Goal: Information Seeking & Learning: Learn about a topic

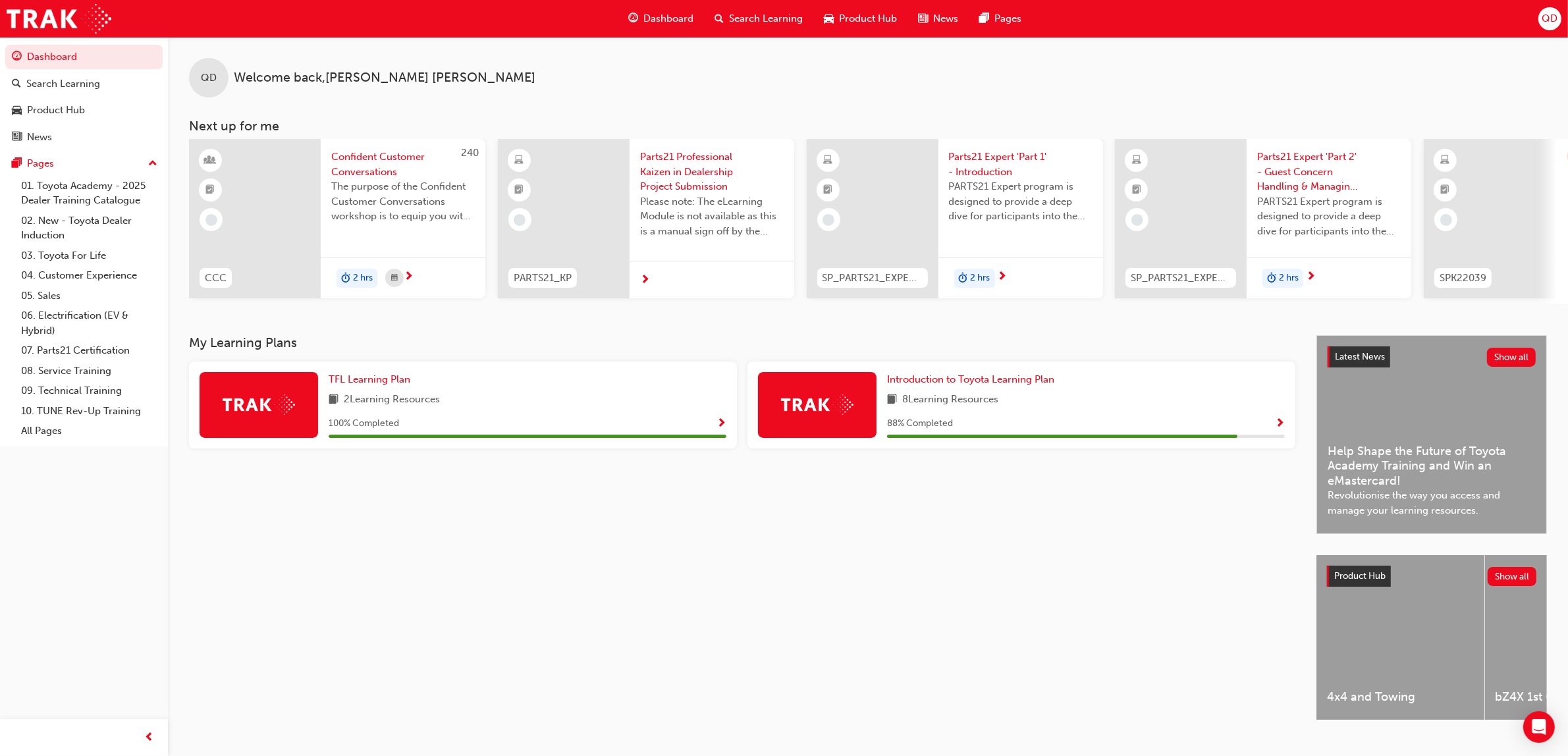
click at [723, 42] on div "QD Welcome back , [PERSON_NAME]" at bounding box center [867, 67] width 1400 height 61
click at [739, 20] on span "Search Learning" at bounding box center [766, 18] width 74 height 15
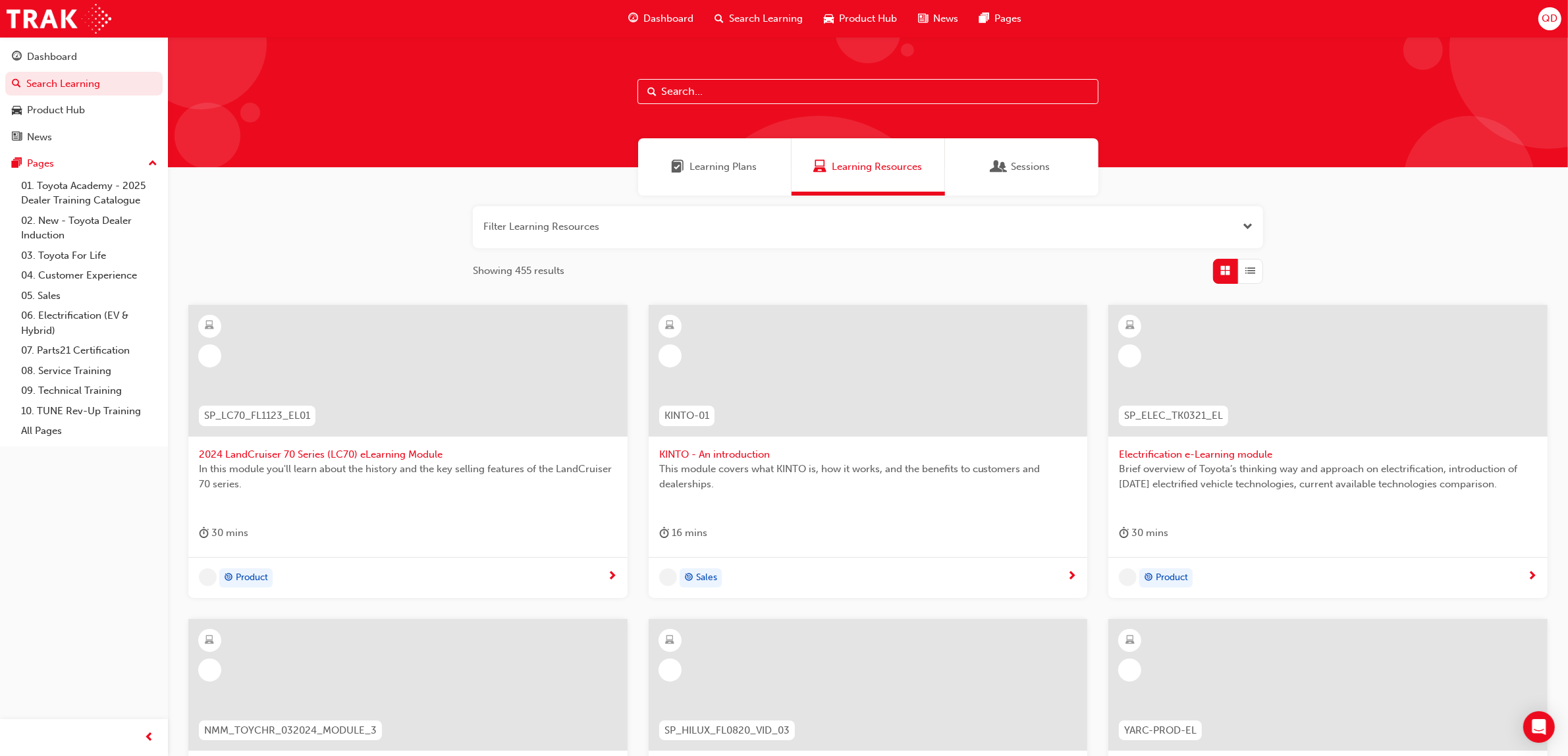
click at [745, 170] on span "Learning Plans" at bounding box center [723, 166] width 67 height 15
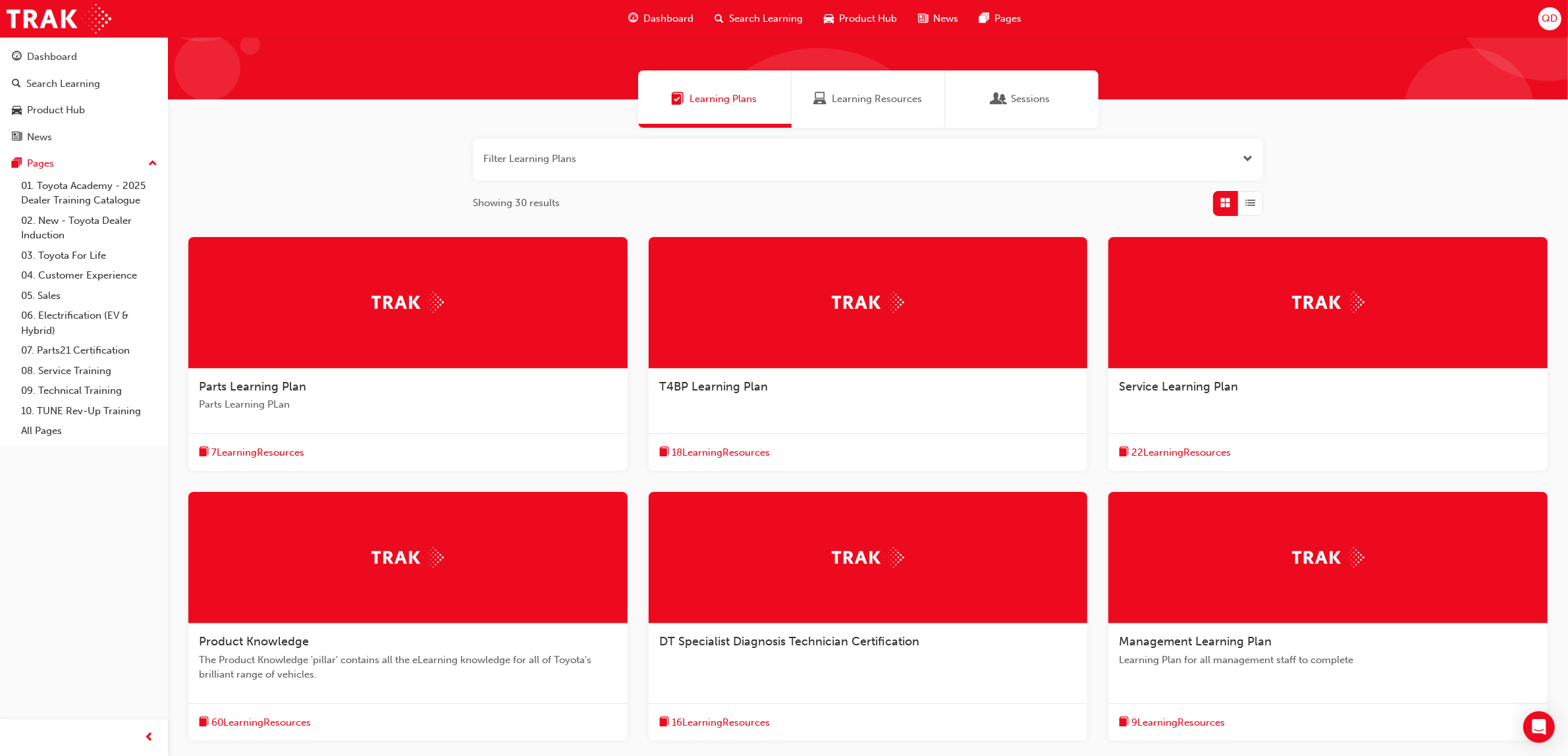
scroll to position [214, 0]
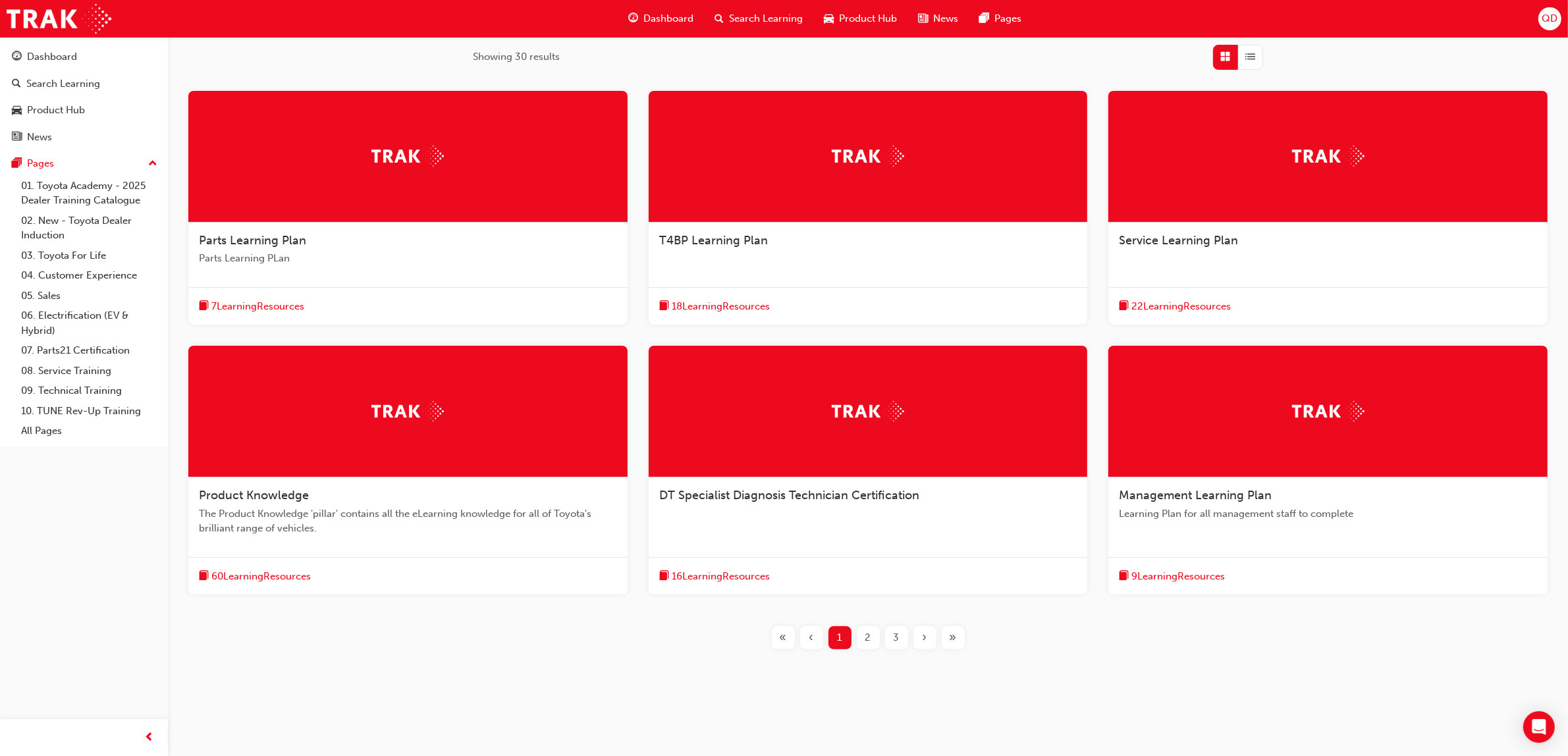
click at [965, 642] on button "»" at bounding box center [953, 638] width 28 height 23
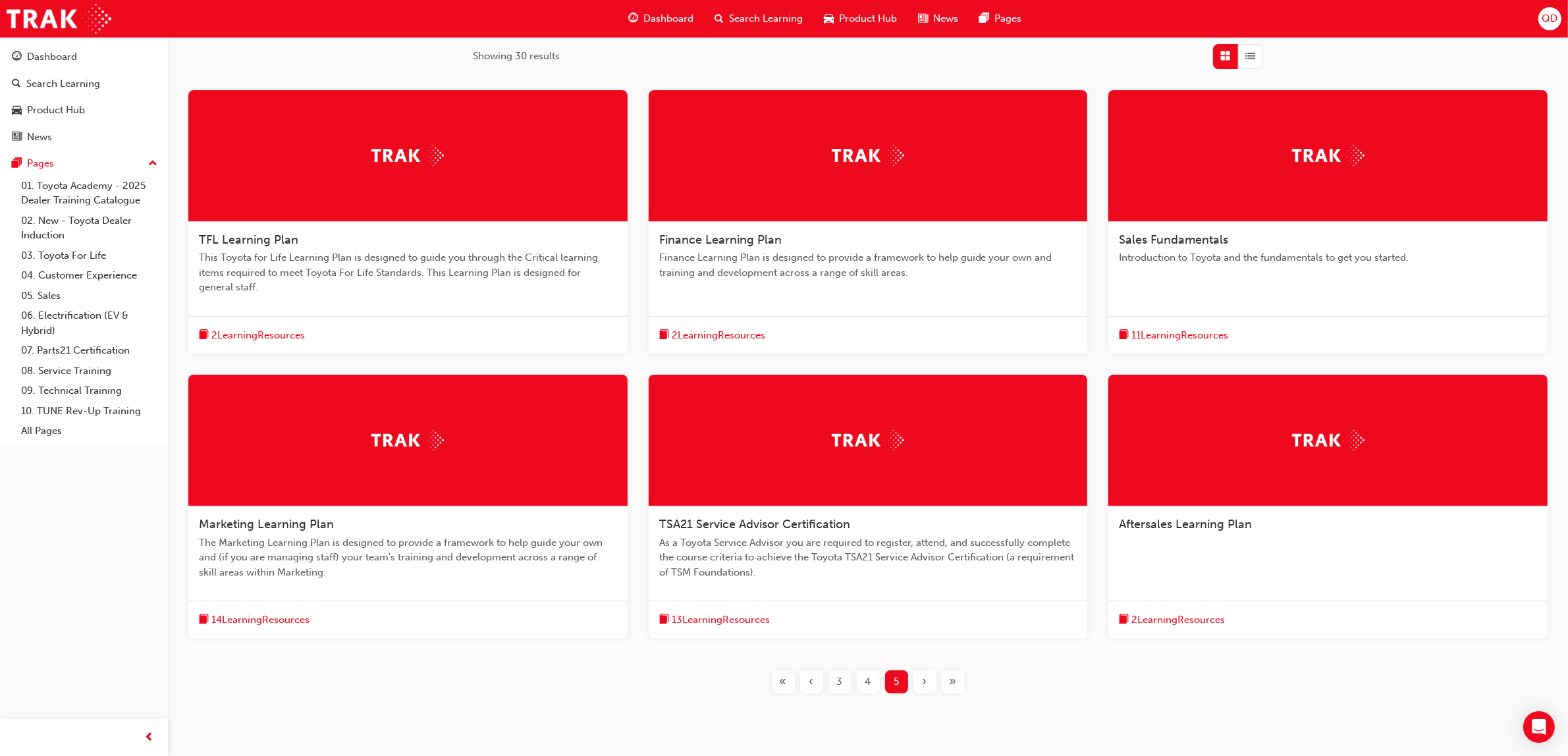
click at [824, 567] on span "As a Toyota Service Advisor you are required to register, attend, and successfu…" at bounding box center [868, 558] width 418 height 45
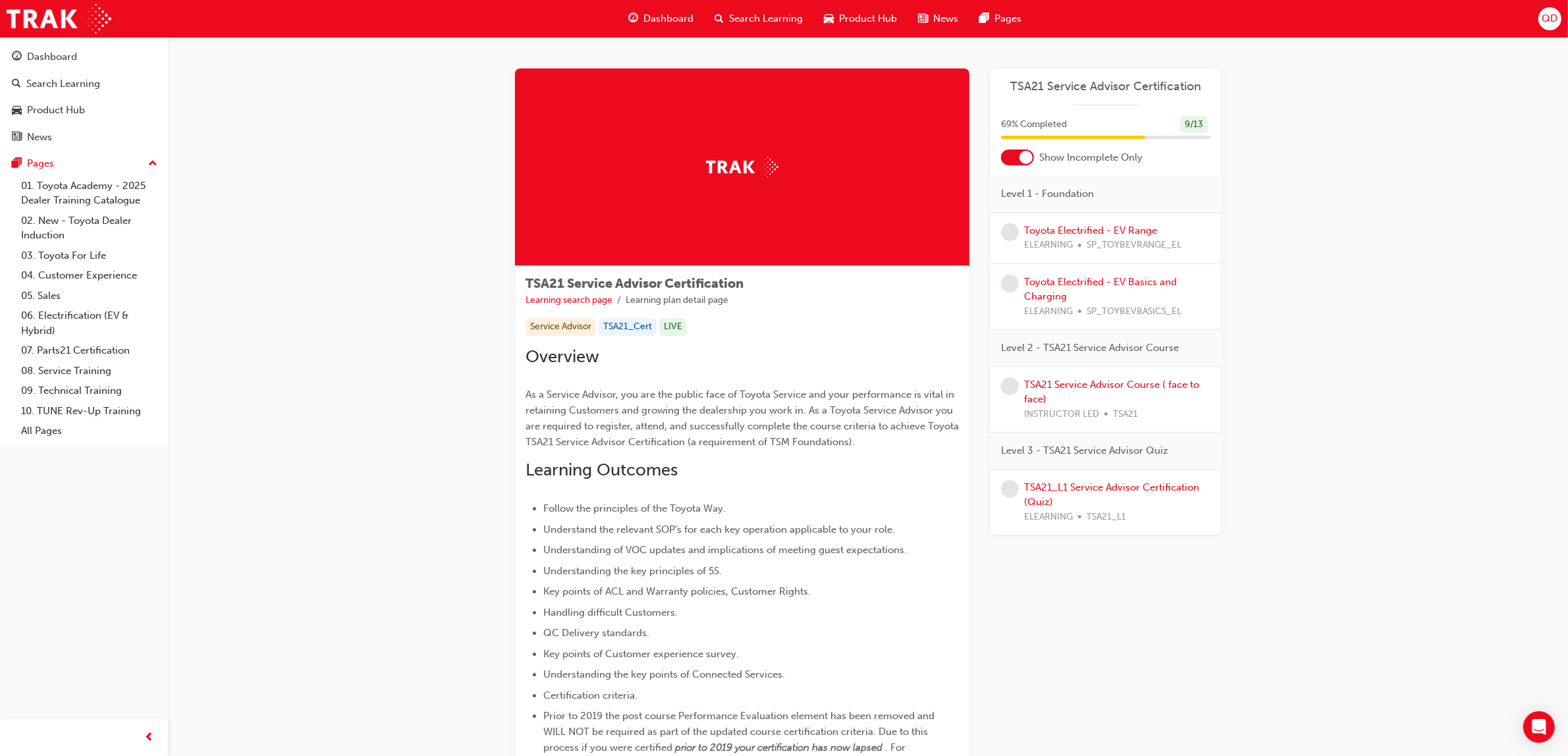
click at [686, 25] on span "Dashboard" at bounding box center [668, 18] width 50 height 15
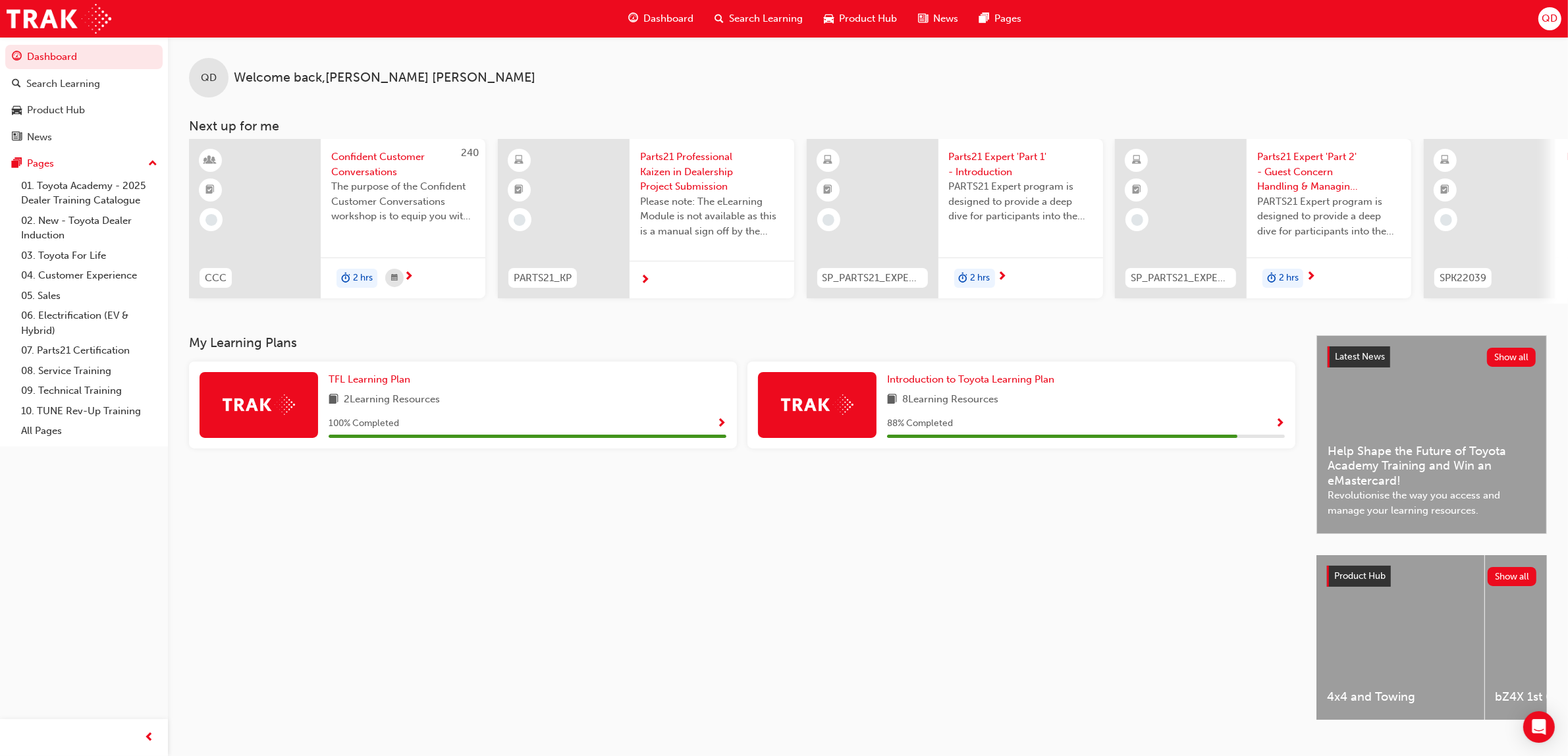
click at [754, 21] on span "Search Learning" at bounding box center [766, 18] width 74 height 15
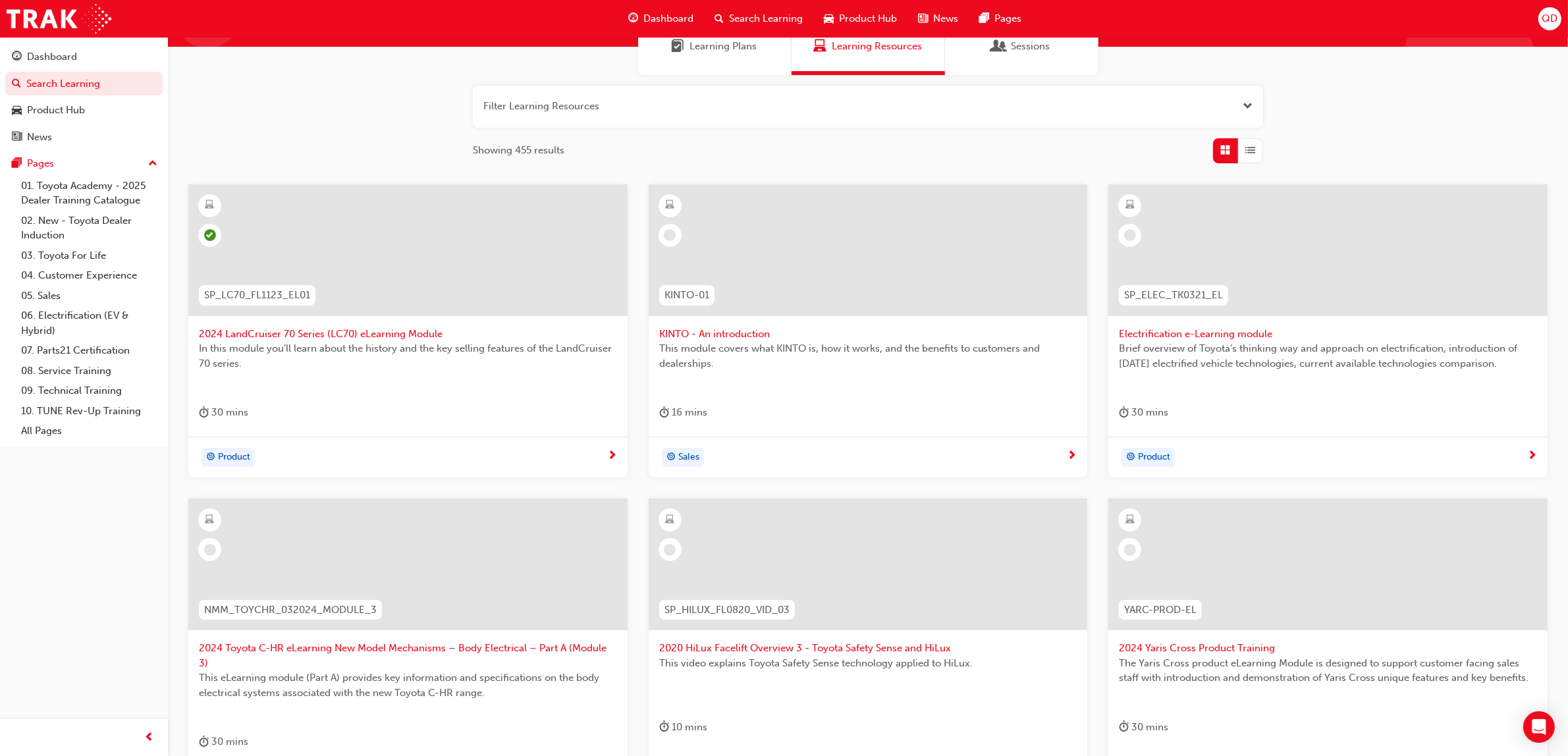
scroll to position [316, 0]
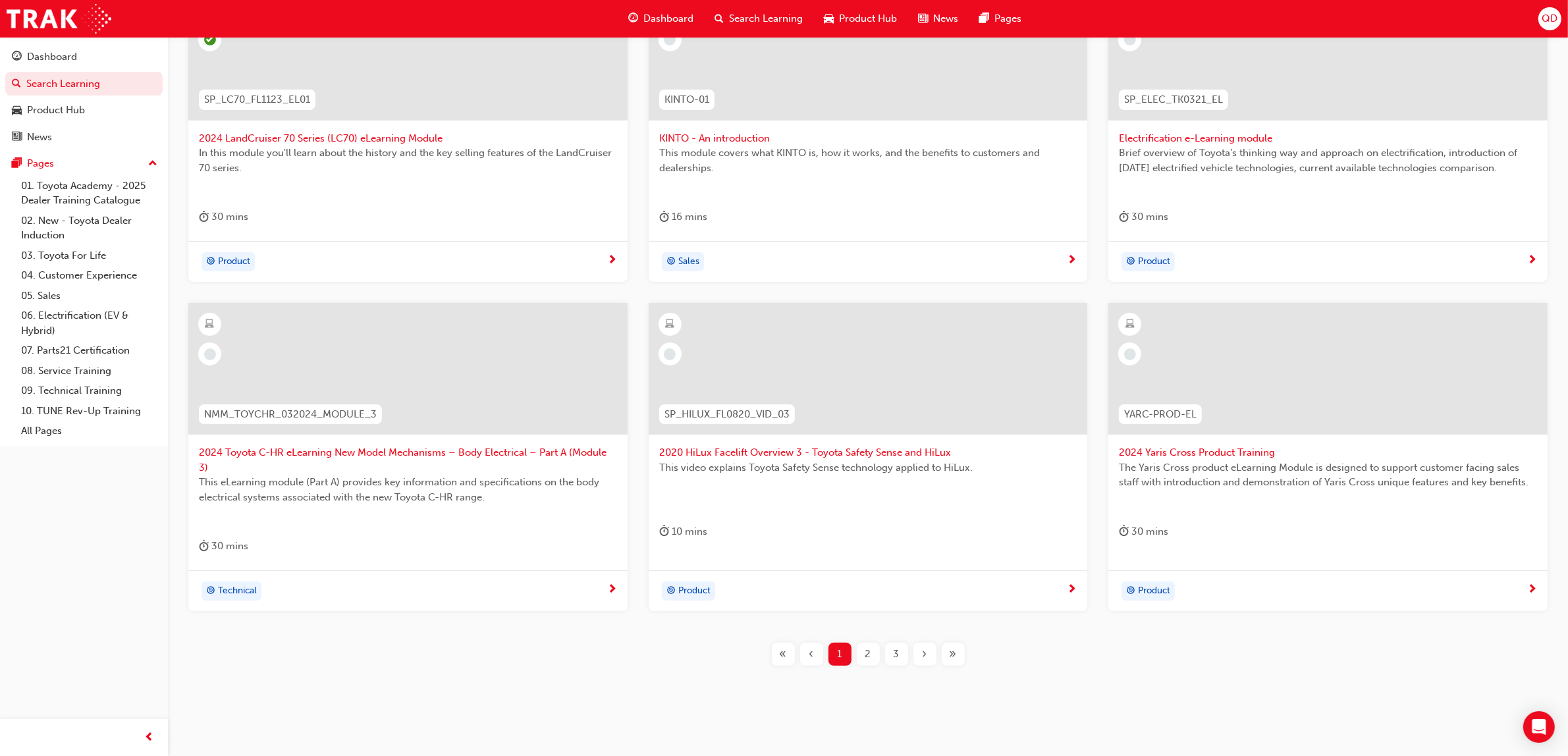
click at [860, 453] on span "2020 HiLux Facelift Overview 3 - Toyota Safety Sense and HiLux" at bounding box center [868, 452] width 418 height 15
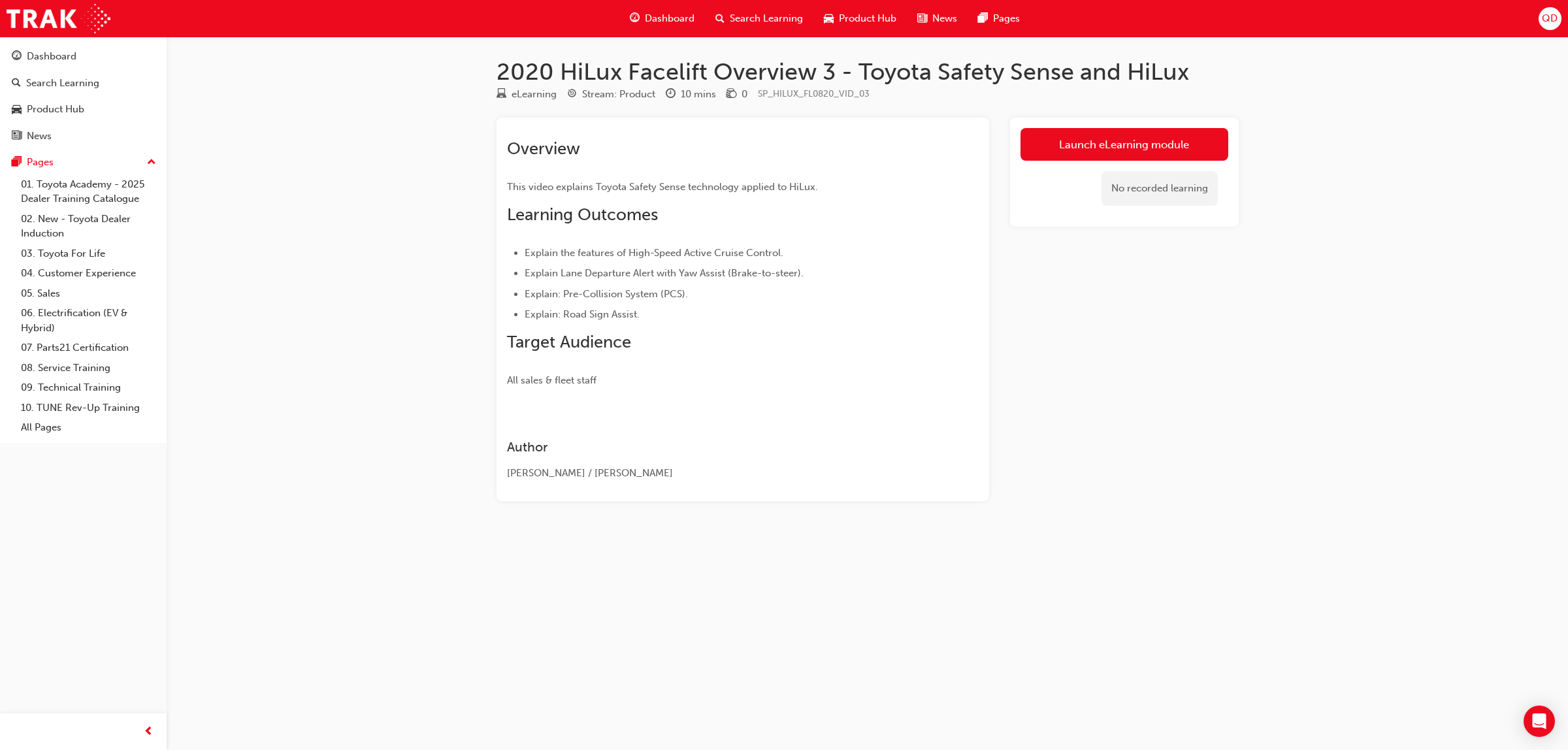
click at [661, 13] on span "Dashboard" at bounding box center [670, 18] width 50 height 15
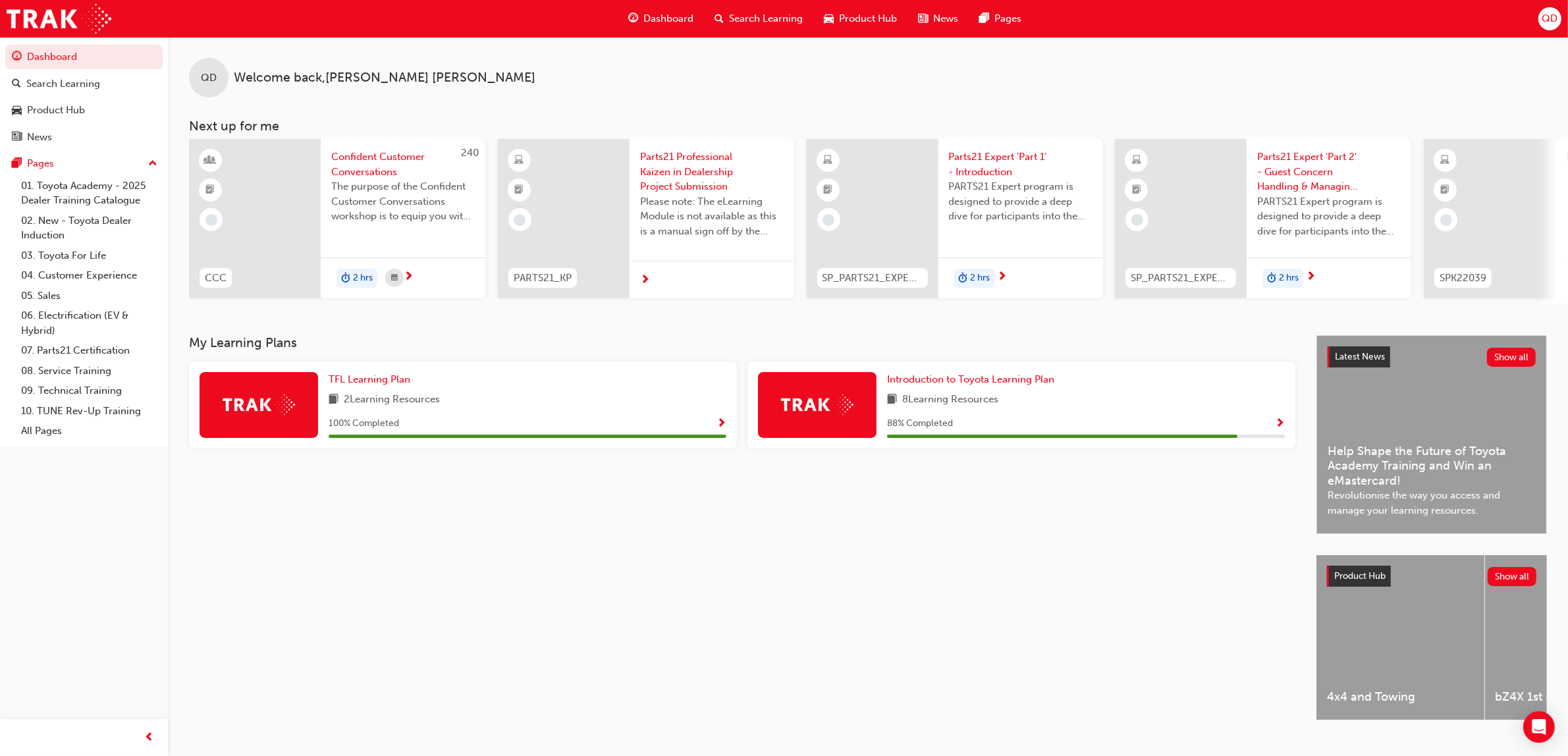
click at [758, 21] on span "Search Learning" at bounding box center [766, 18] width 74 height 15
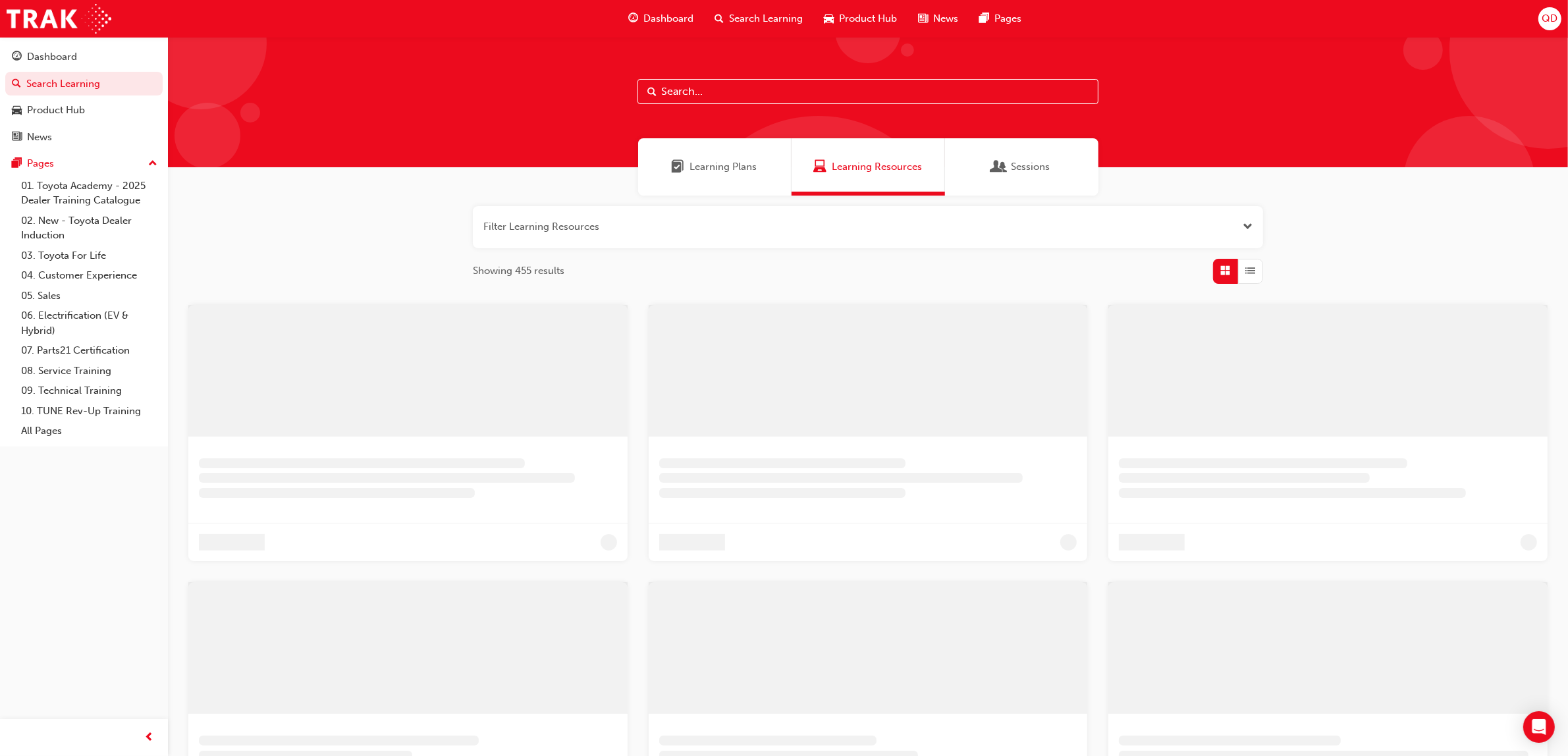
click at [759, 178] on div "Learning Plans" at bounding box center [715, 166] width 154 height 57
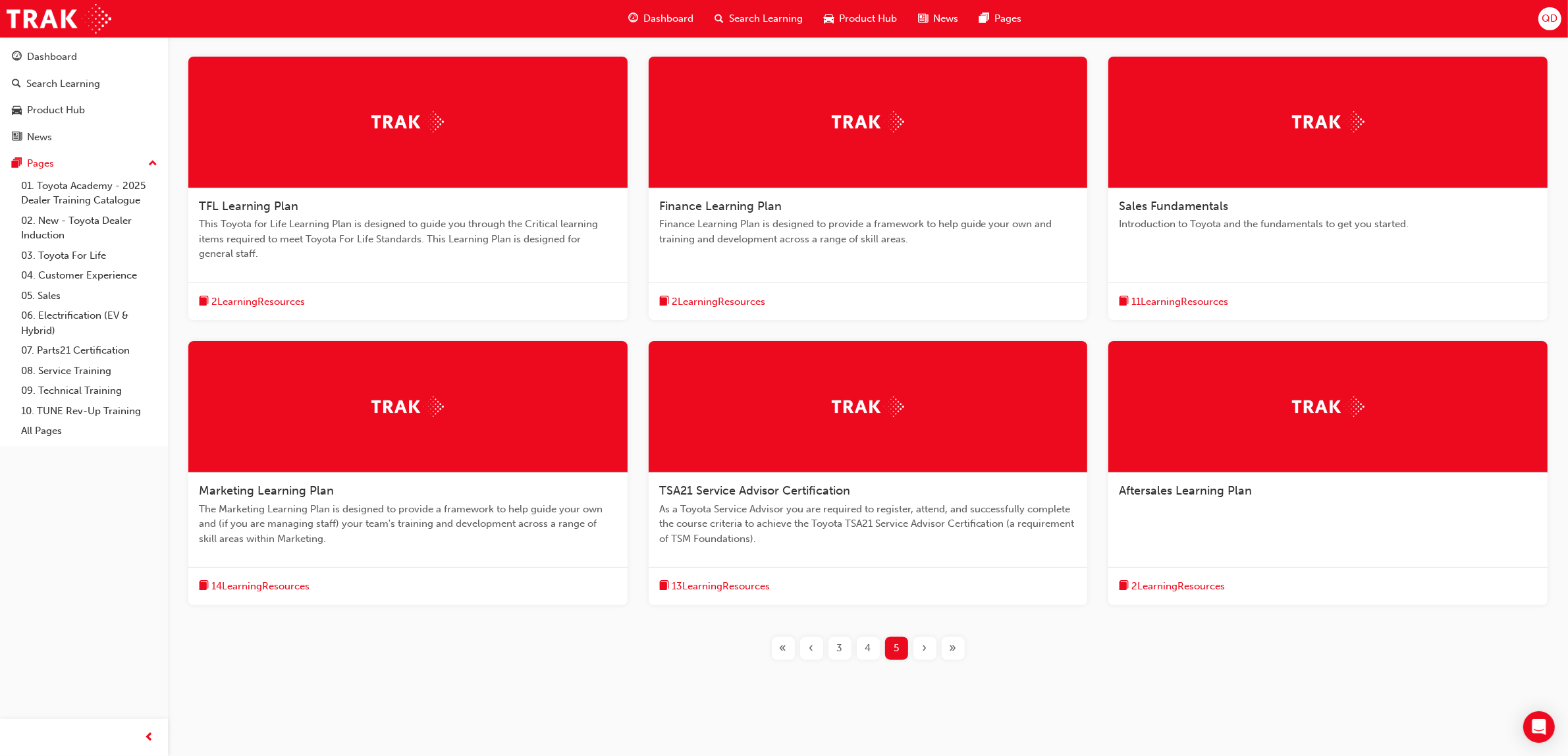
scroll to position [259, 0]
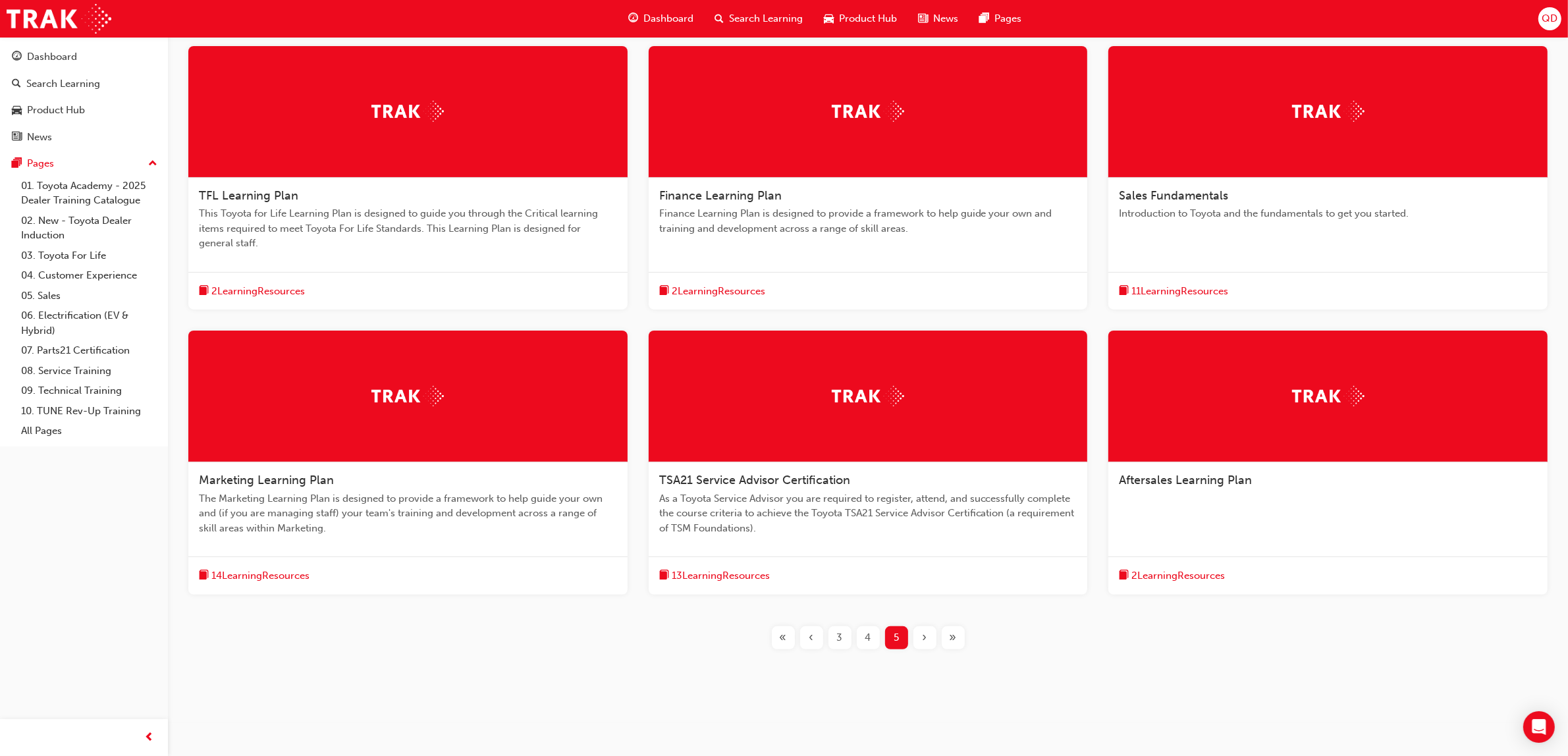
click at [766, 642] on div "« ‹ 3 4 5 › »" at bounding box center [867, 638] width 1358 height 23
click at [782, 640] on span "«" at bounding box center [783, 638] width 7 height 15
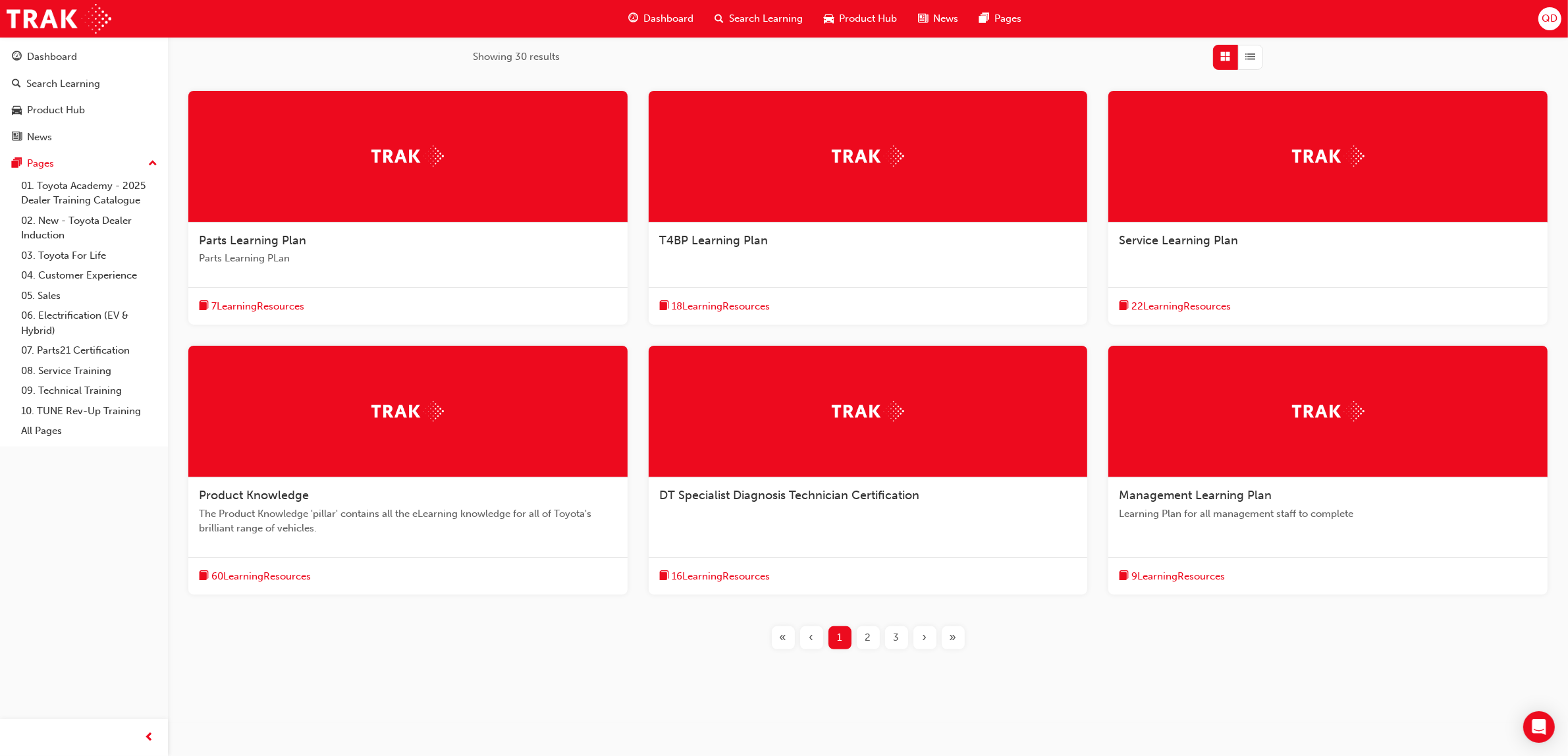
scroll to position [214, 0]
click at [1136, 301] on span "22 Learning Resources" at bounding box center [1181, 306] width 100 height 15
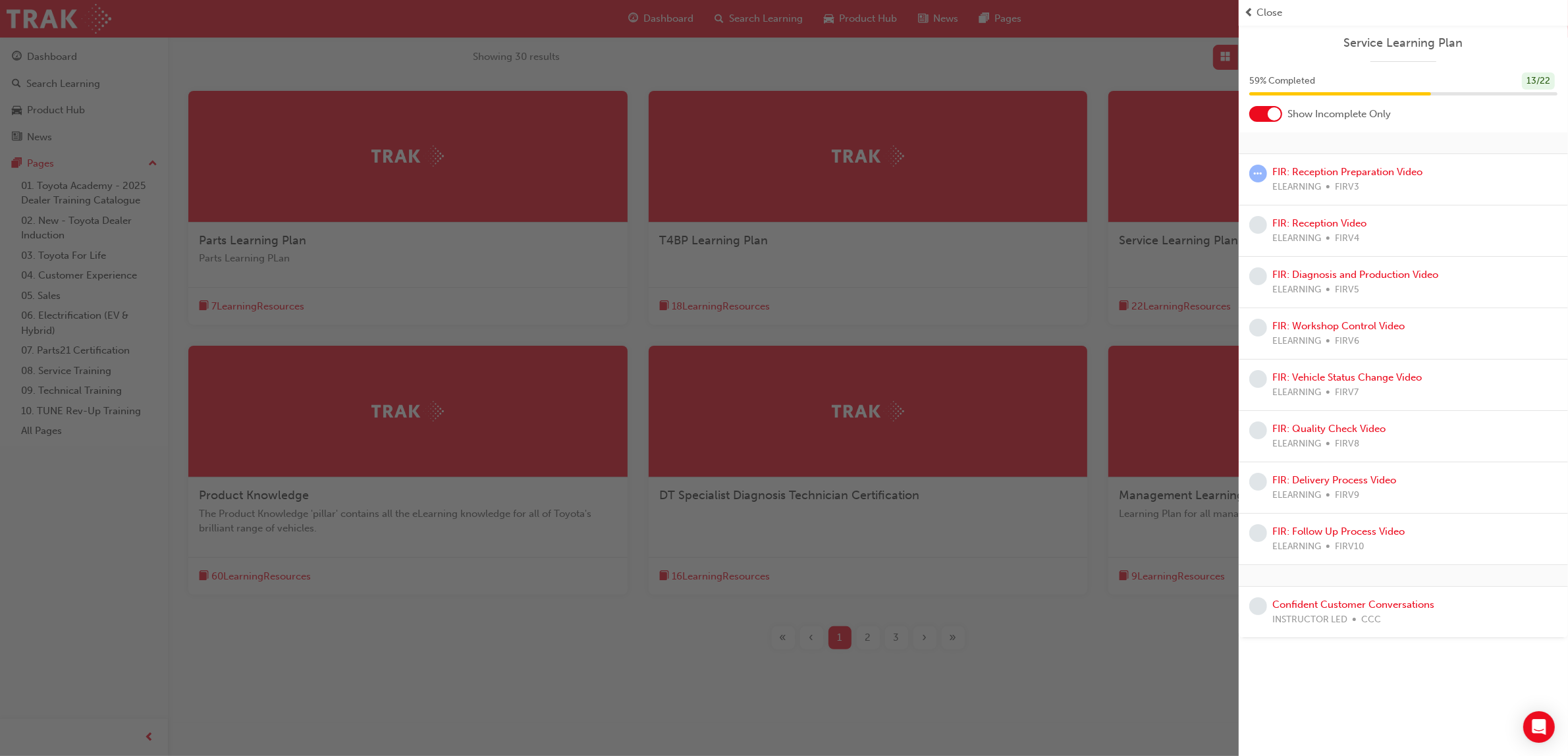
click at [1262, 11] on span "Close" at bounding box center [1269, 12] width 25 height 15
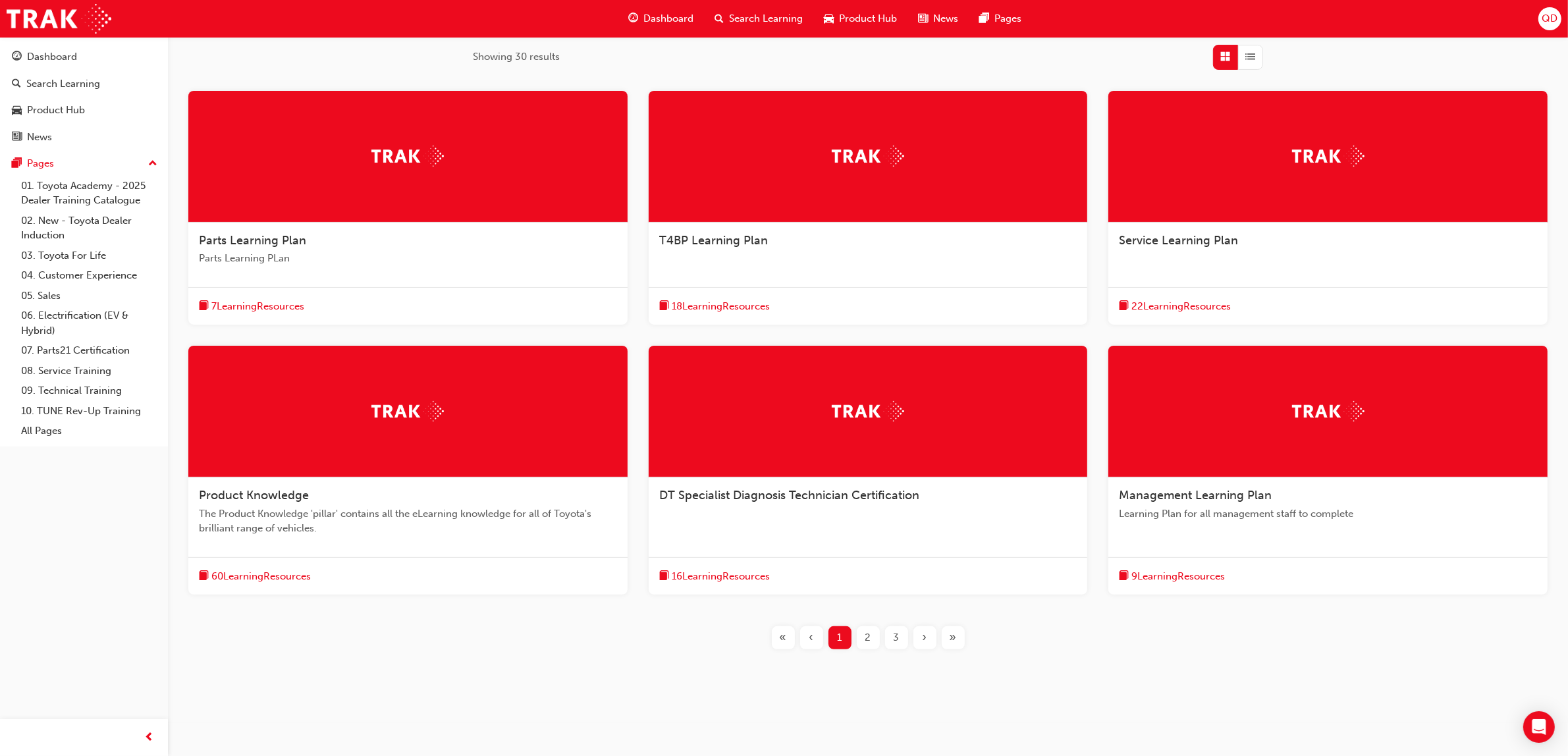
click at [337, 261] on span "Parts Learning PLan" at bounding box center [408, 258] width 418 height 15
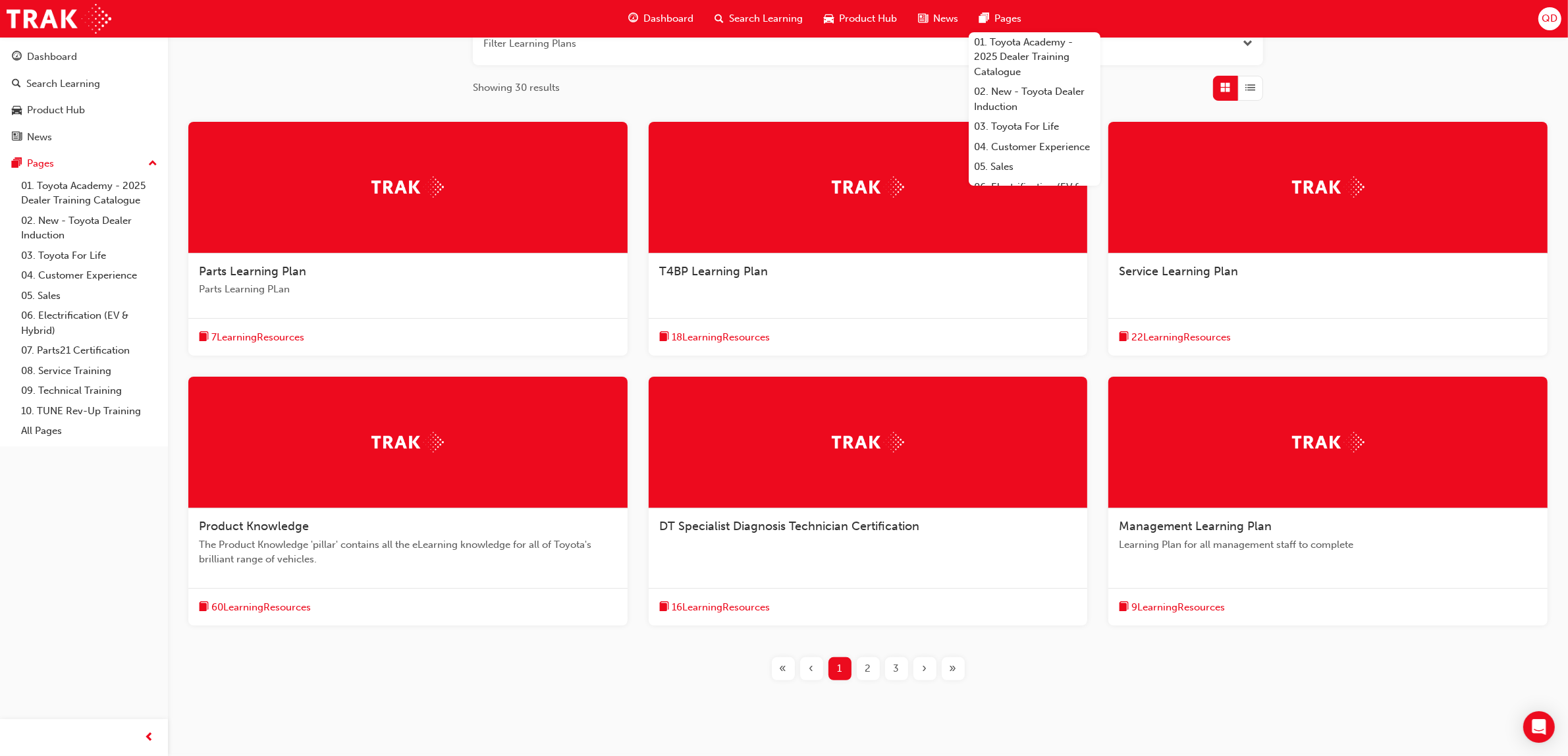
scroll to position [214, 0]
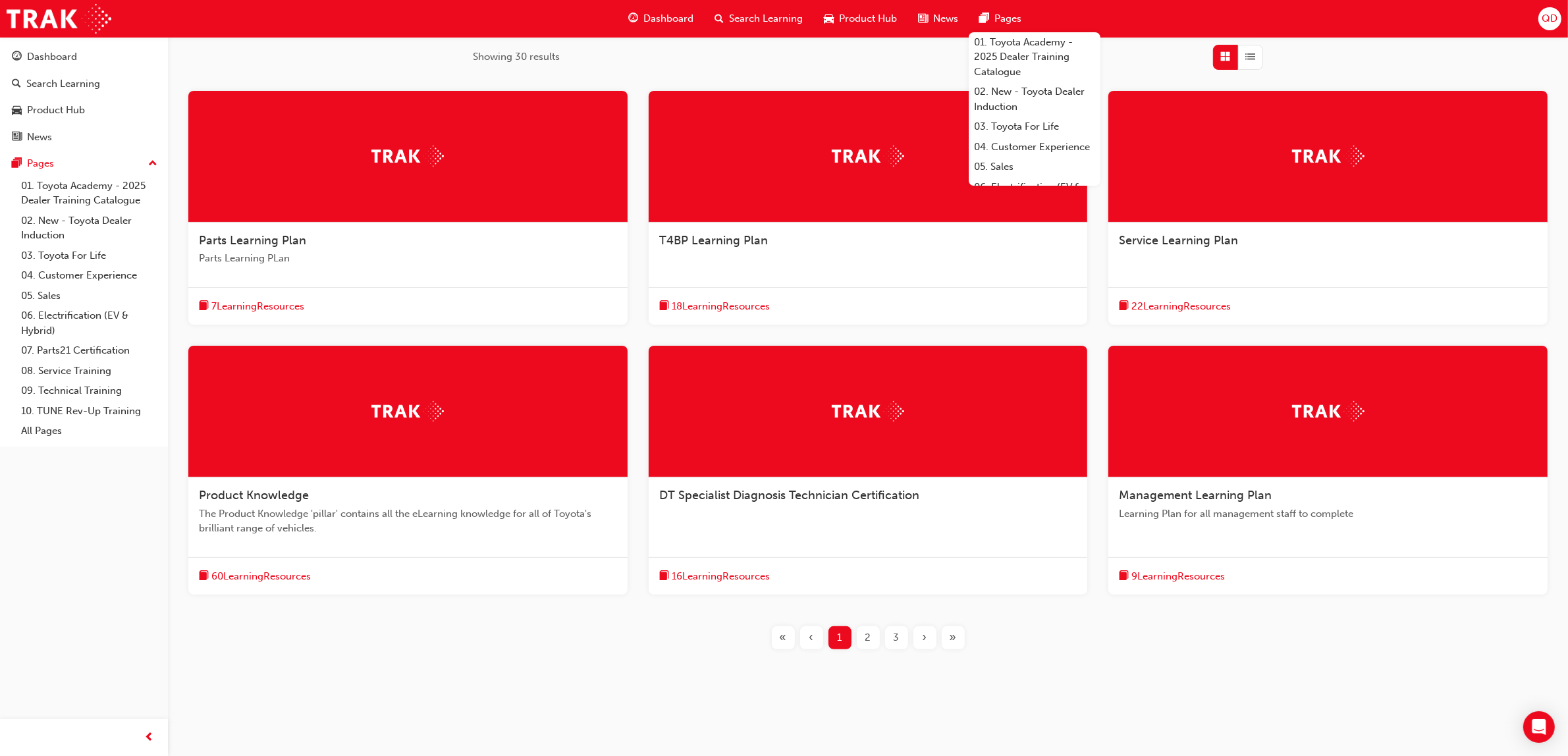
click at [292, 572] on span "60 Learning Resources" at bounding box center [261, 576] width 100 height 15
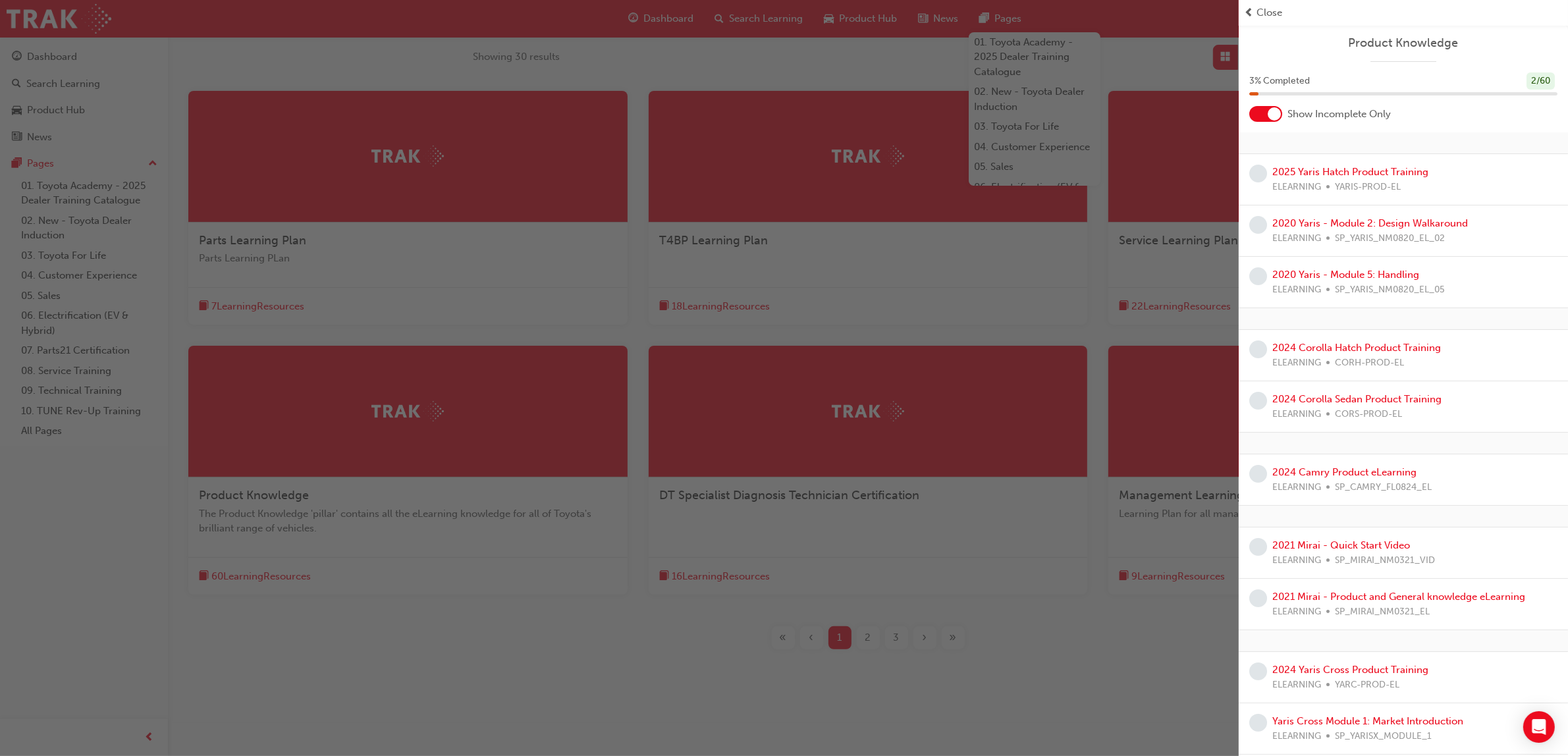
click at [1262, 110] on div at bounding box center [1265, 114] width 33 height 16
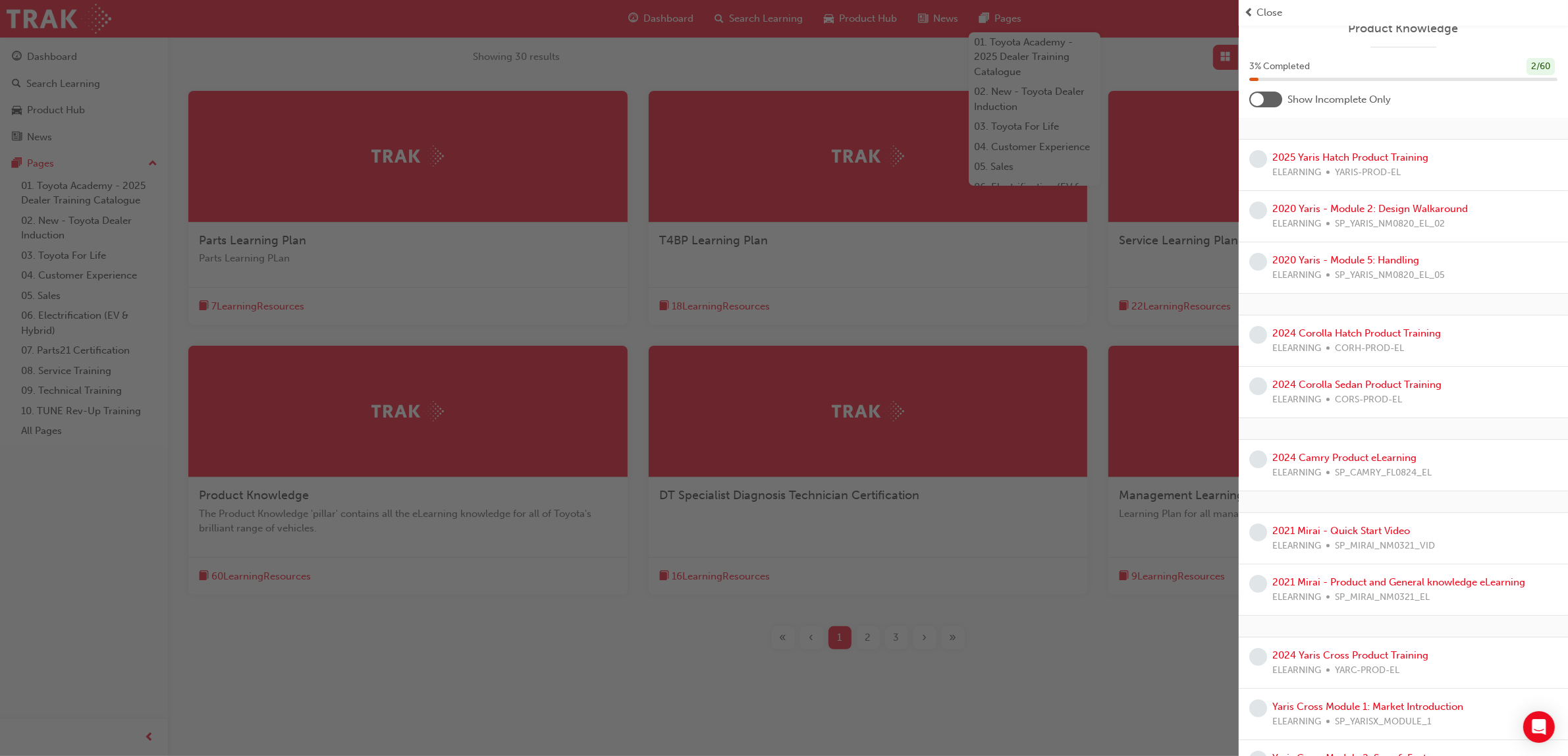
scroll to position [0, 0]
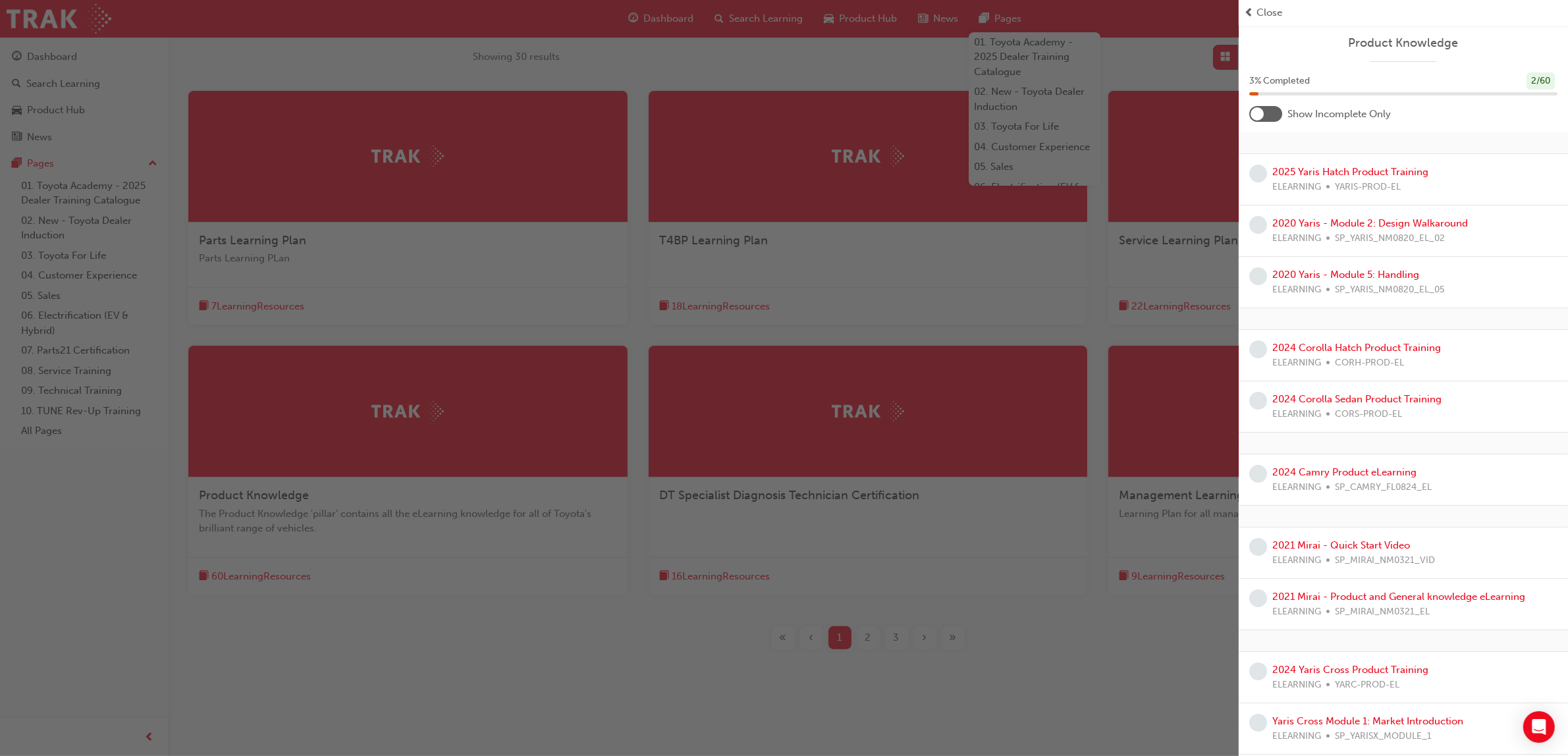
click at [1267, 109] on div at bounding box center [1265, 114] width 33 height 16
click at [1258, 4] on div "Close" at bounding box center [1402, 13] width 329 height 25
click at [1262, 15] on span "Close" at bounding box center [1269, 12] width 25 height 15
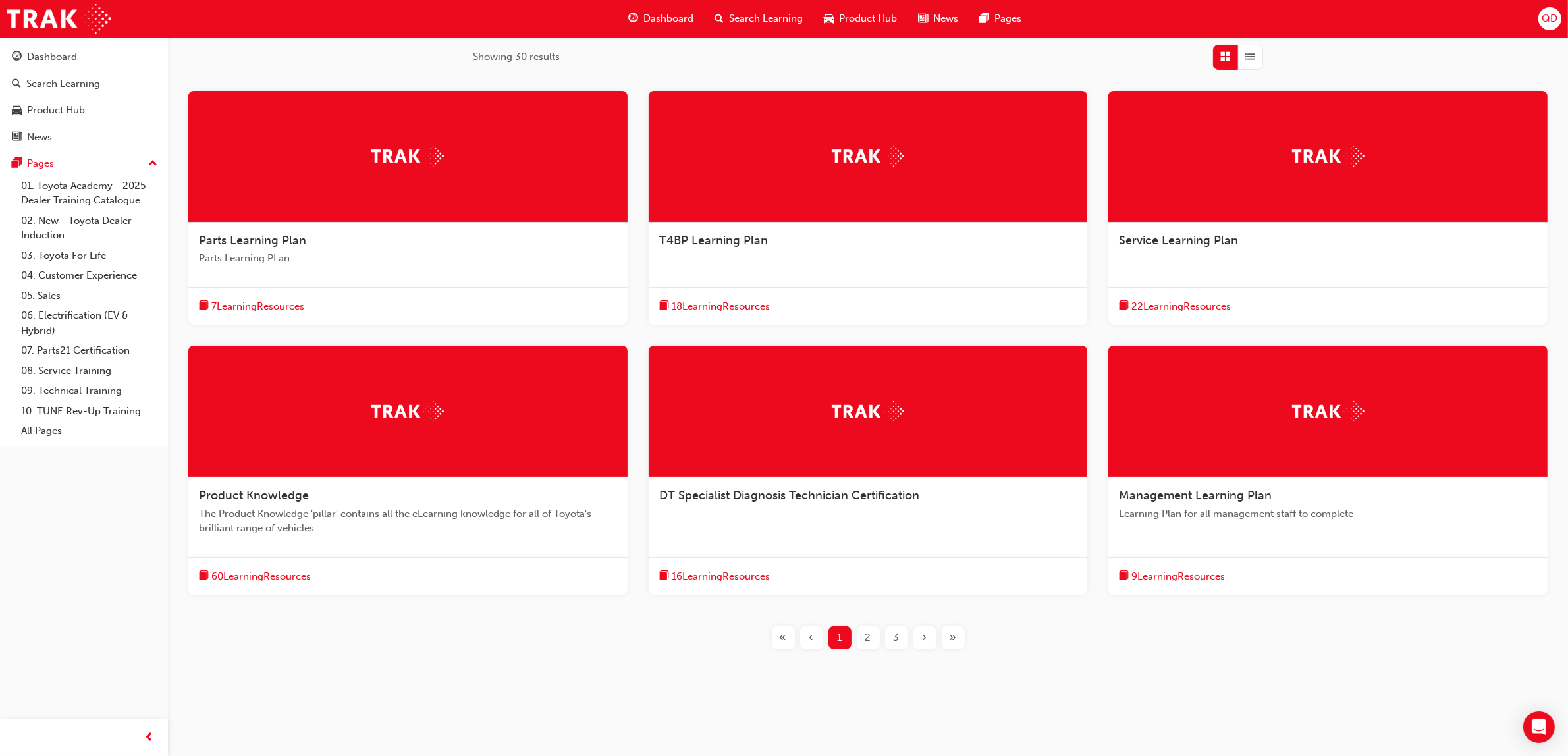
click at [422, 447] on div at bounding box center [408, 412] width 439 height 132
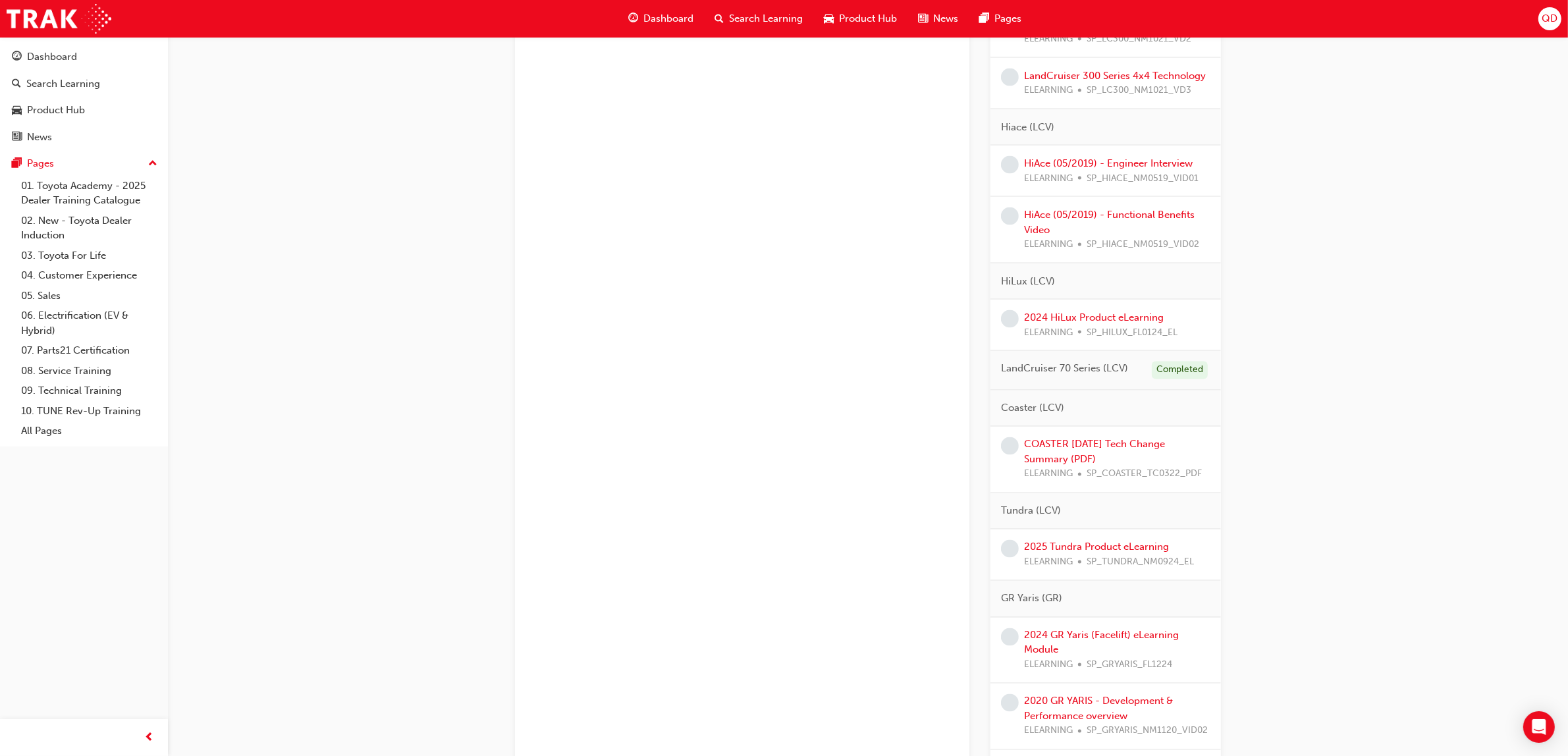
scroll to position [2800, 0]
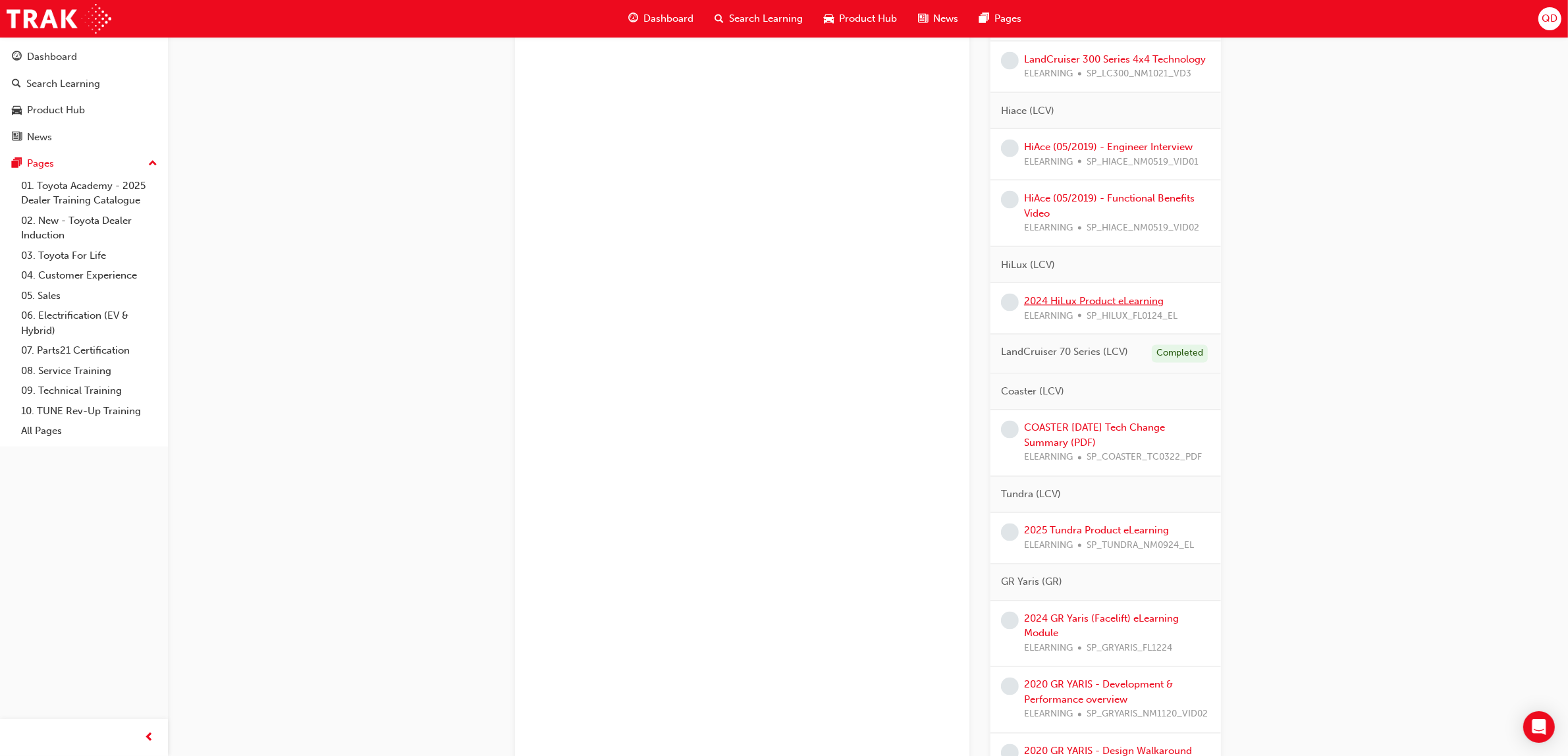
click at [1091, 307] on link "2024 HiLux Product eLearning" at bounding box center [1093, 301] width 139 height 12
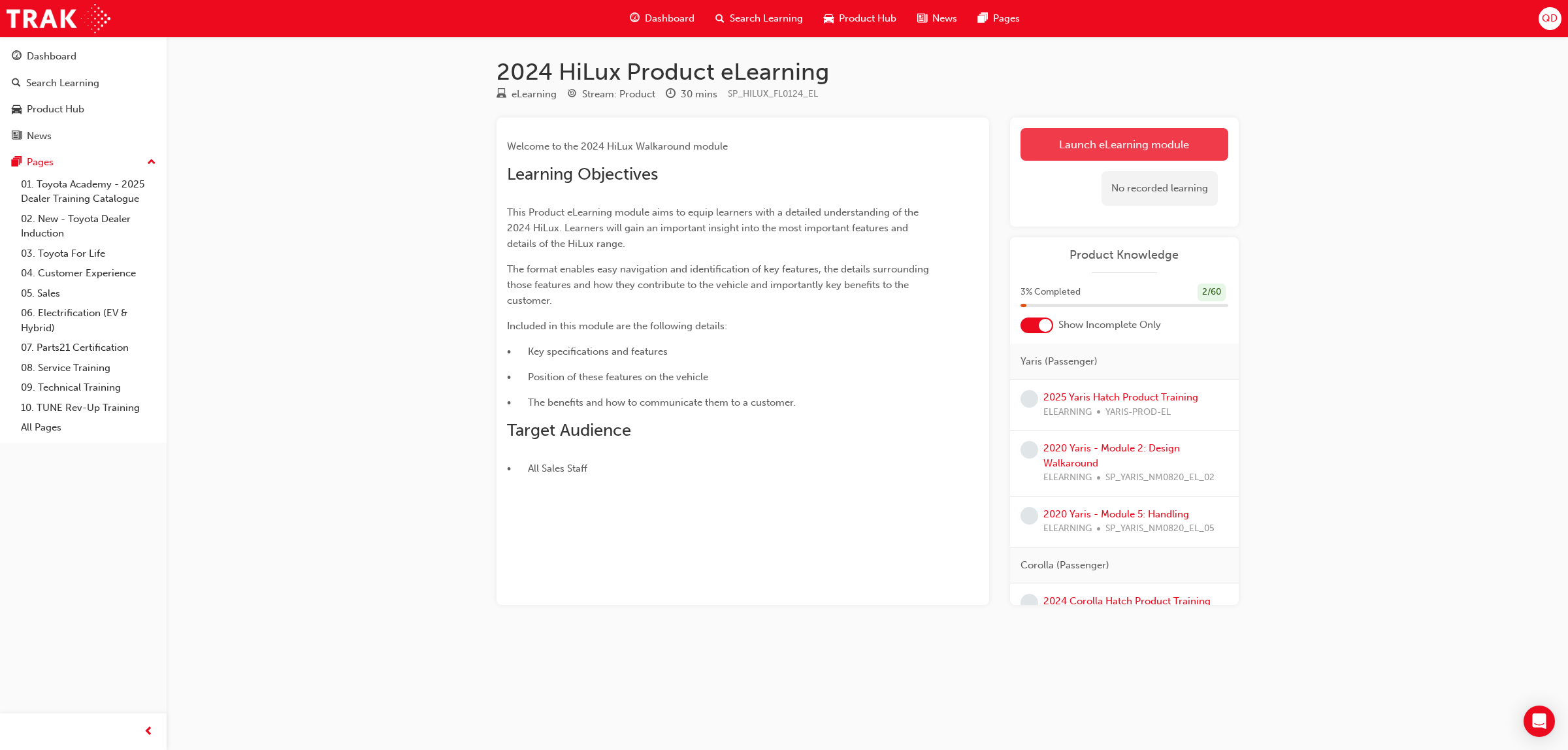
click at [1124, 149] on link "Launch eLearning module" at bounding box center [1125, 144] width 208 height 33
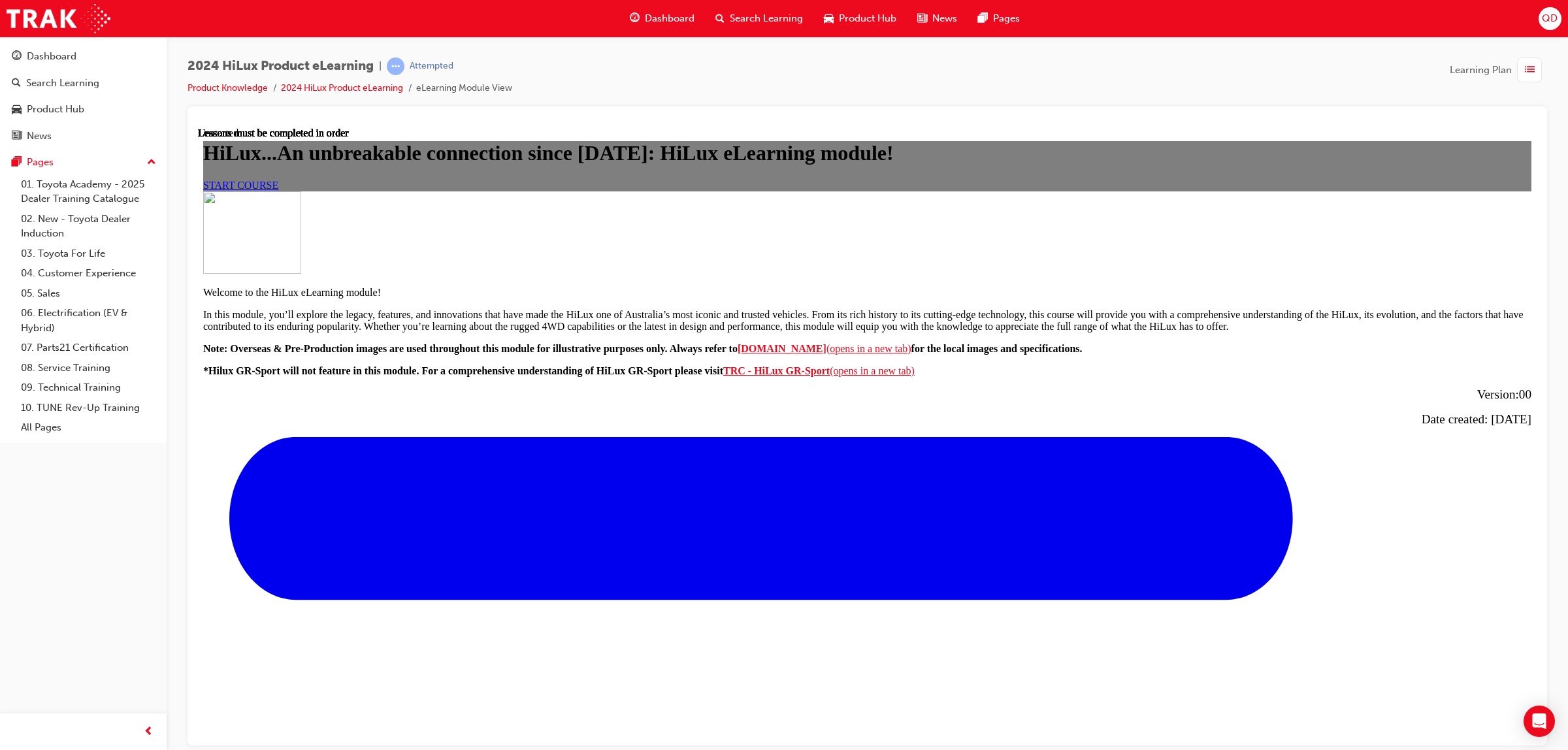
scroll to position [834, 0]
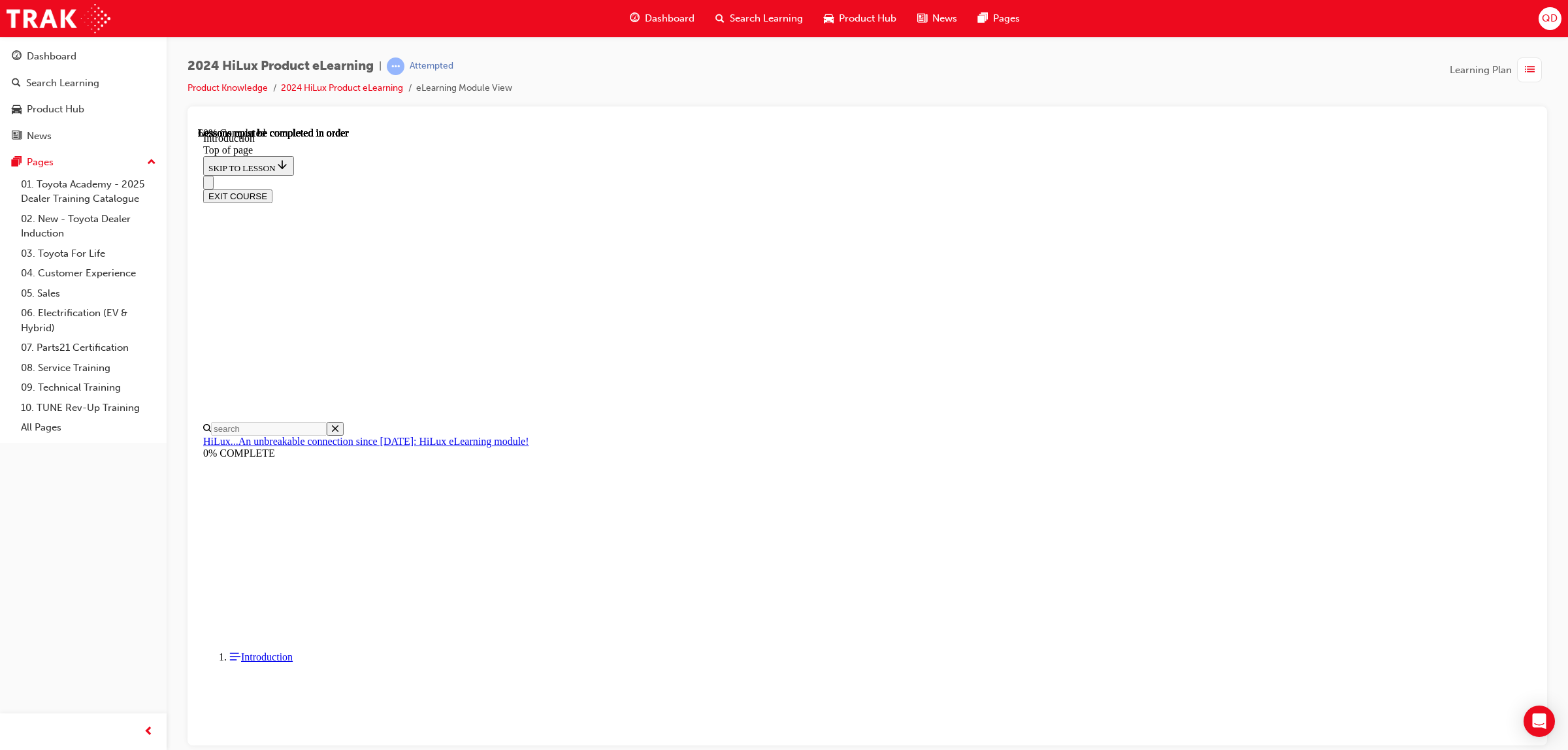
scroll to position [546, 0]
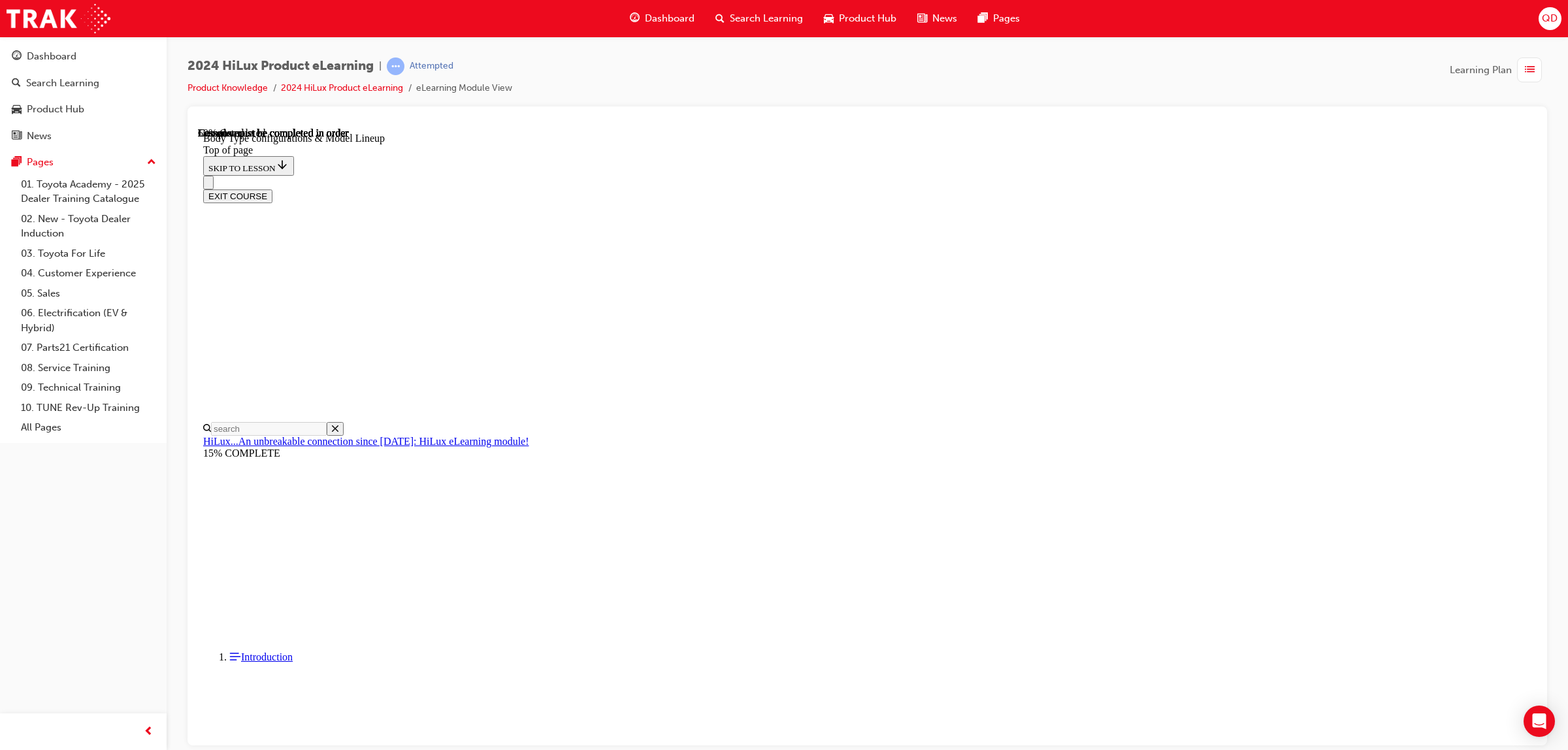
scroll to position [367, 0]
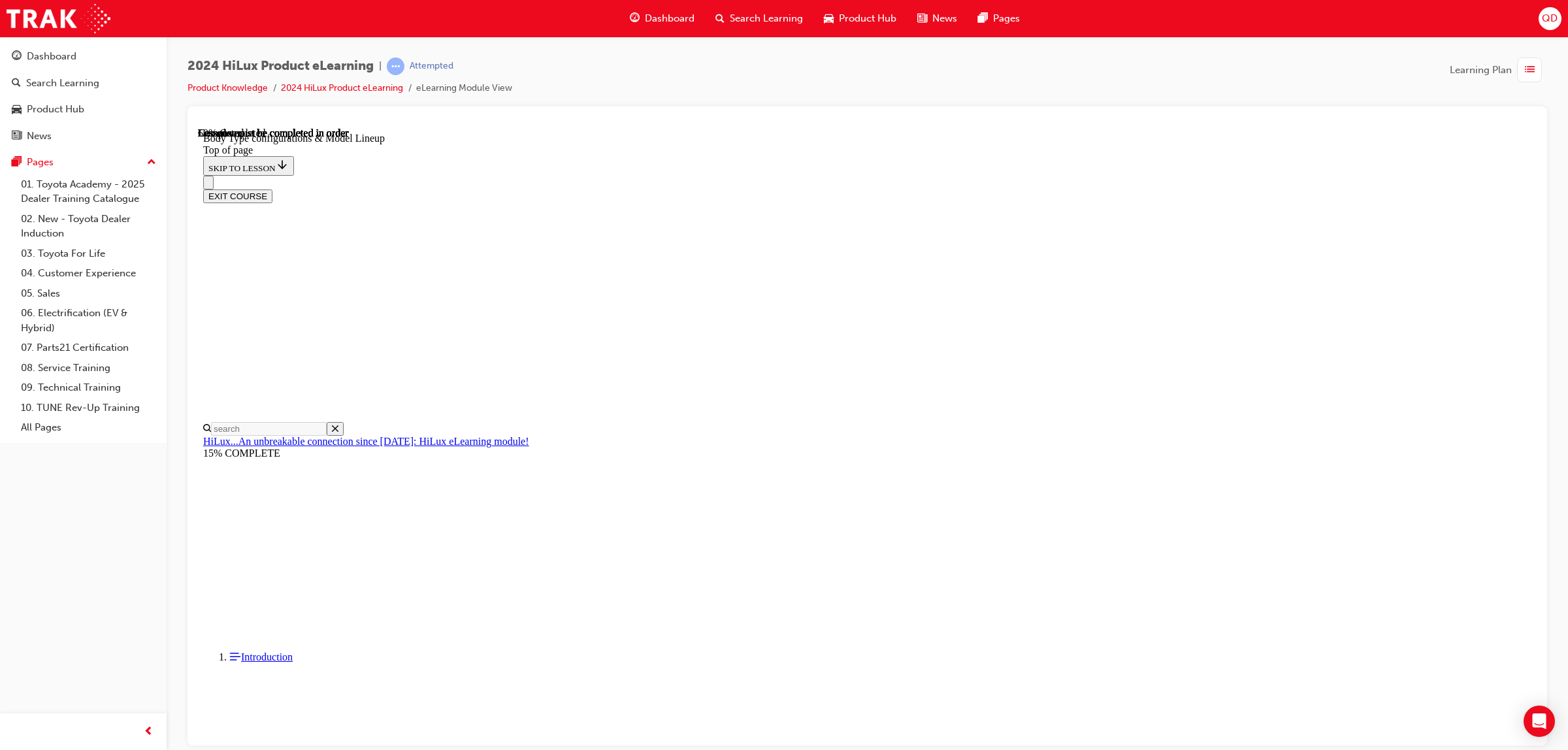
scroll to position [0, 0]
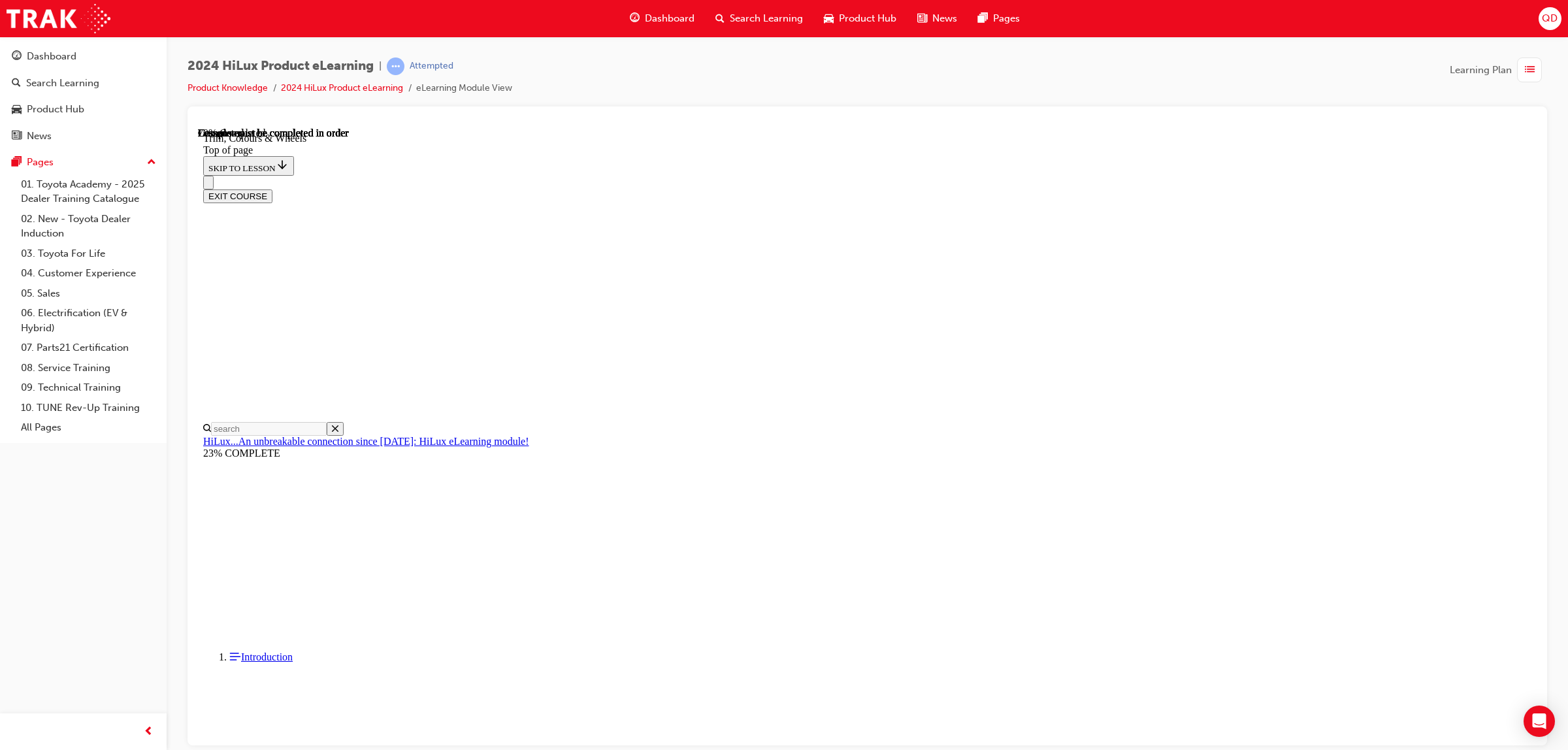
scroll to position [1756, 0]
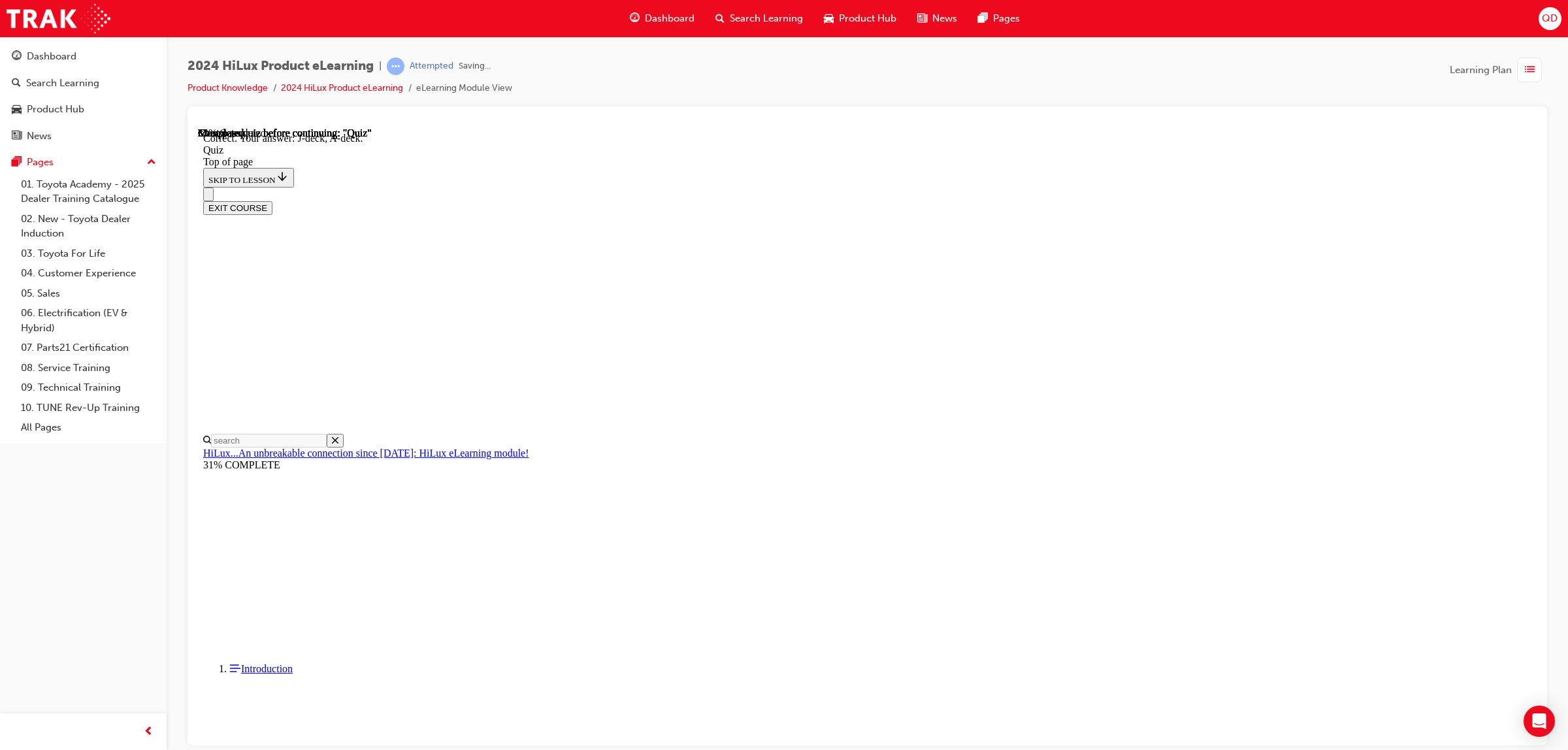
scroll to position [86, 0]
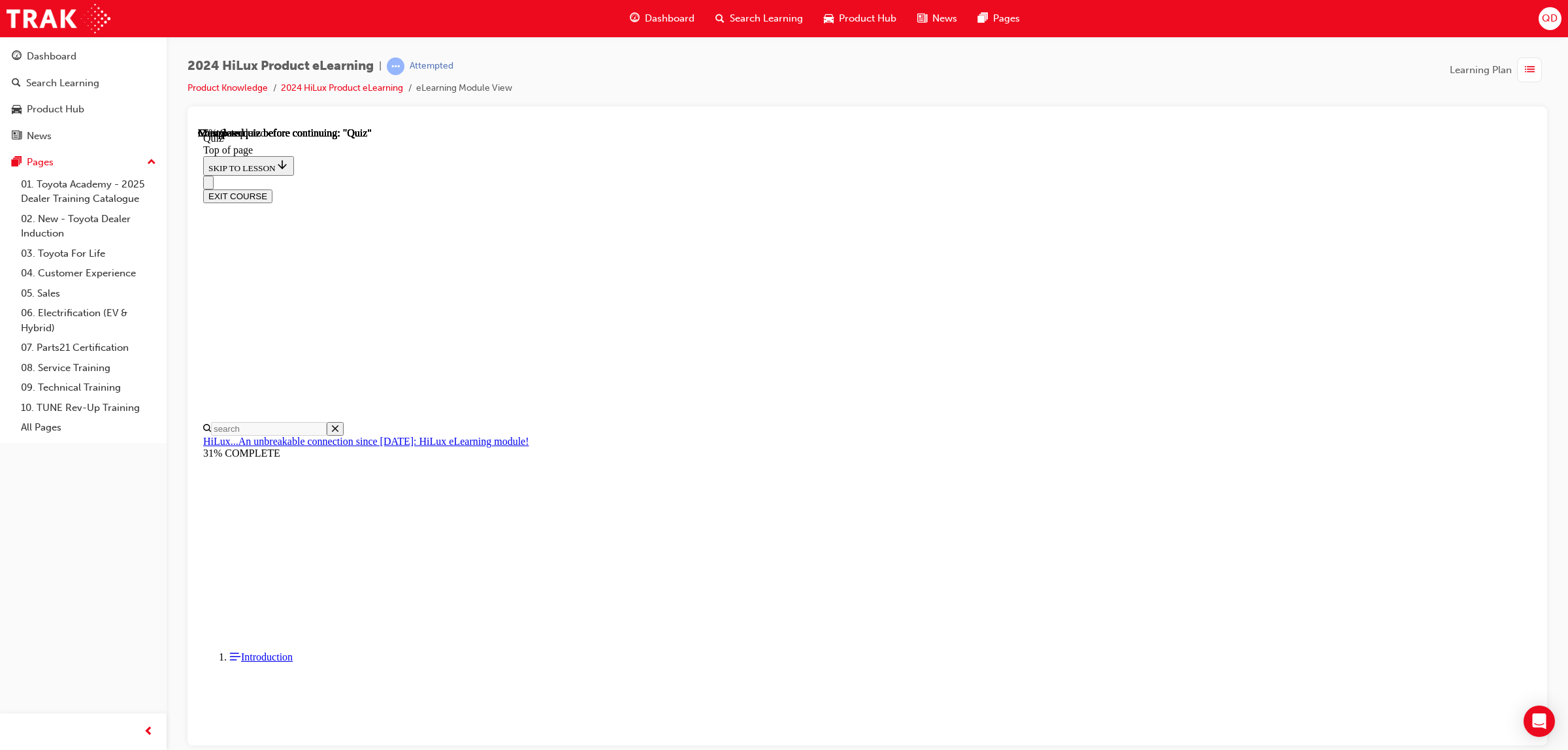
scroll to position [128, 0]
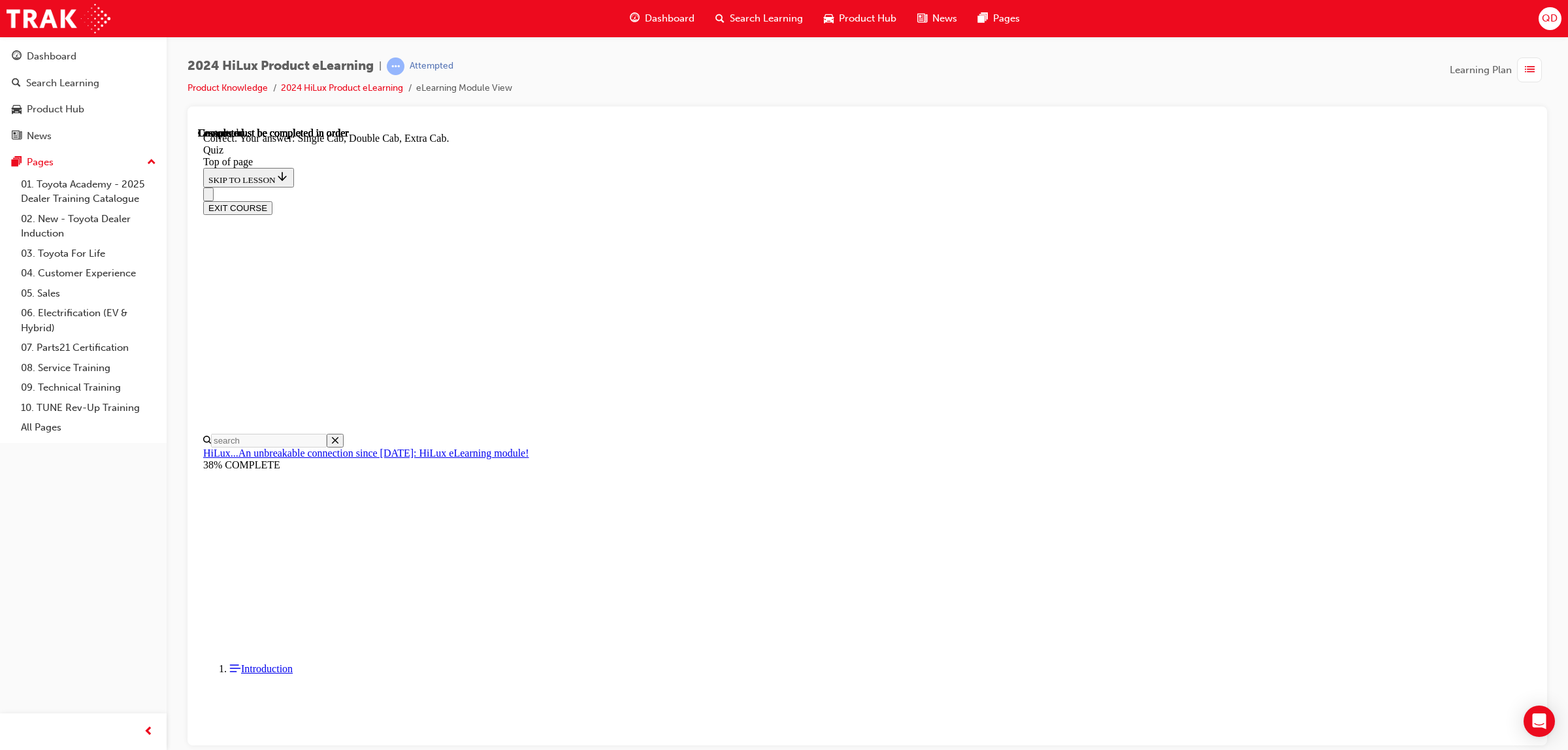
scroll to position [183, 0]
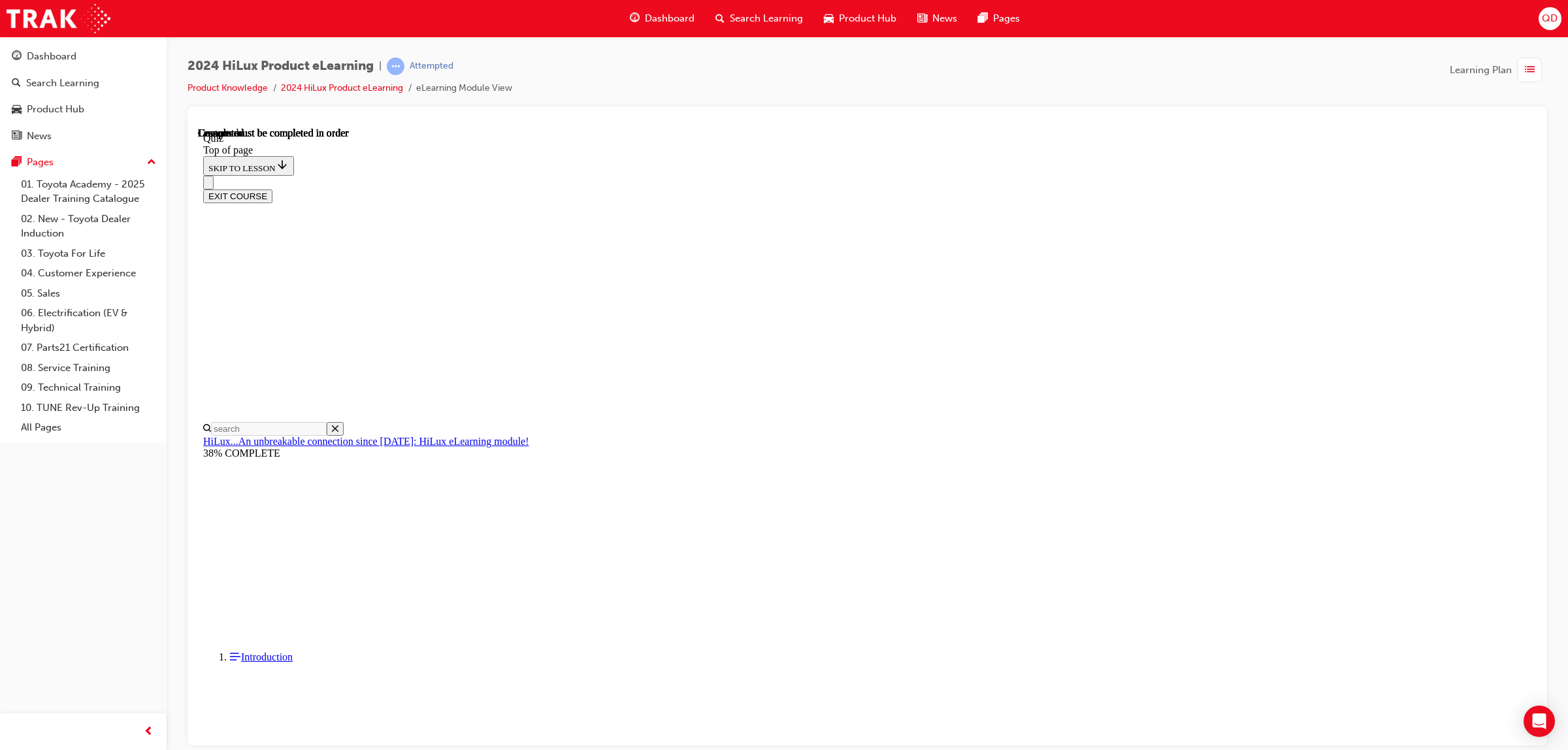
scroll to position [115, 0]
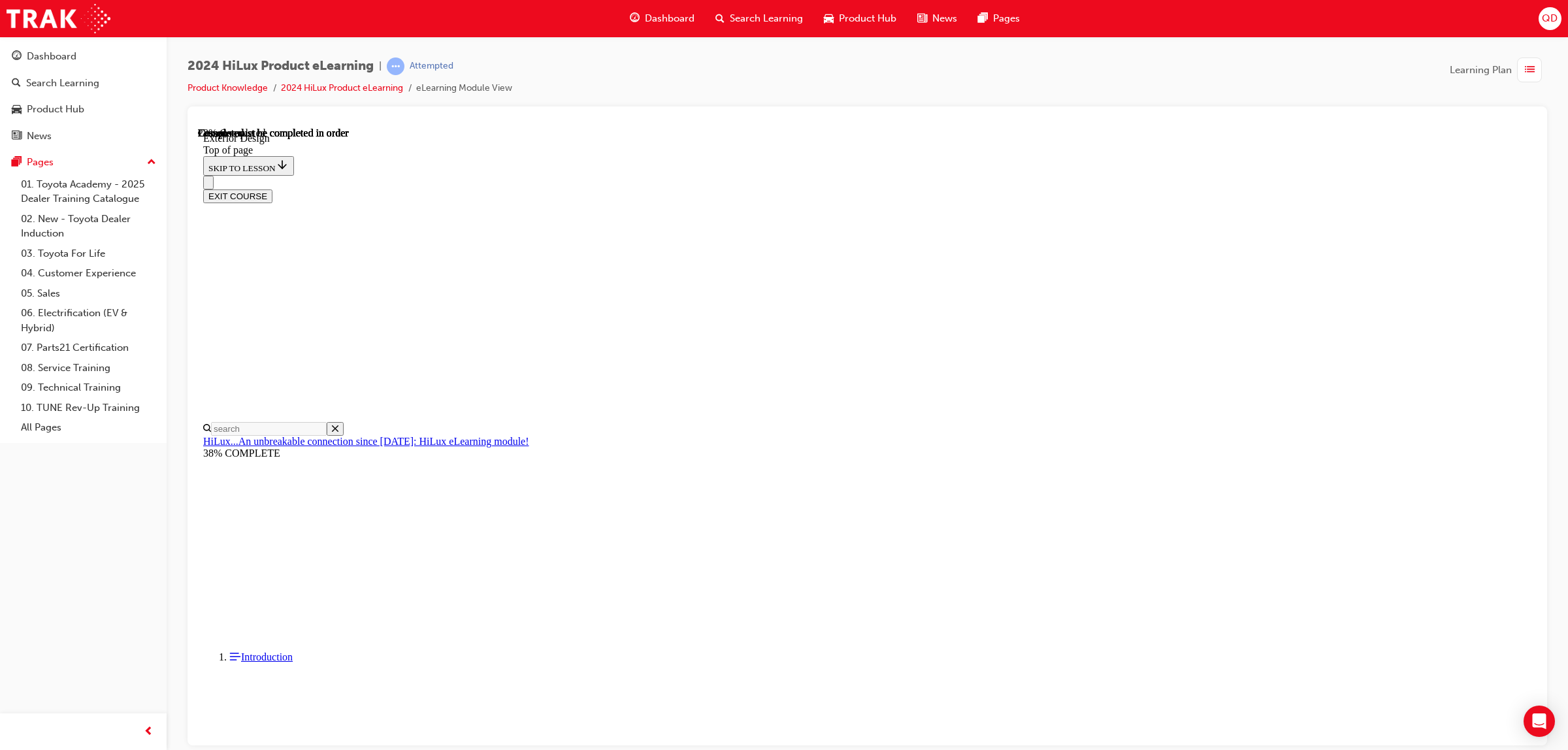
click at [796, 175] on div "EXIT COURSE" at bounding box center [861, 188] width 1316 height 27
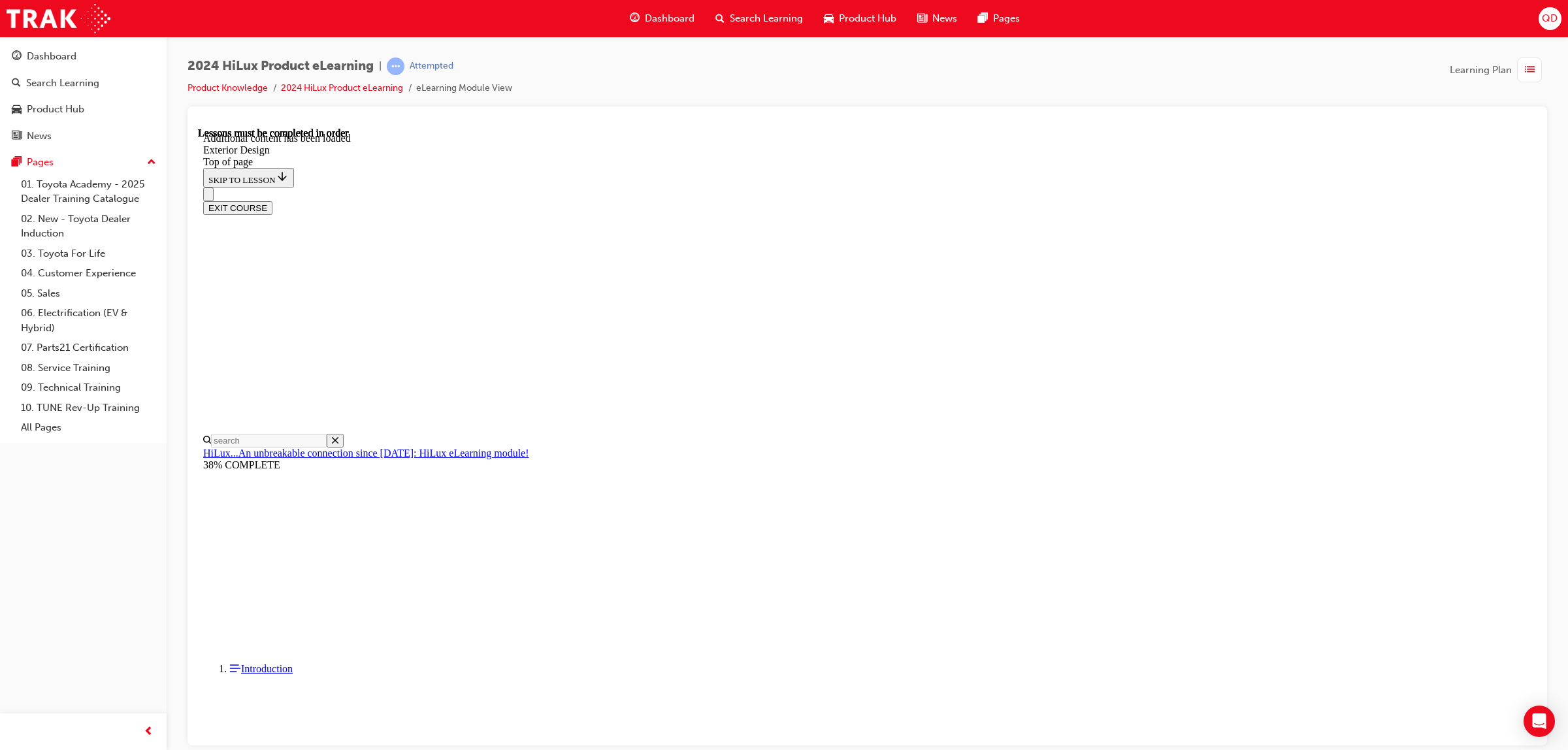
scroll to position [0, 0]
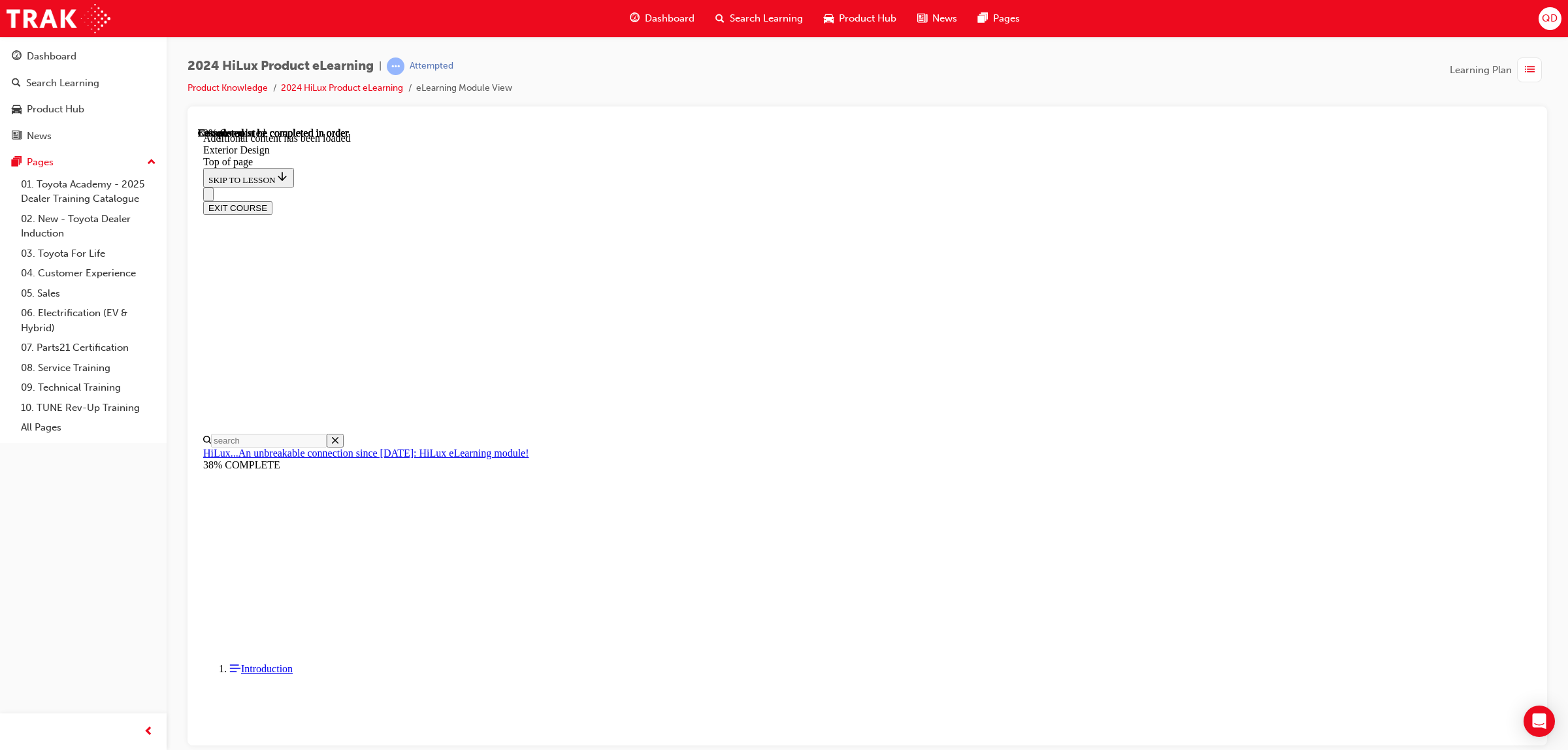
scroll to position [4414, 0]
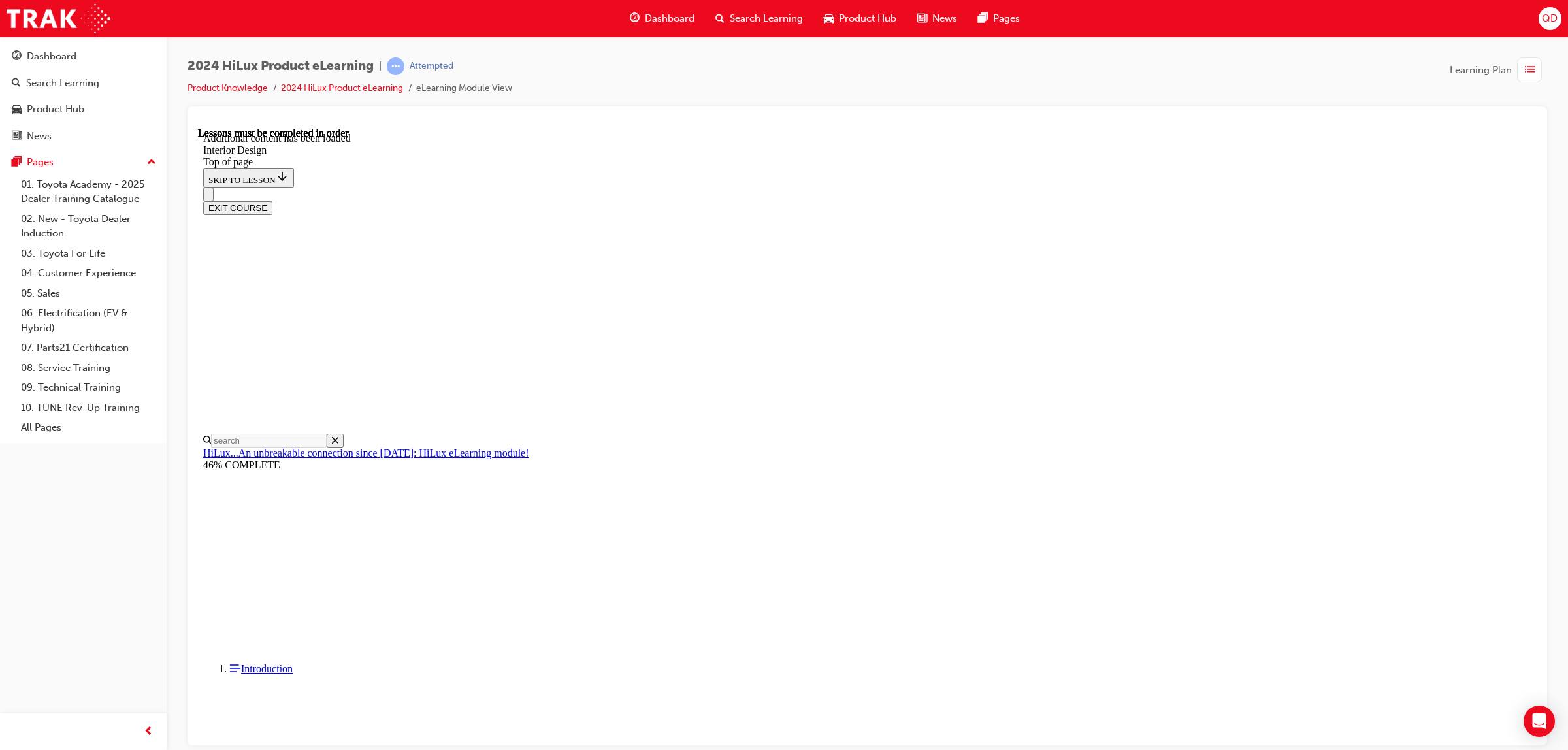
drag, startPoint x: 1027, startPoint y: 271, endPoint x: 1041, endPoint y: 277, distance: 15.2
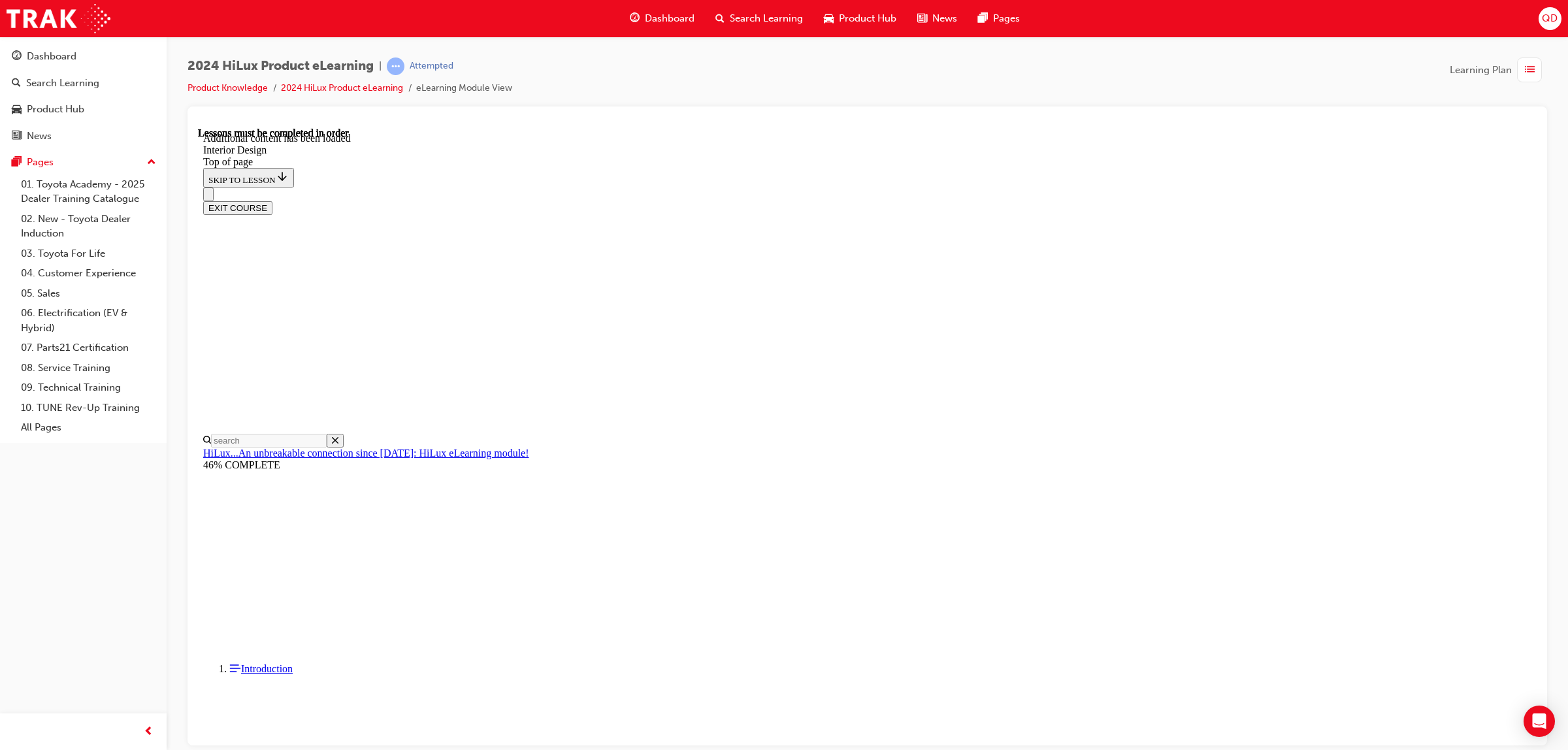
drag, startPoint x: 819, startPoint y: 343, endPoint x: 818, endPoint y: 358, distance: 15.0
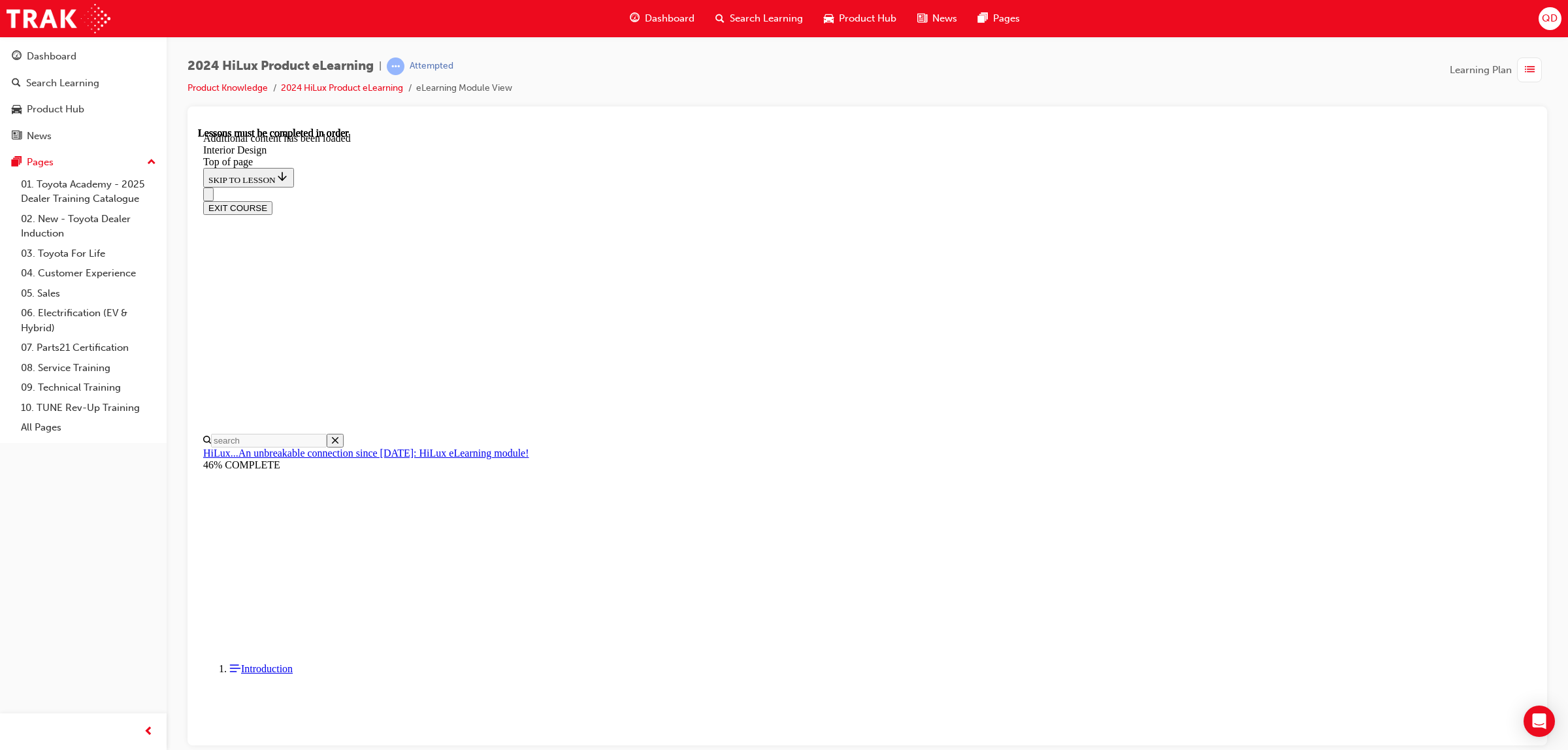
drag, startPoint x: 1015, startPoint y: 364, endPoint x: 1011, endPoint y: 383, distance: 19.4
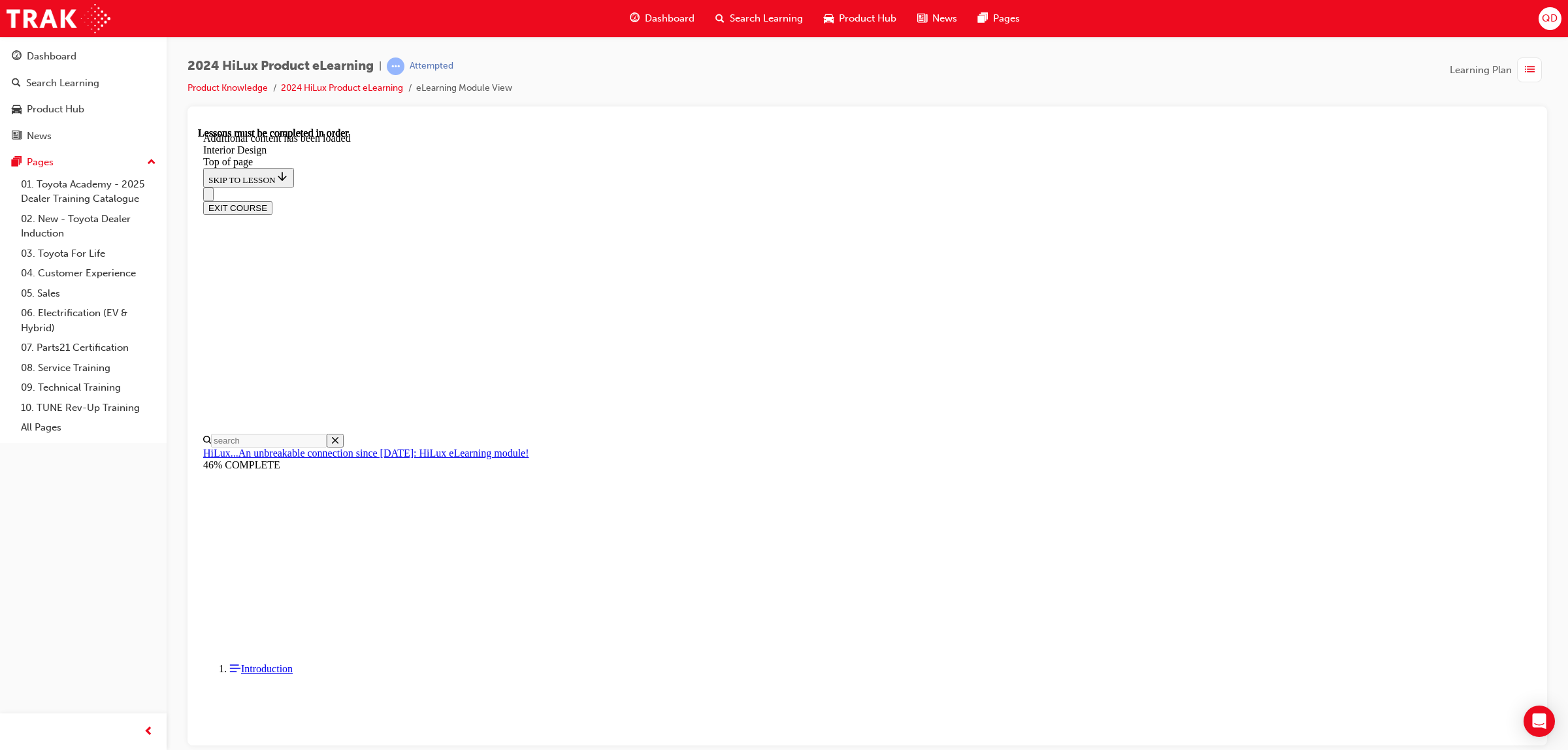
drag, startPoint x: 786, startPoint y: 467, endPoint x: 812, endPoint y: 450, distance: 31.1
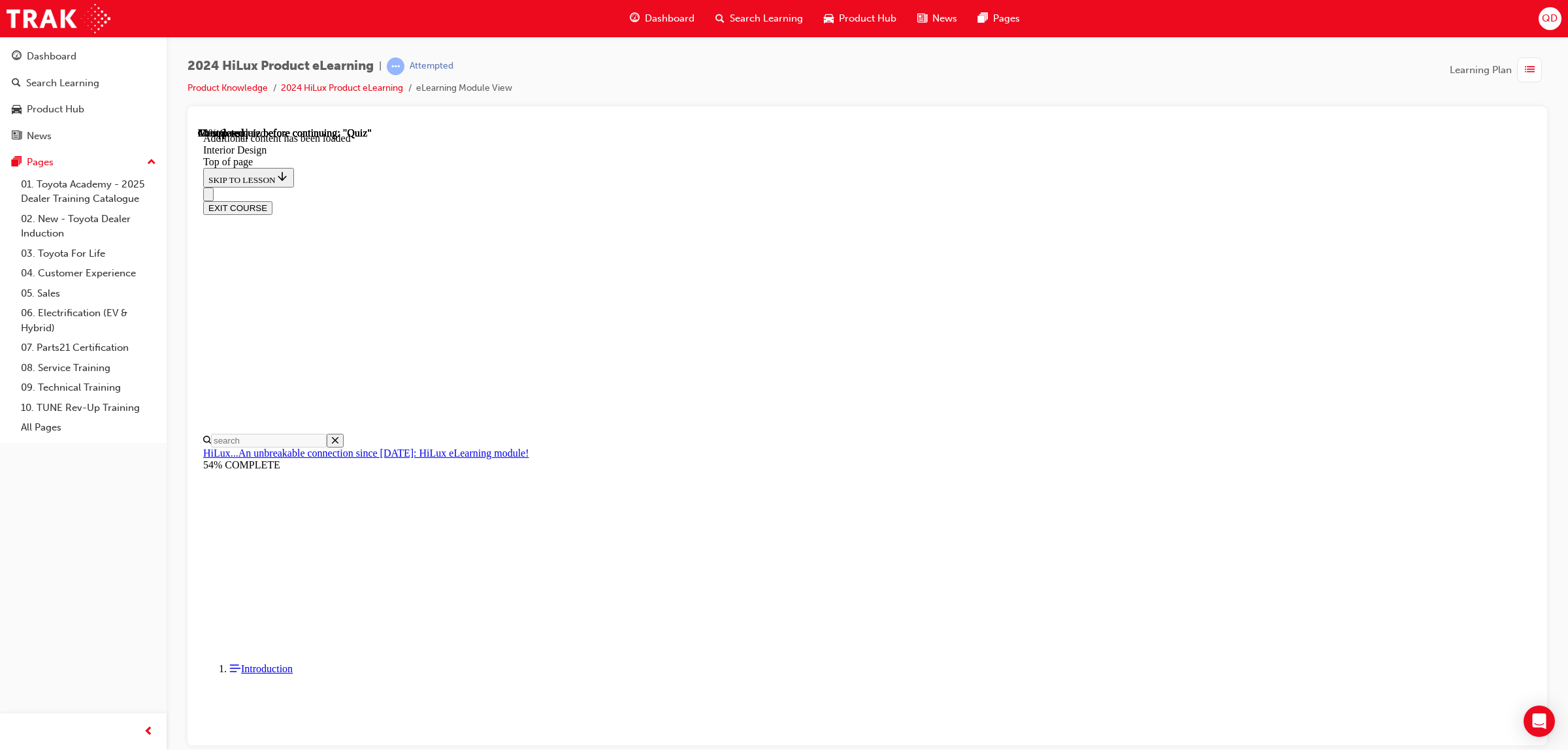
scroll to position [1, 0]
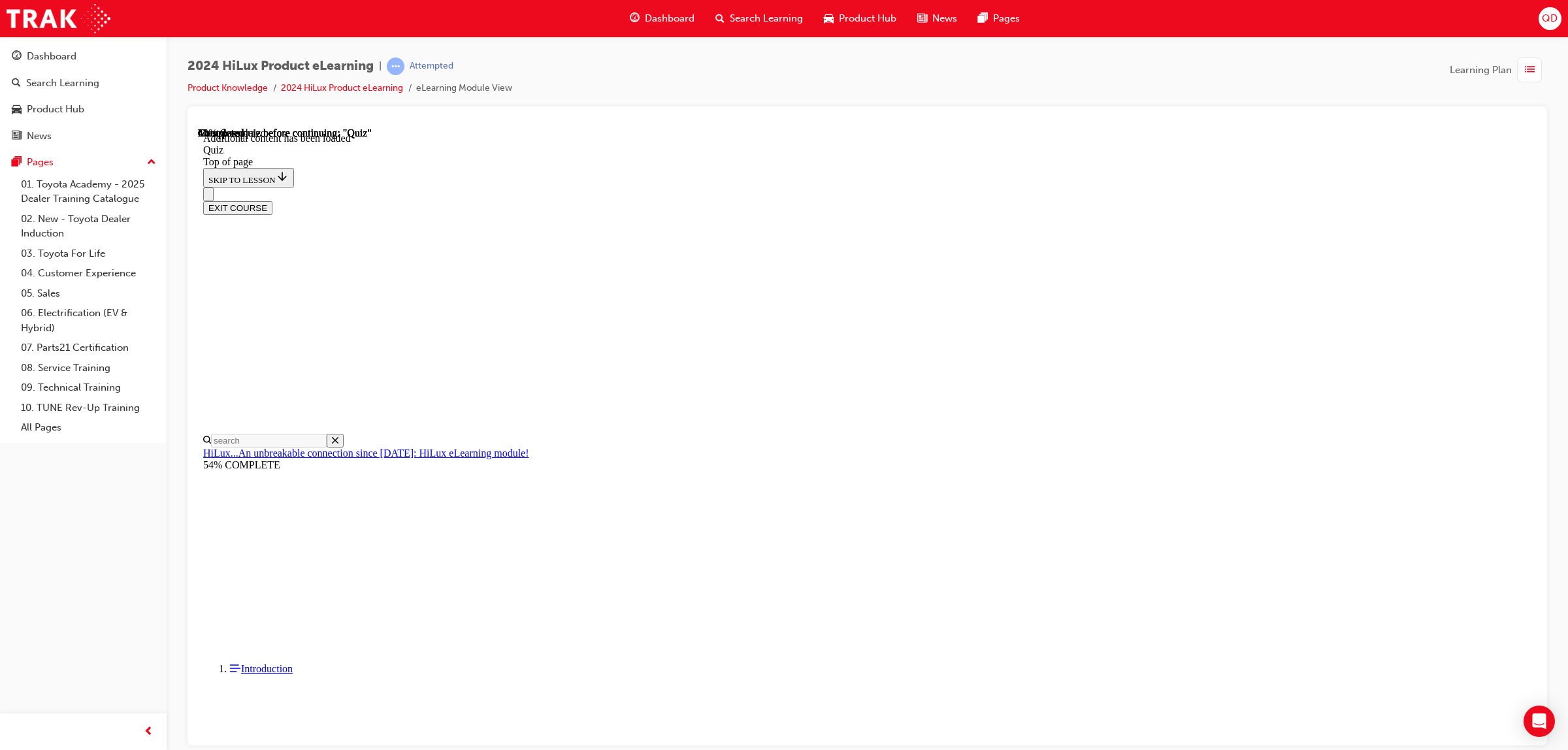
drag, startPoint x: 962, startPoint y: 626, endPoint x: 965, endPoint y: 636, distance: 10.4
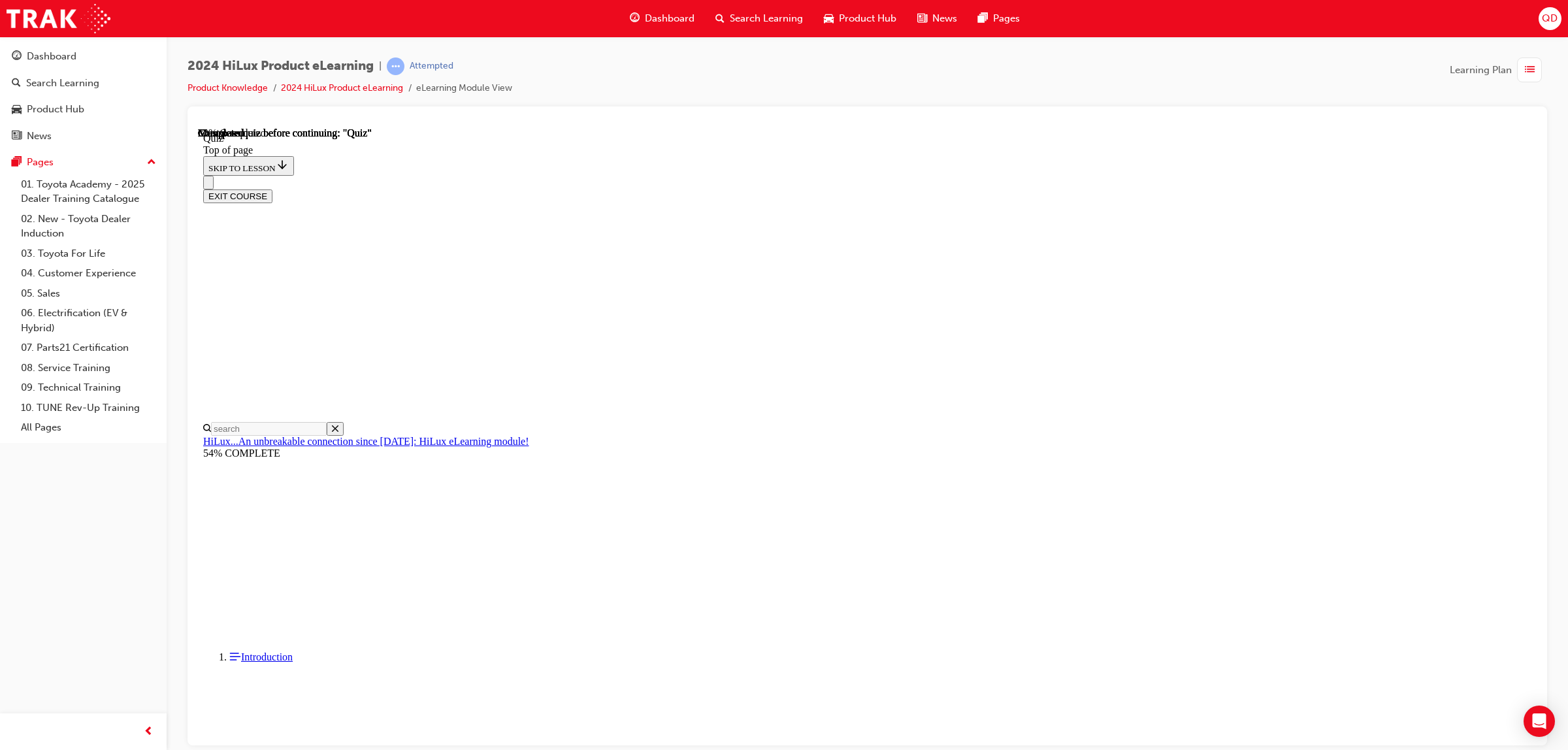
drag, startPoint x: 896, startPoint y: 527, endPoint x: 894, endPoint y: 519, distance: 8.2
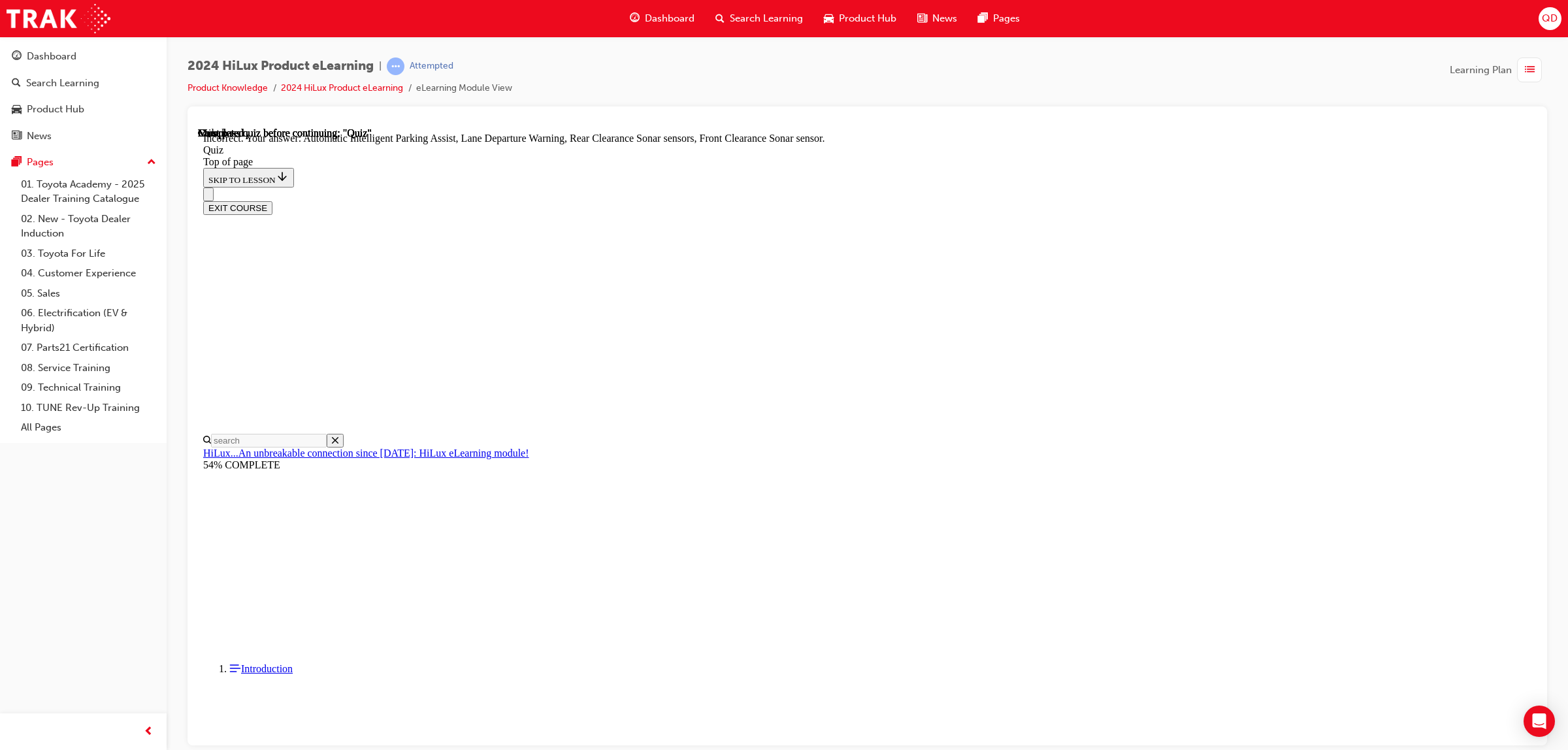
scroll to position [86, 0]
drag, startPoint x: 947, startPoint y: 708, endPoint x: 949, endPoint y: 697, distance: 11.2
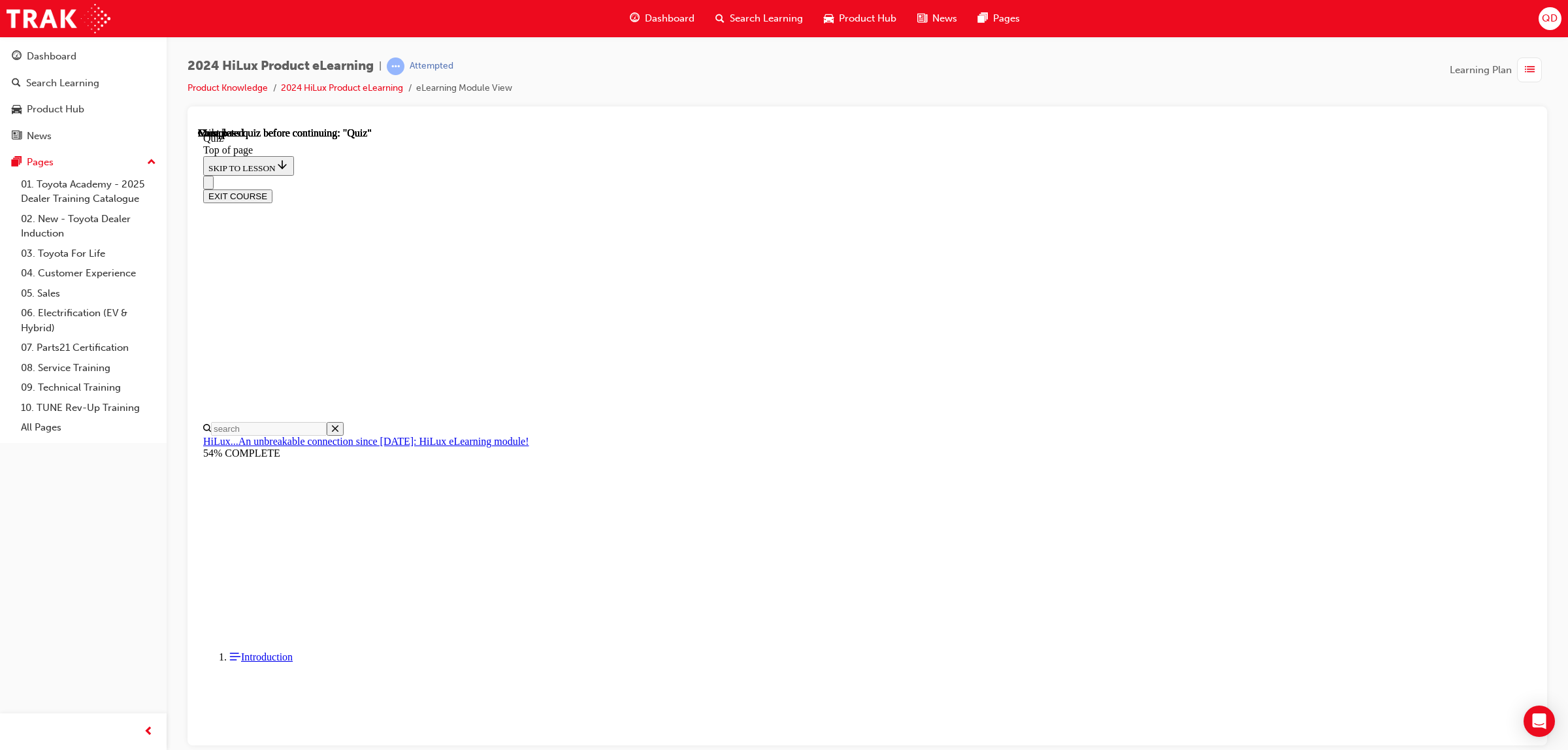
scroll to position [91, 0]
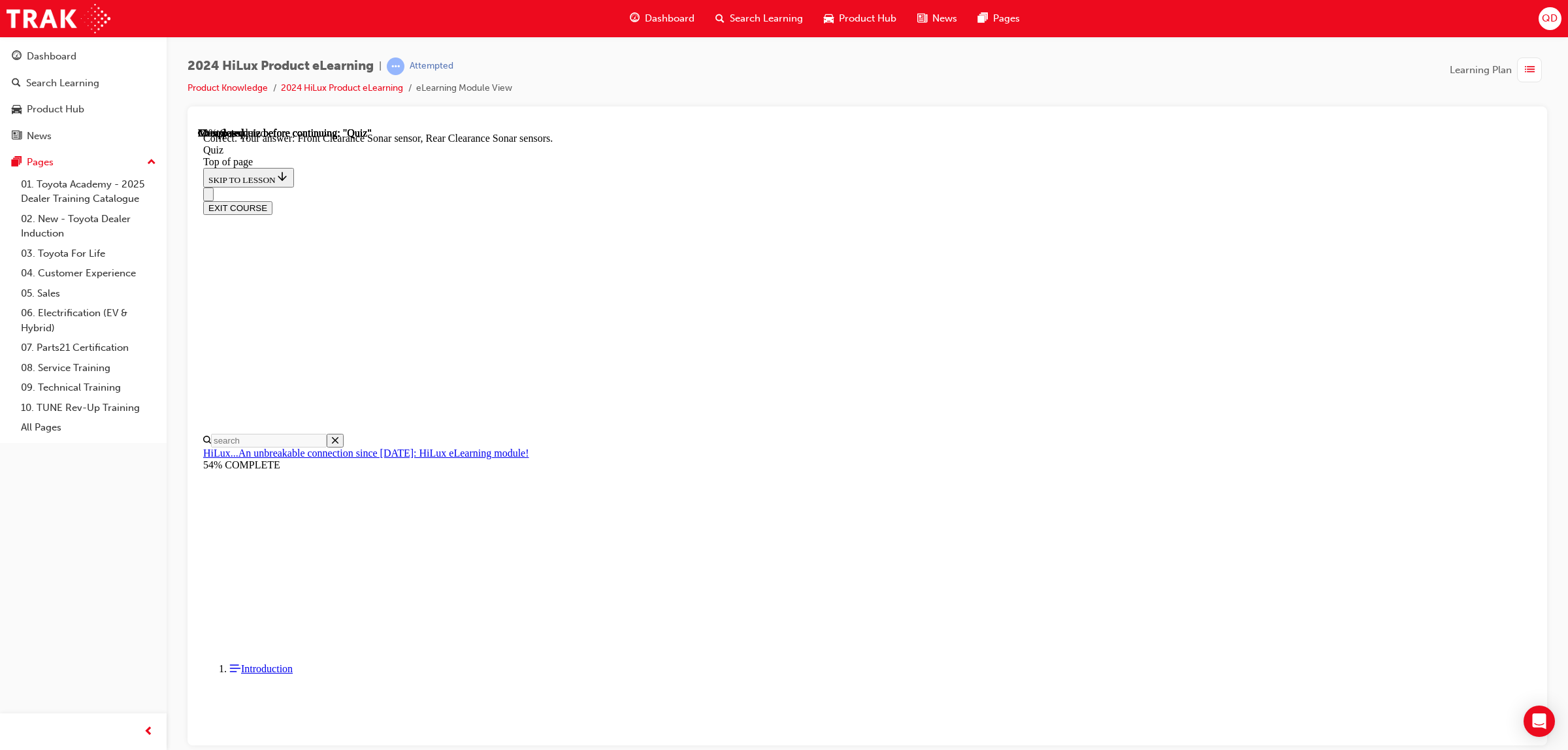
scroll to position [86, 0]
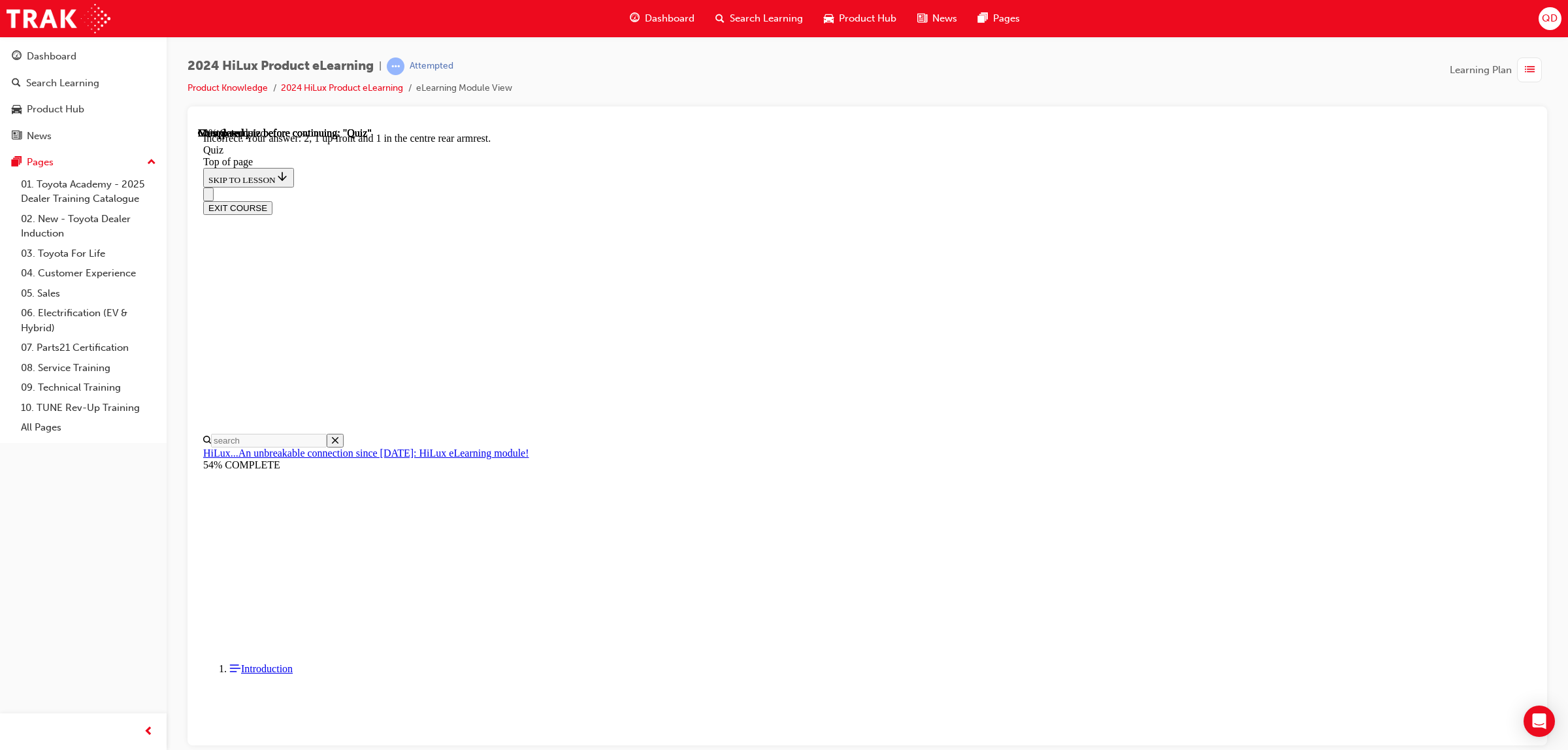
scroll to position [56, 0]
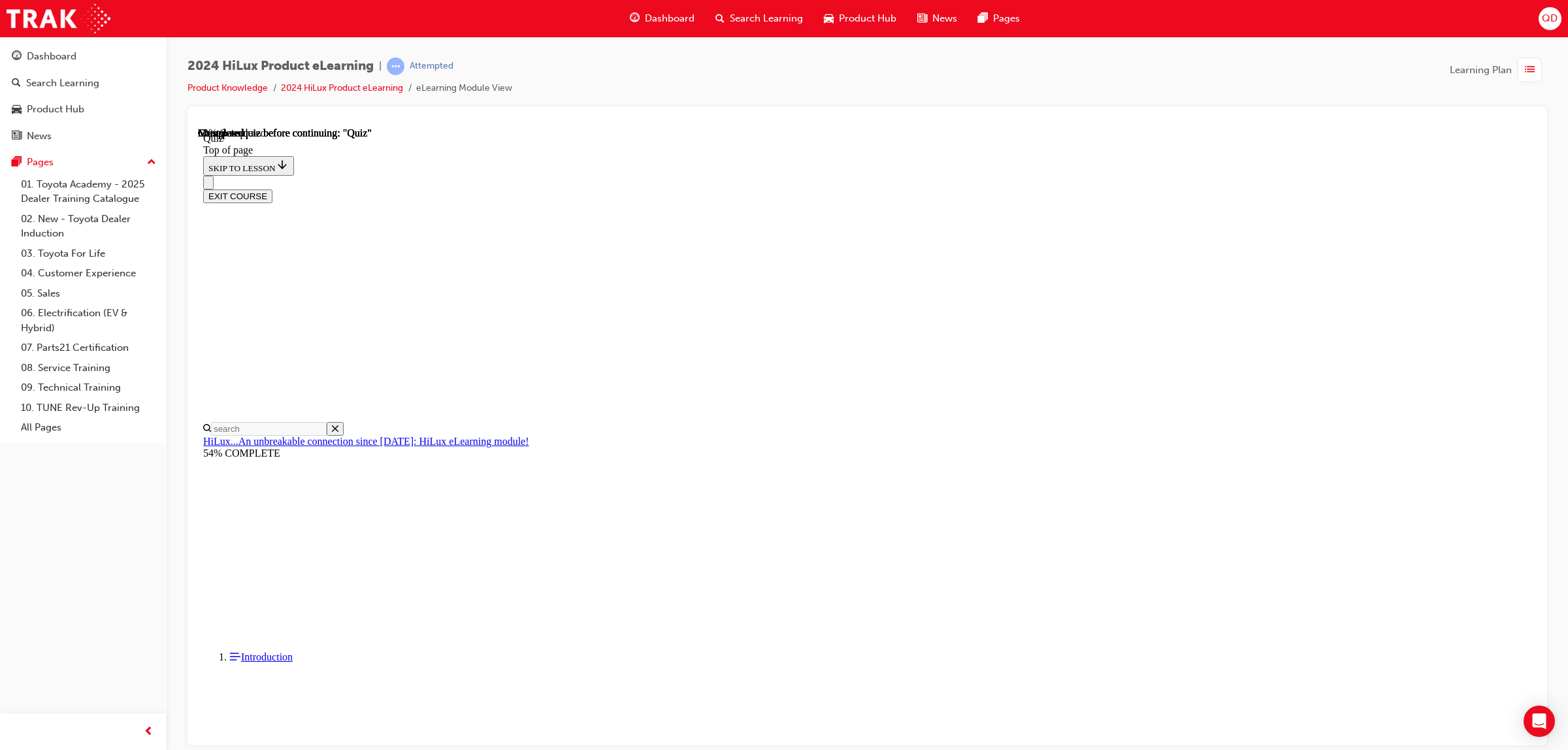
scroll to position [41, 0]
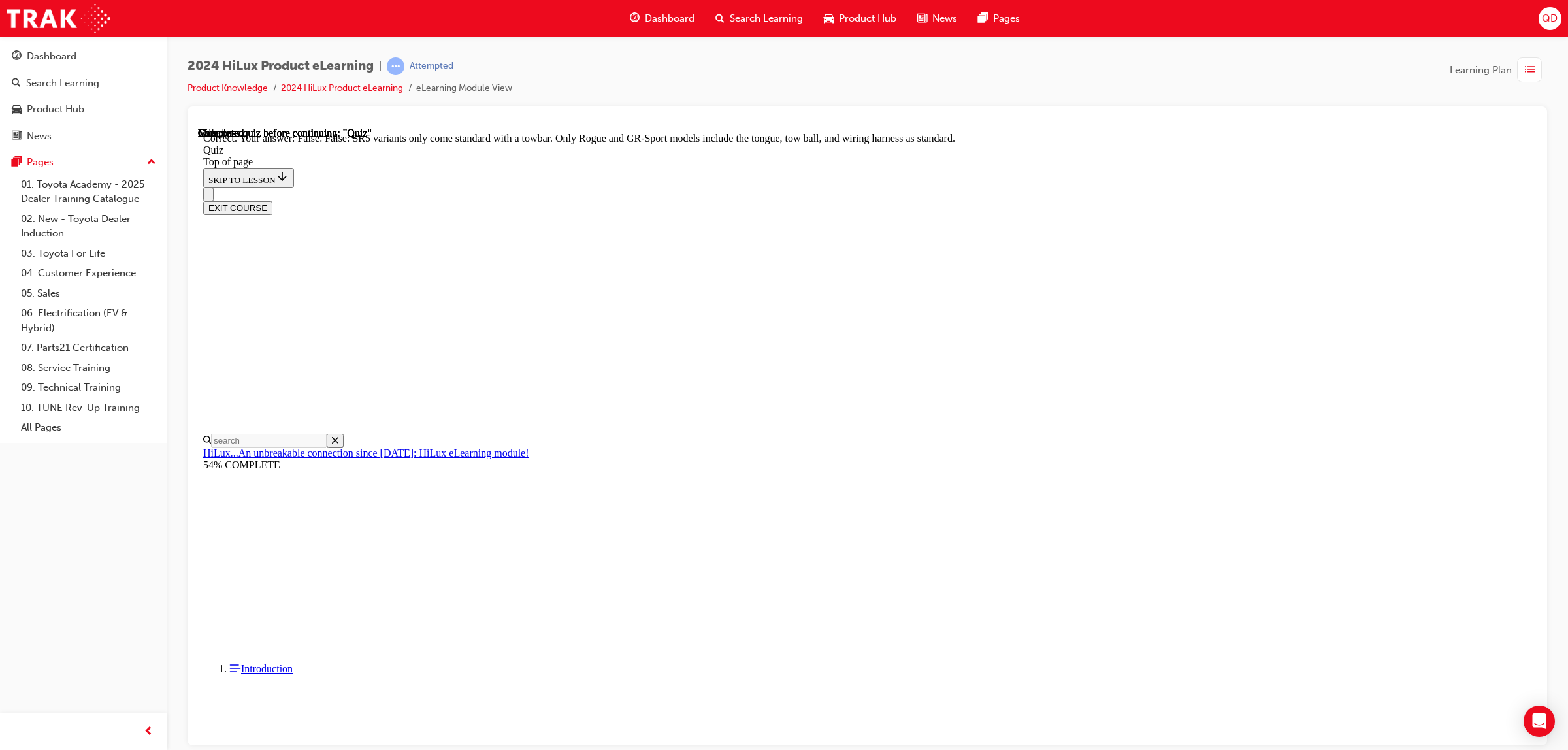
scroll to position [84, 0]
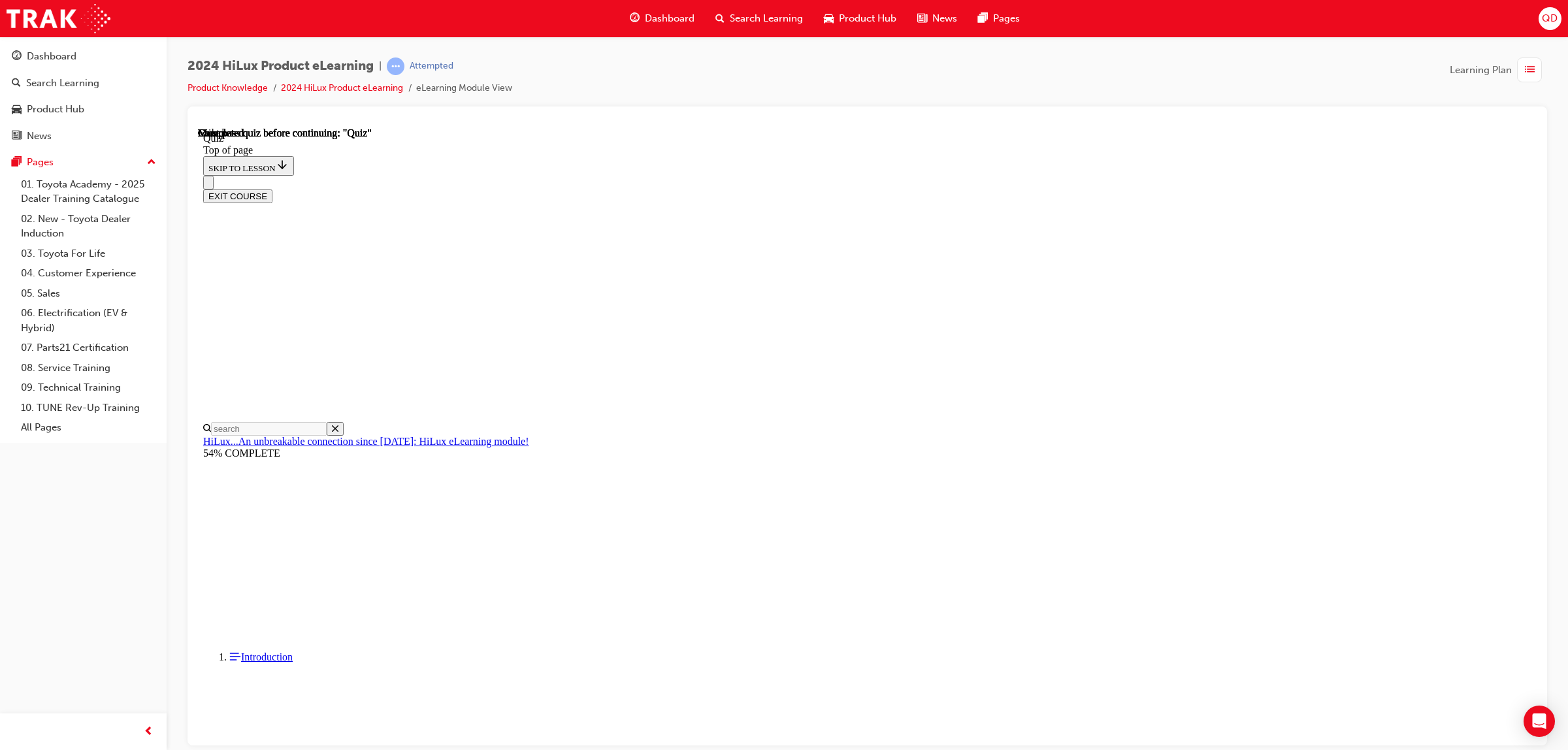
scroll to position [69, 0]
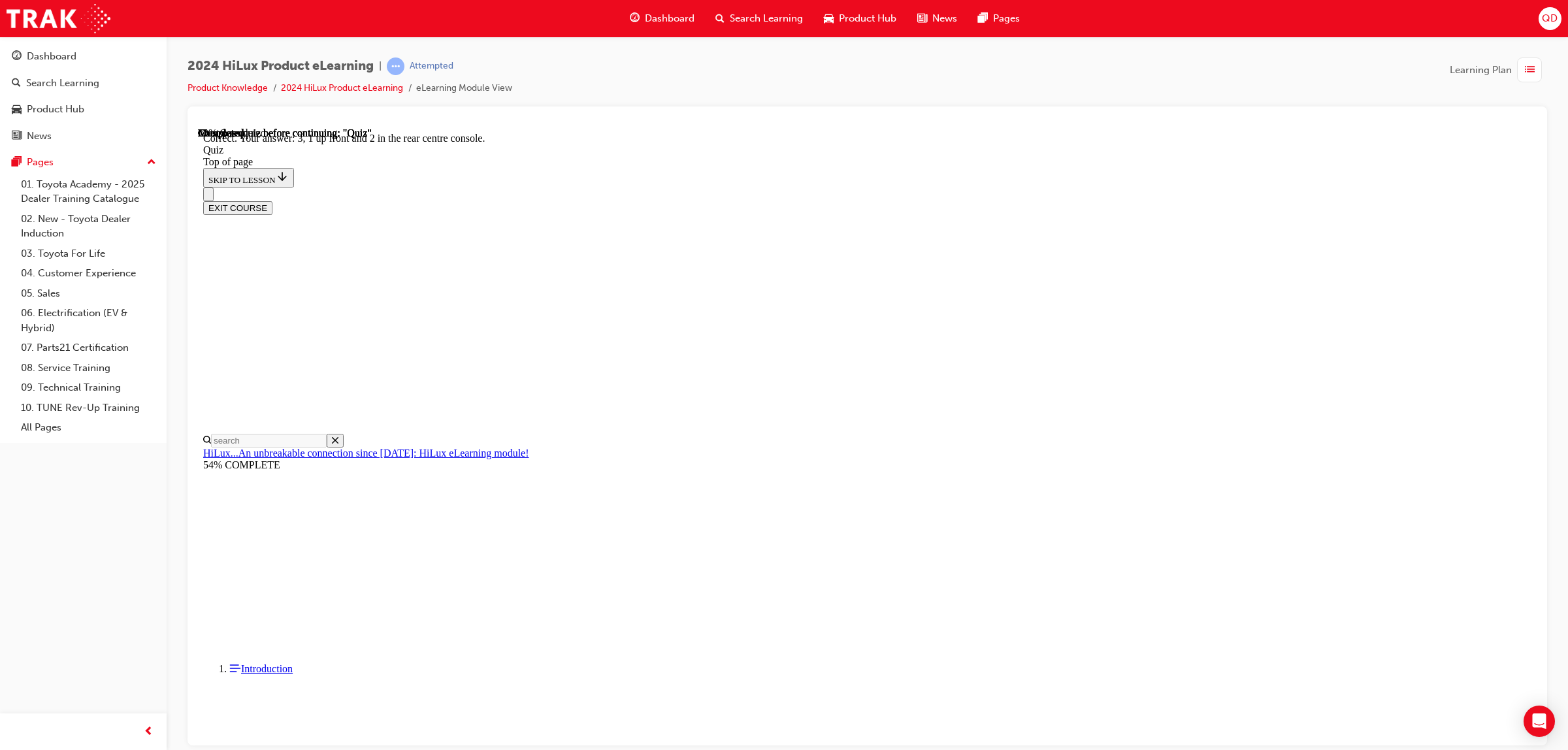
scroll to position [56, 0]
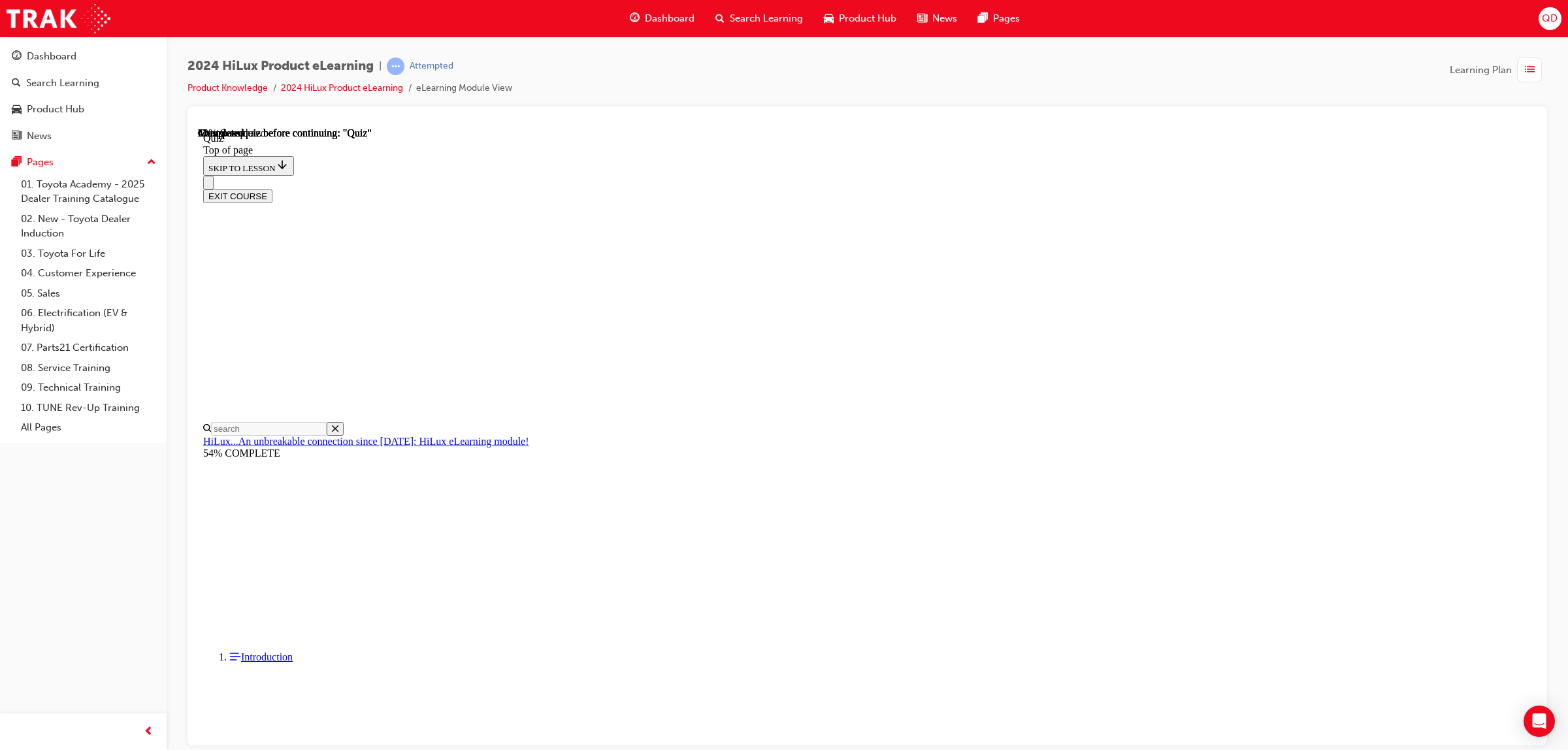
drag, startPoint x: 955, startPoint y: 539, endPoint x: 956, endPoint y: 545, distance: 6.1
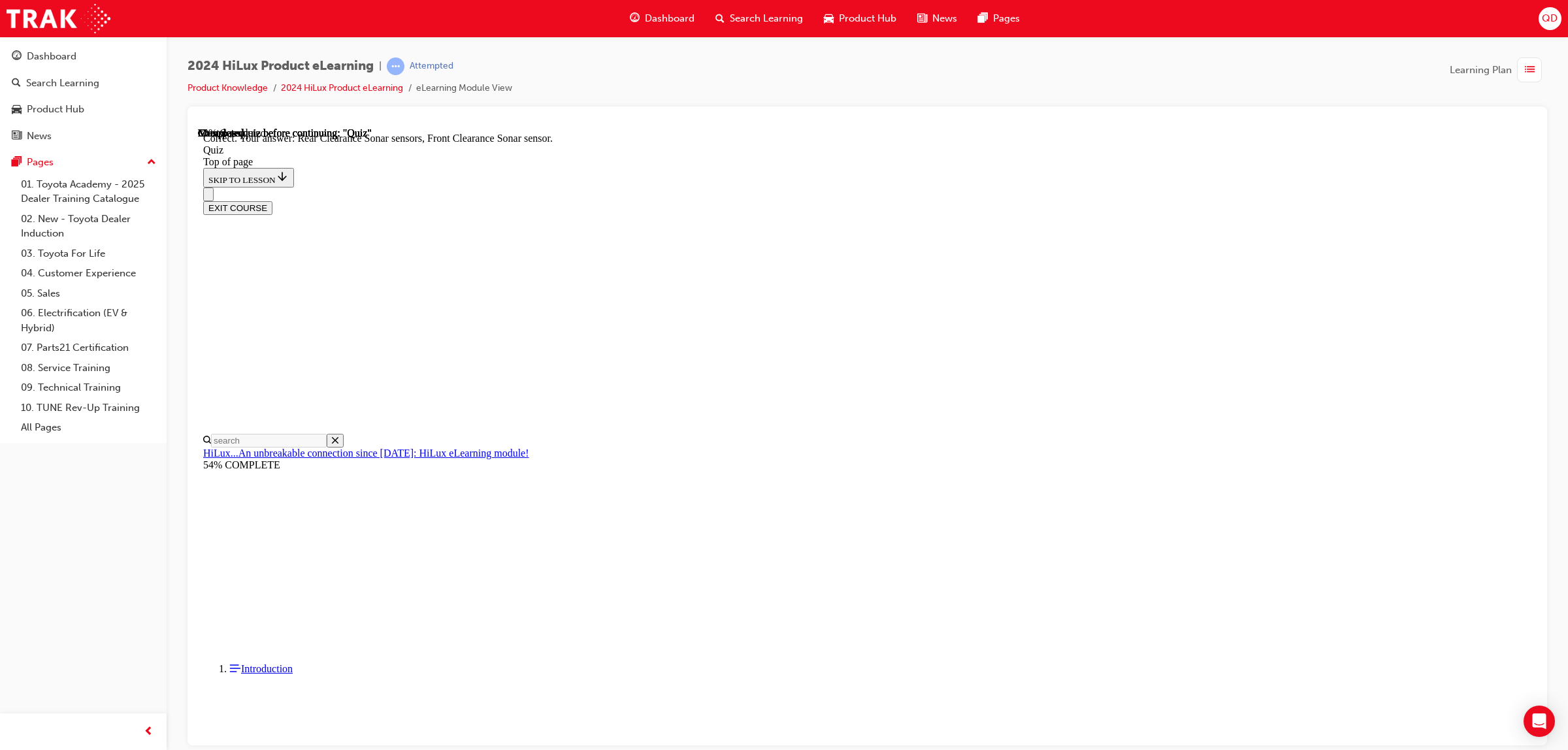
scroll to position [86, 0]
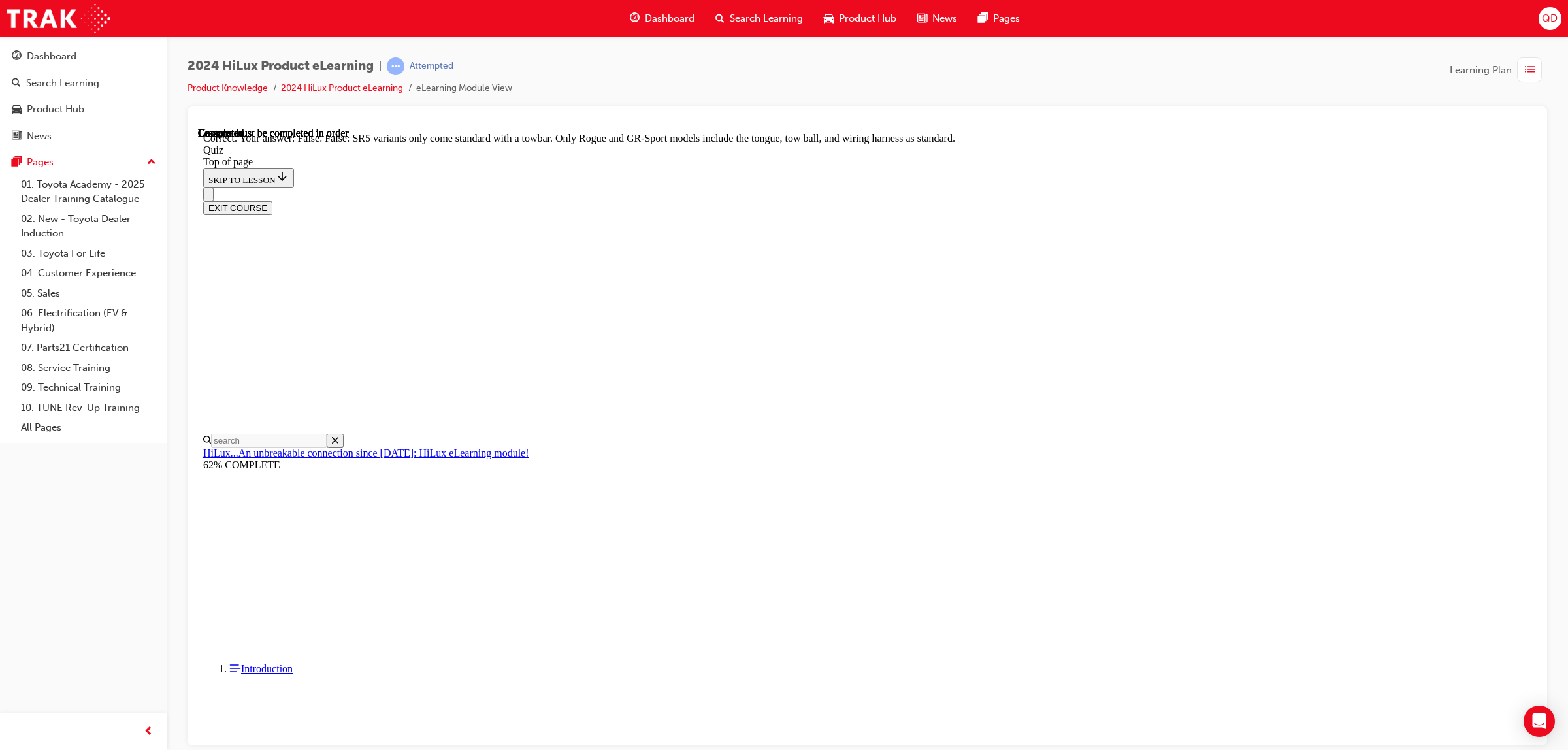
scroll to position [84, 0]
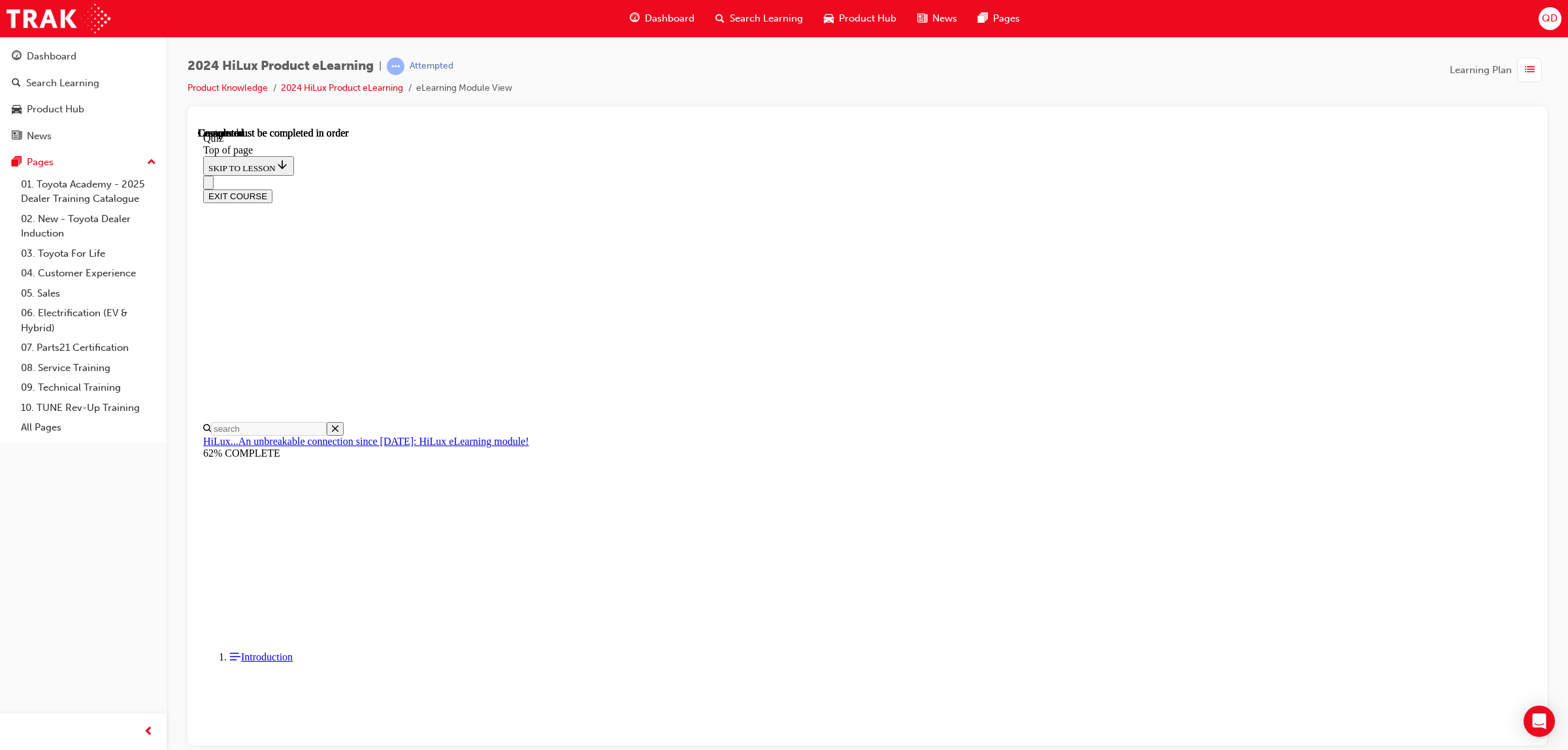
scroll to position [91, 0]
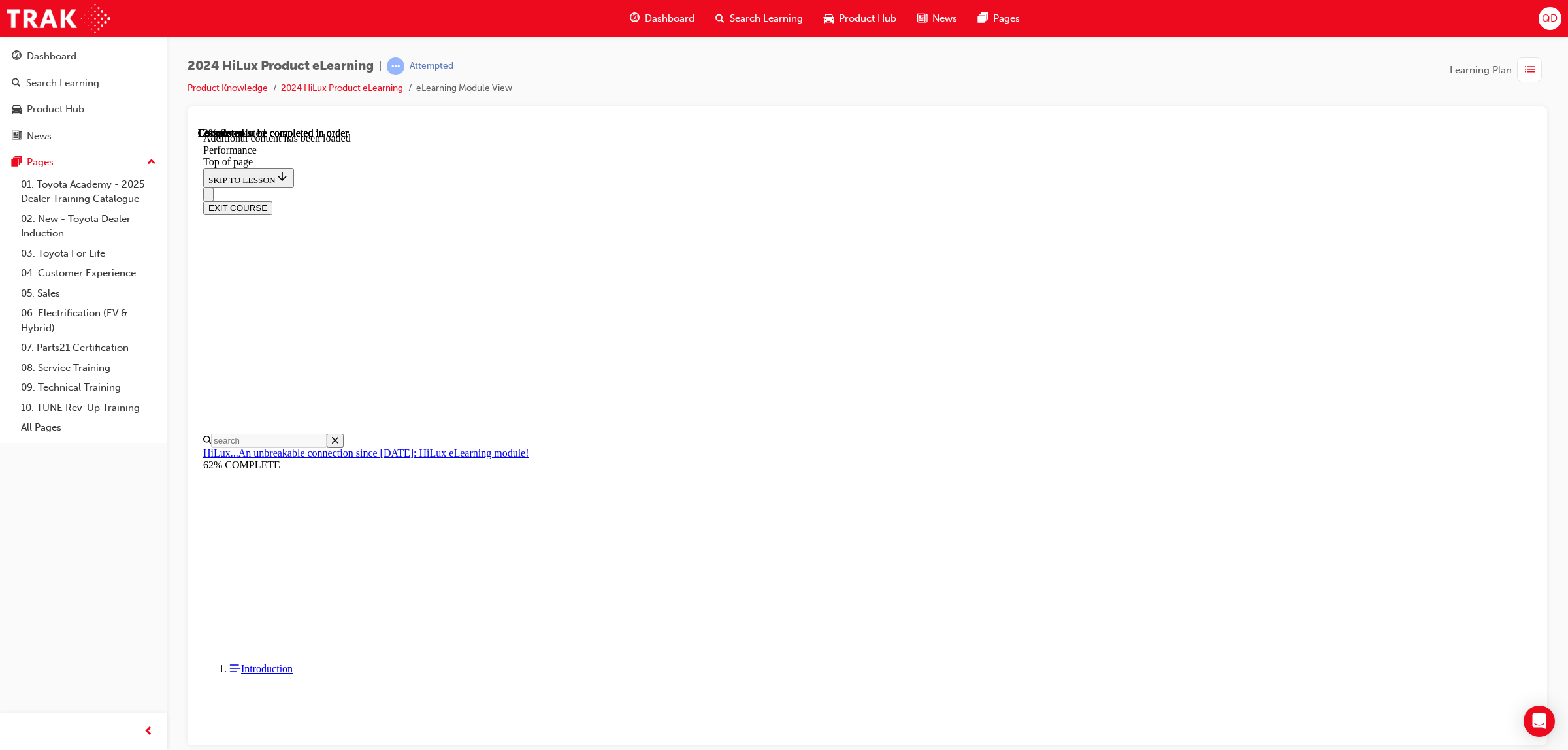
scroll to position [1086, 0]
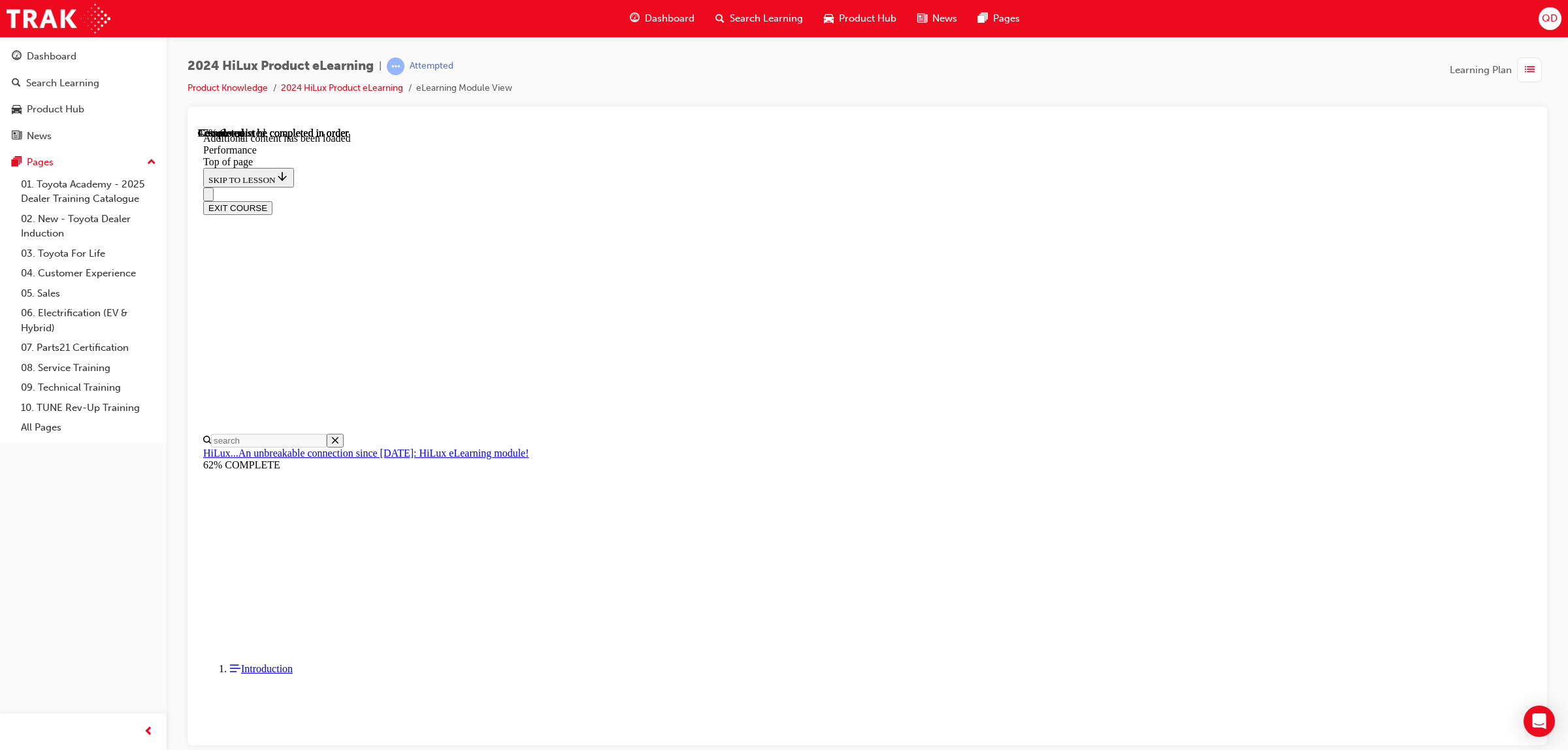
click at [1039, 187] on div "EXIT COURSE" at bounding box center [861, 200] width 1316 height 27
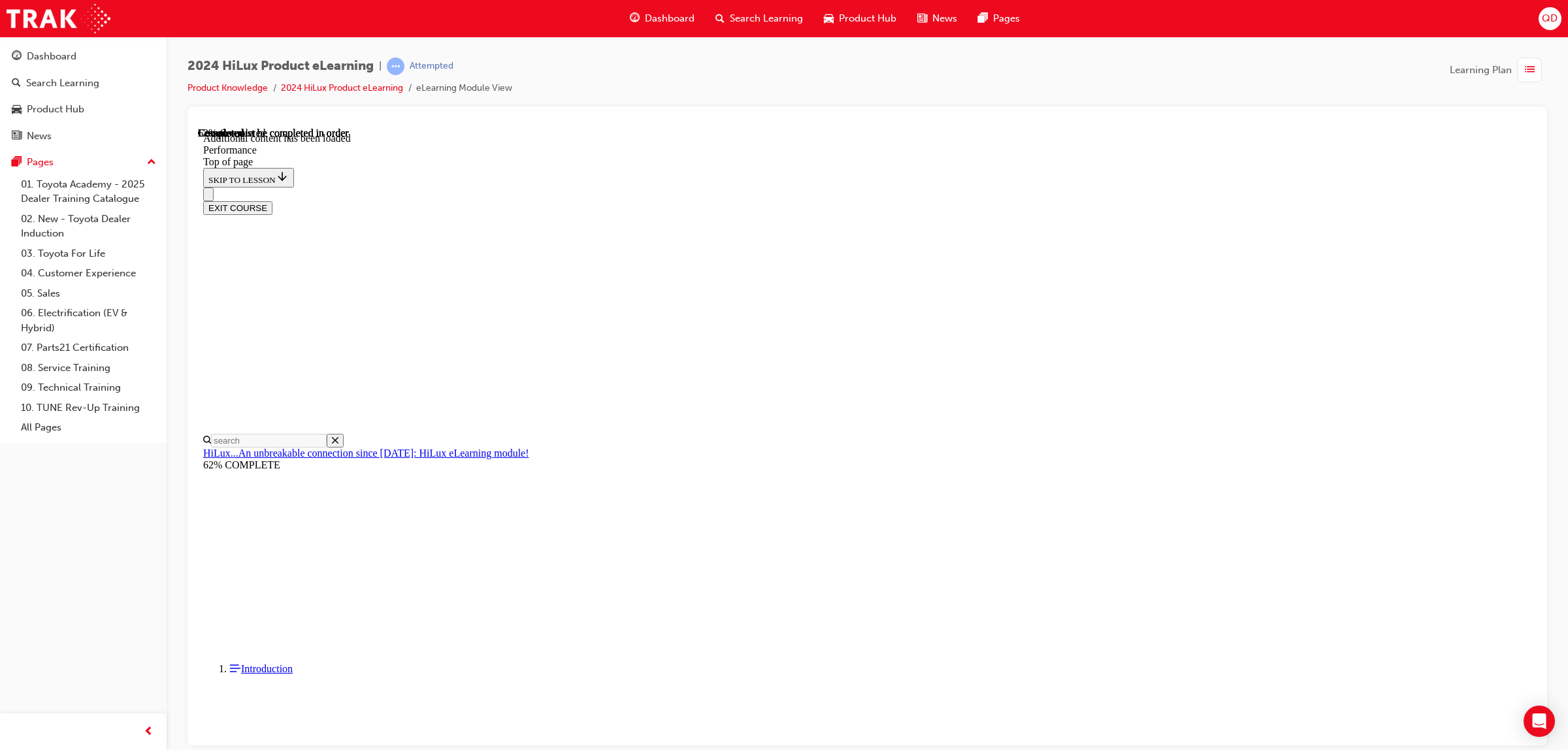
scroll to position [4024, 0]
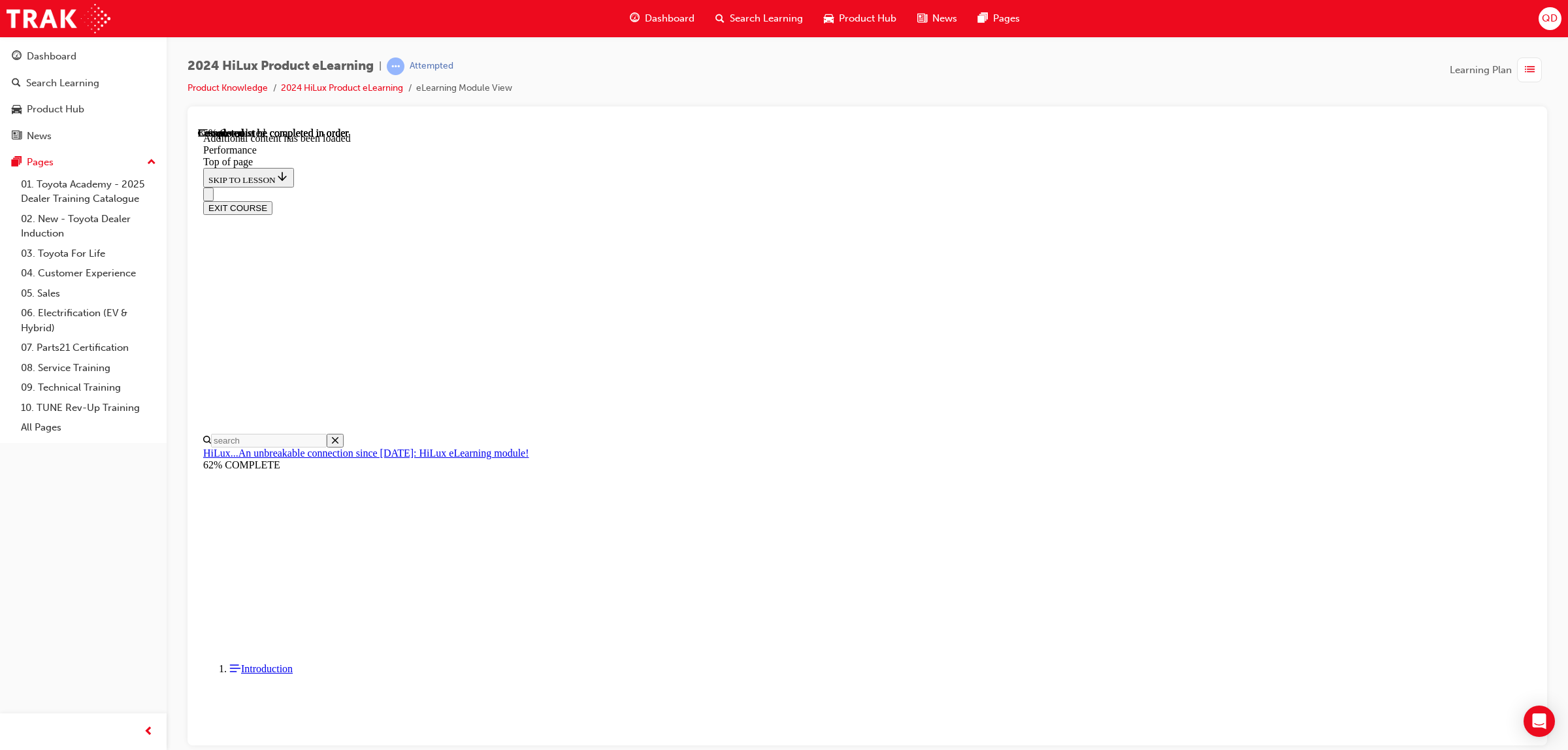
scroll to position [5160, 0]
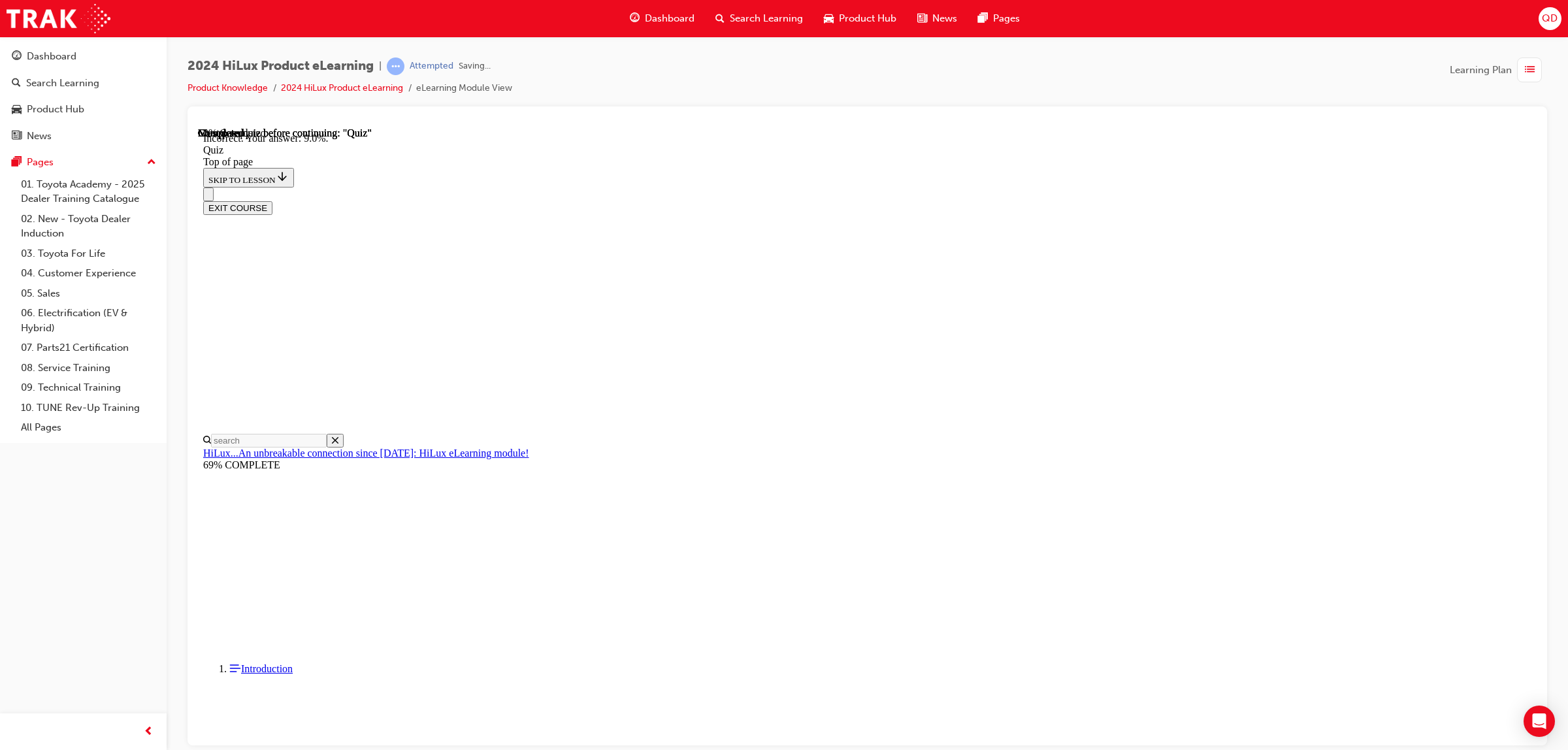
scroll to position [152, 0]
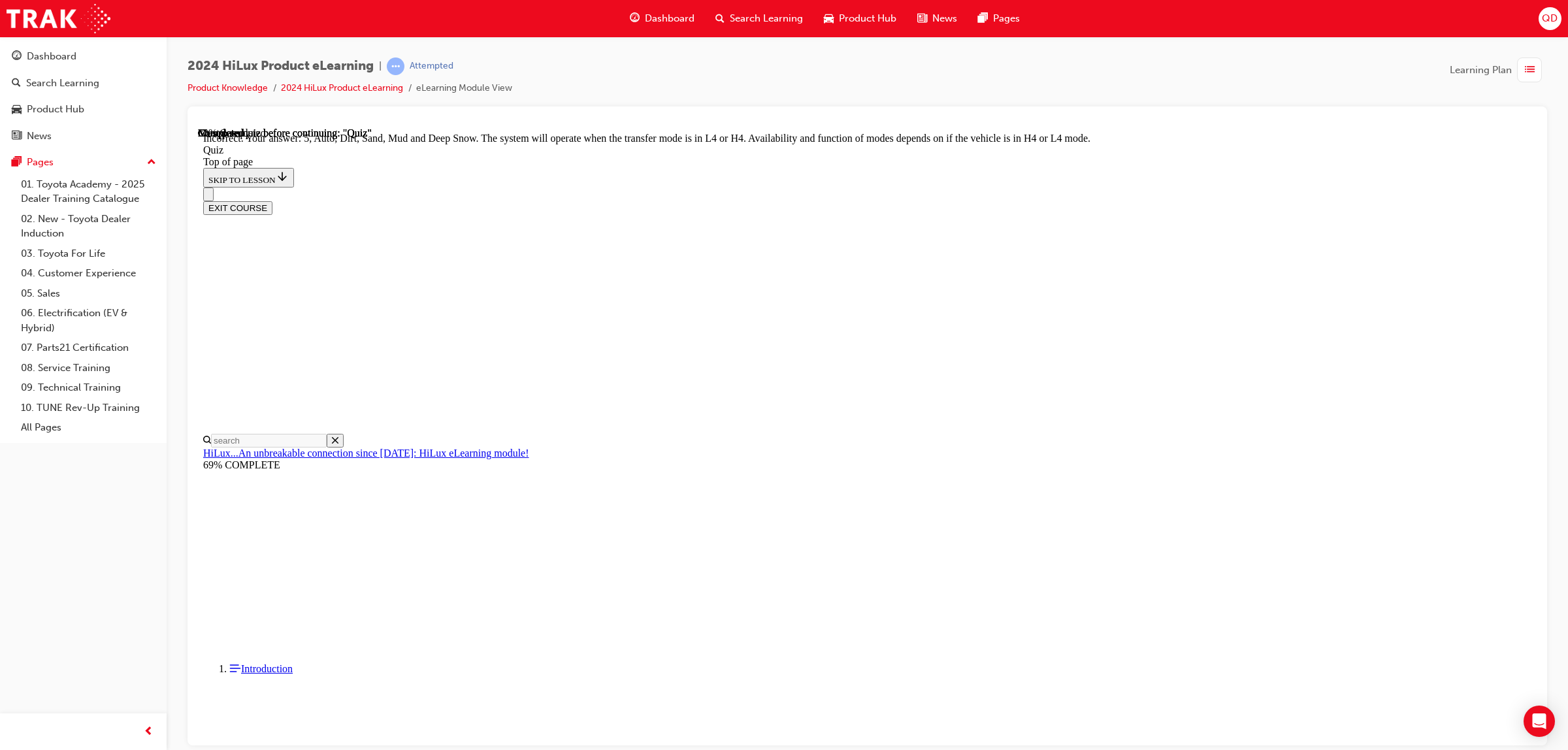
scroll to position [204, 0]
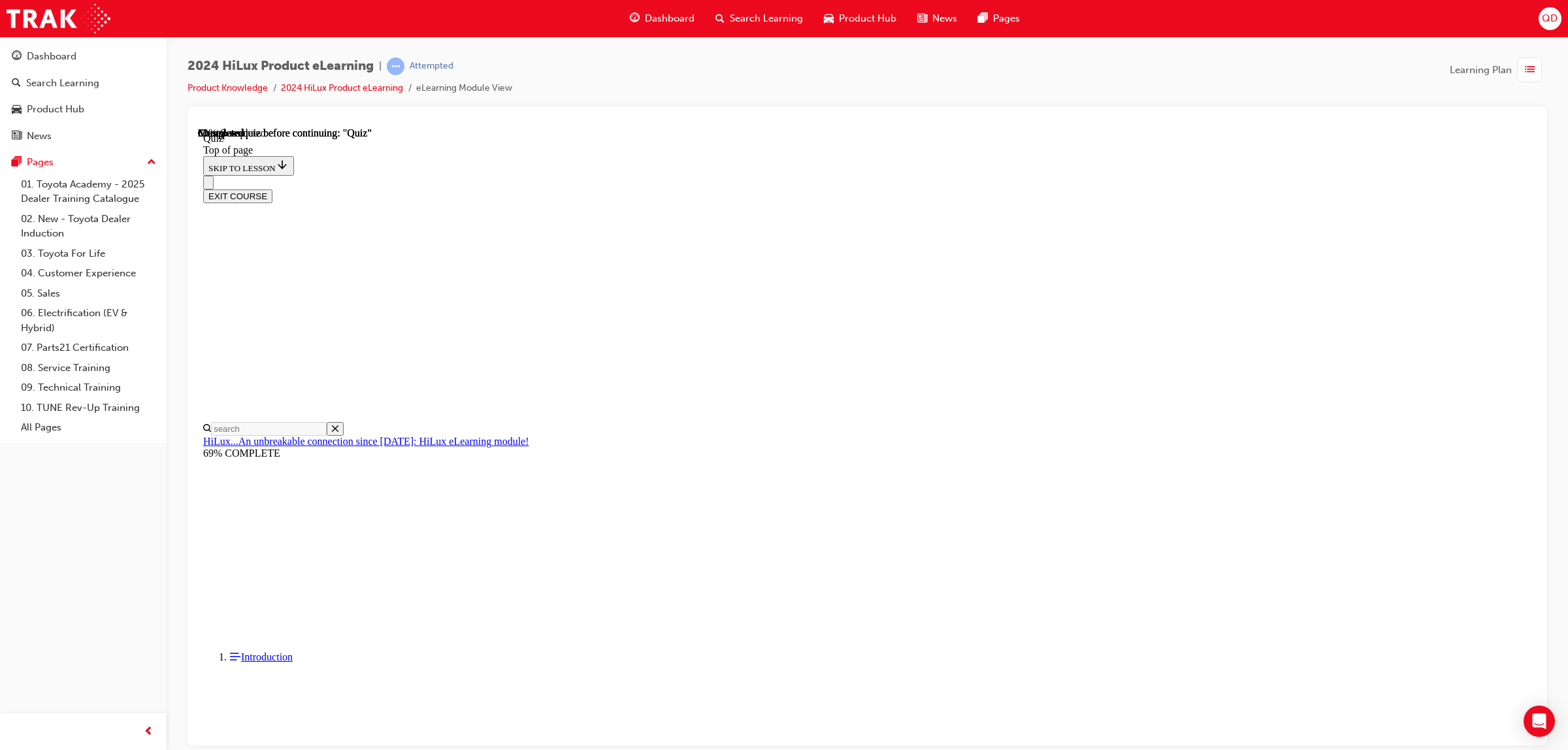
scroll to position [67, 0]
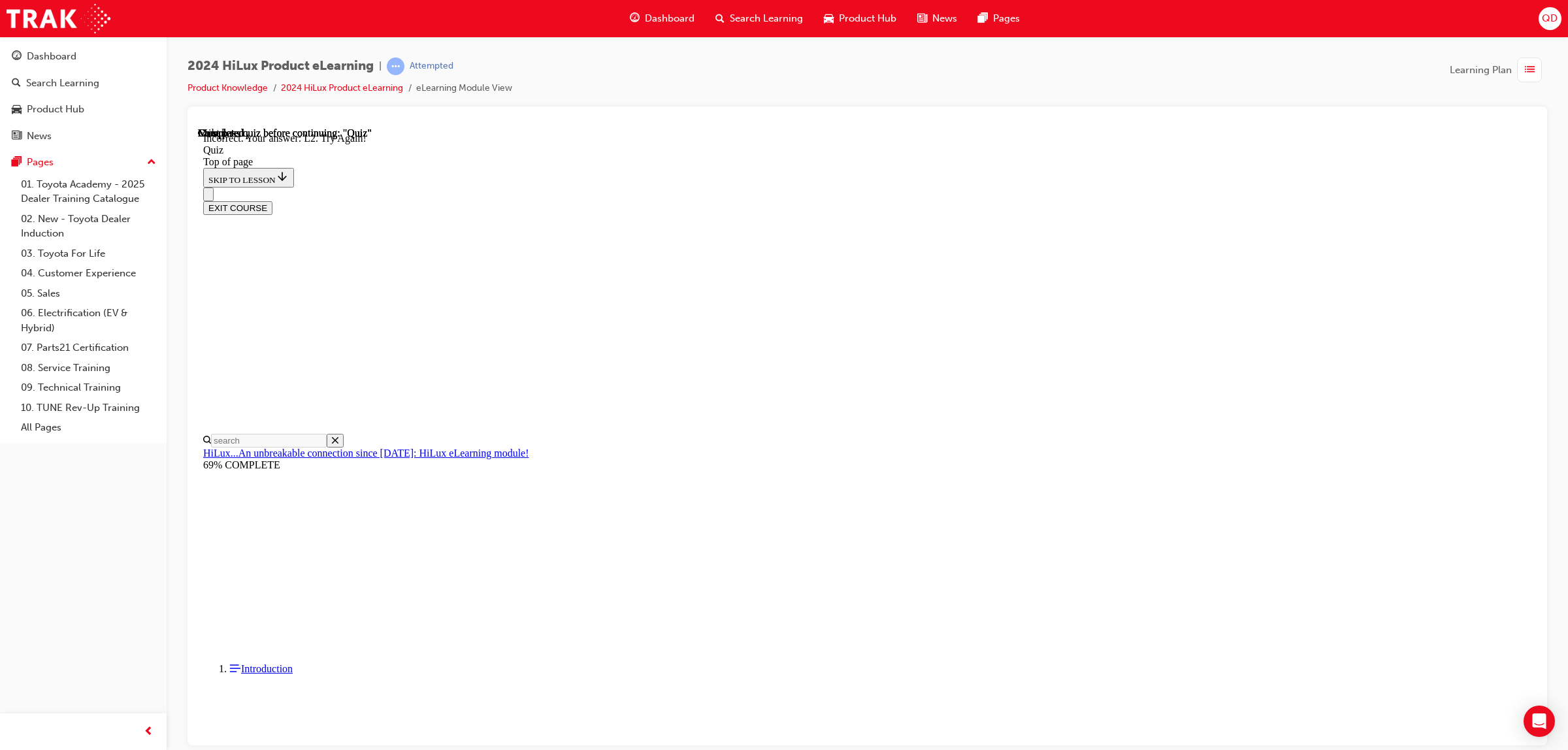
scroll to position [173, 0]
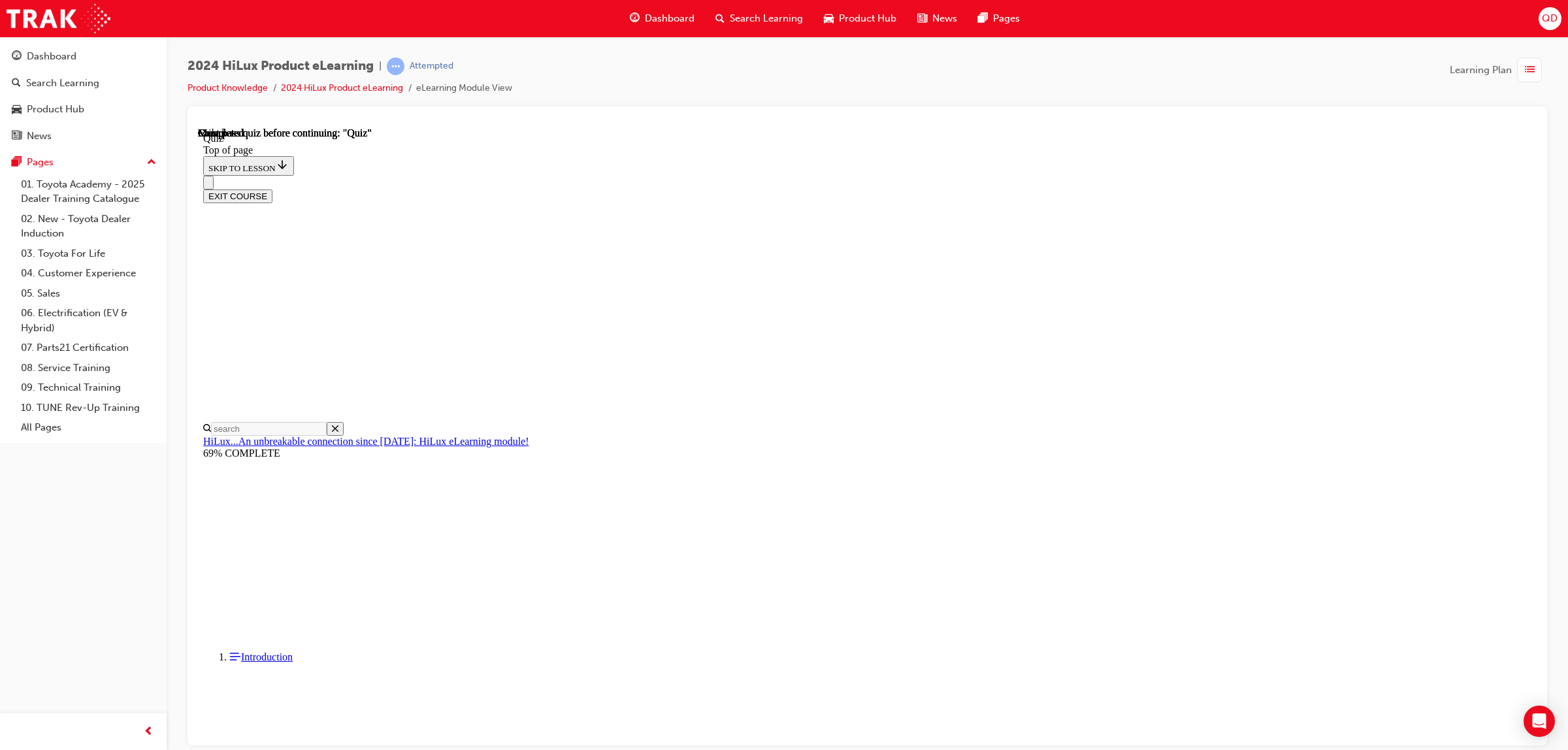
scroll to position [91, 0]
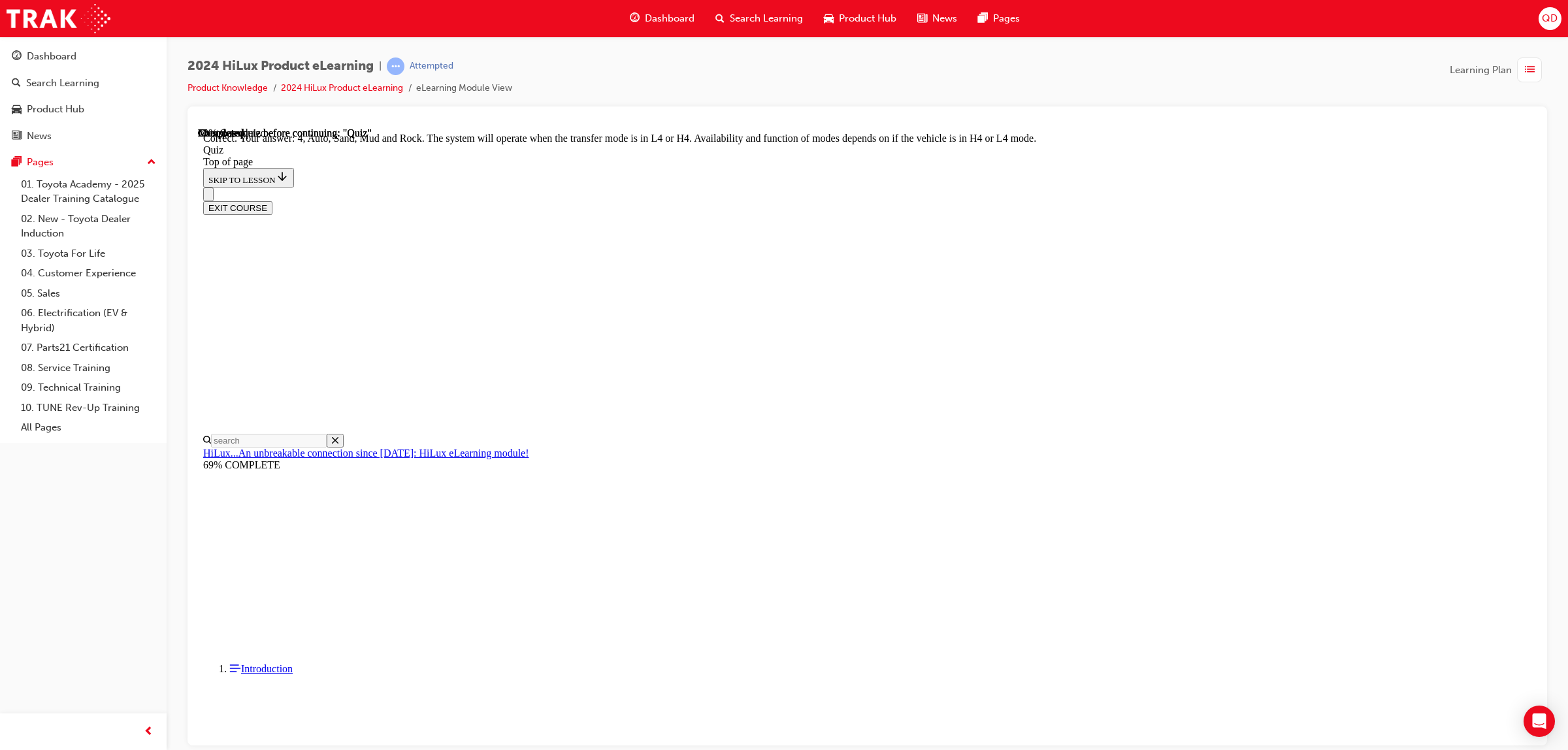
scroll to position [204, 0]
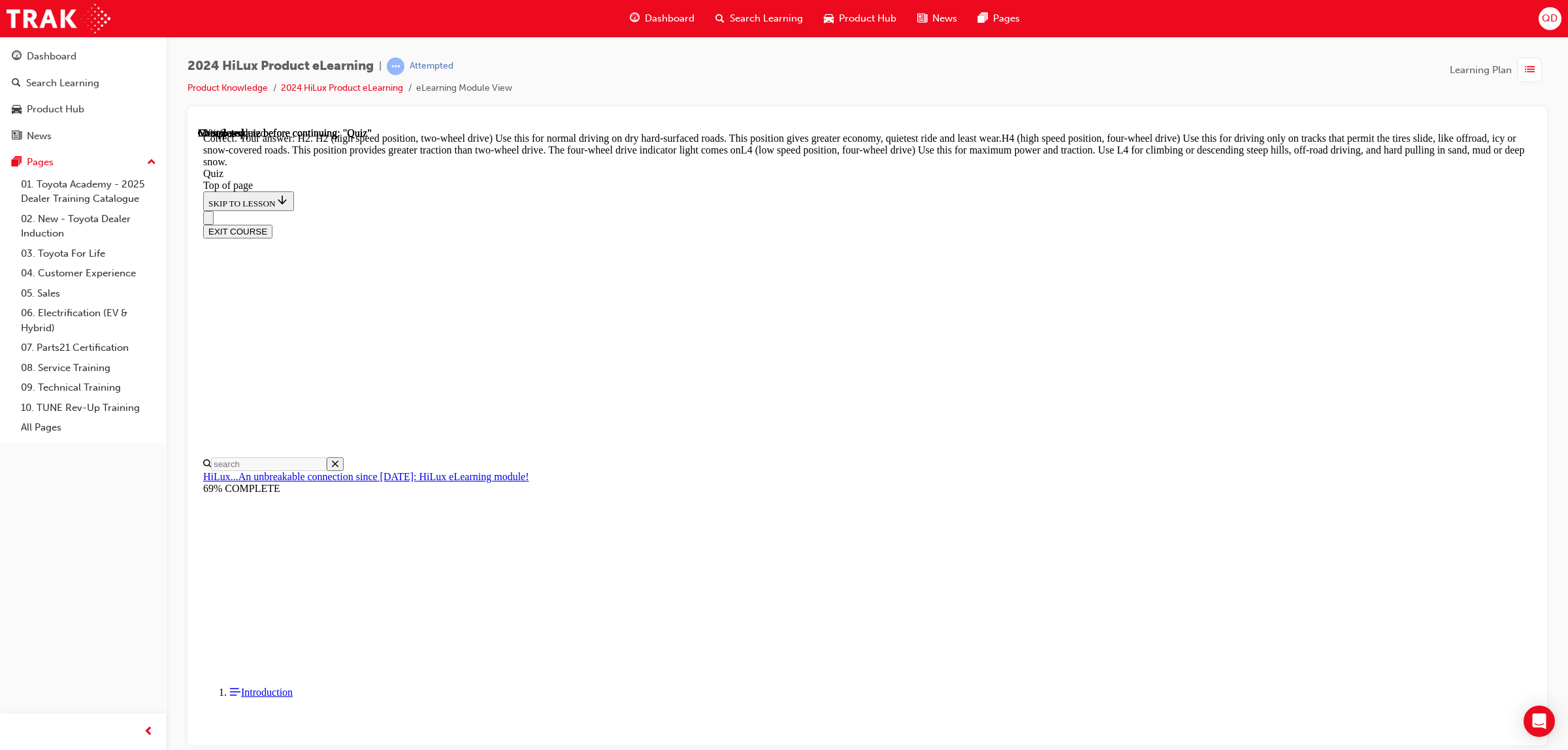
scroll to position [312, 0]
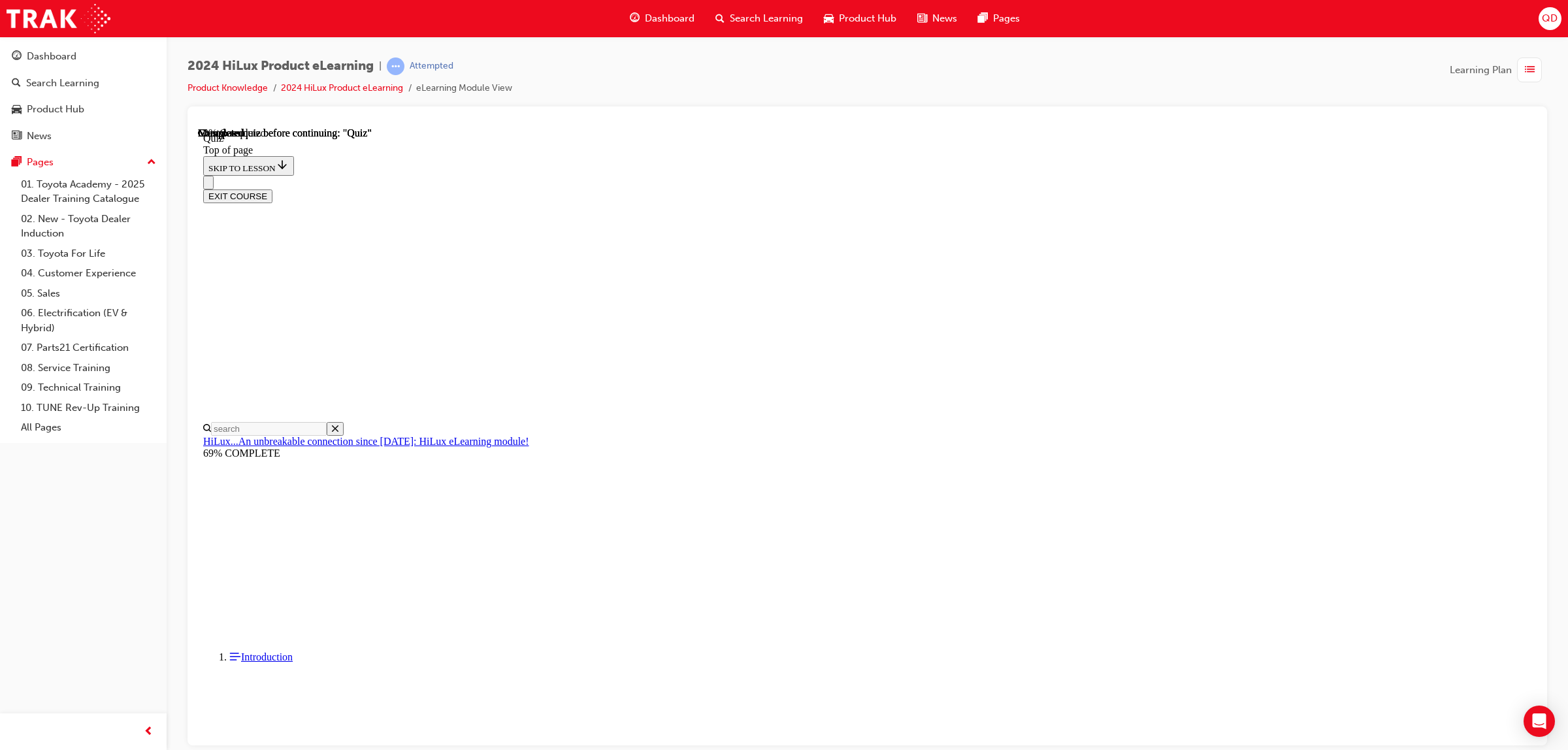
scroll to position [112, 0]
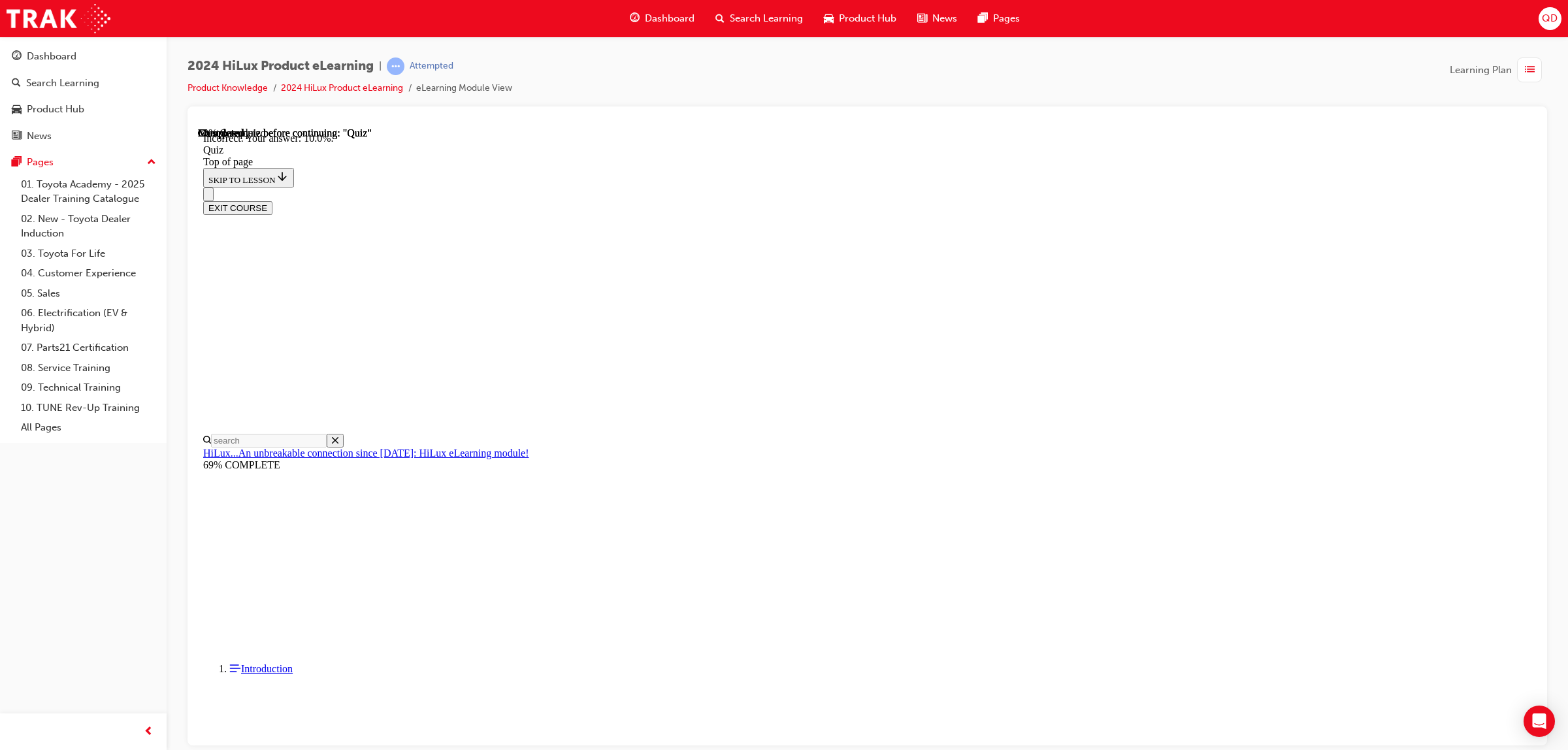
scroll to position [152, 0]
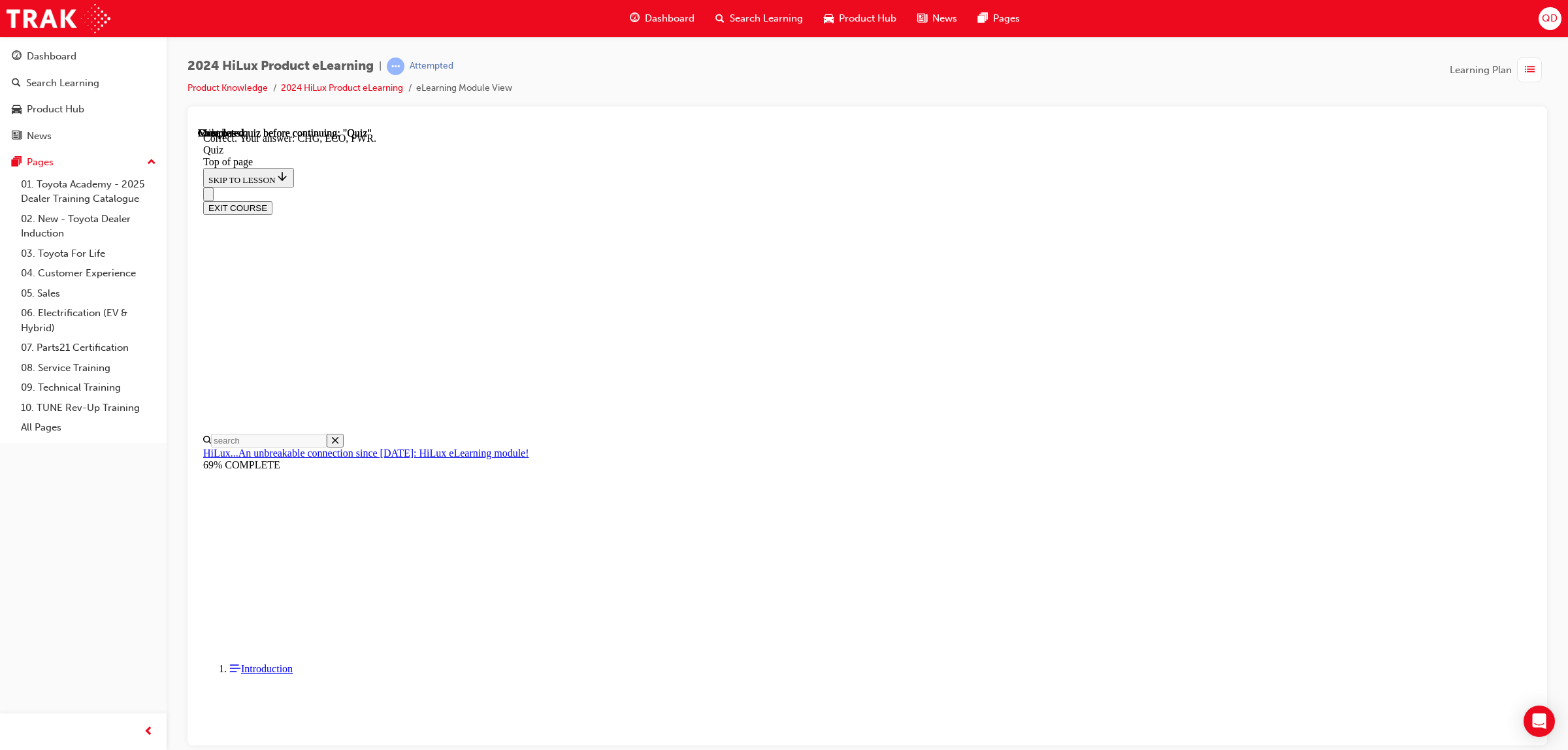
scroll to position [275, 0]
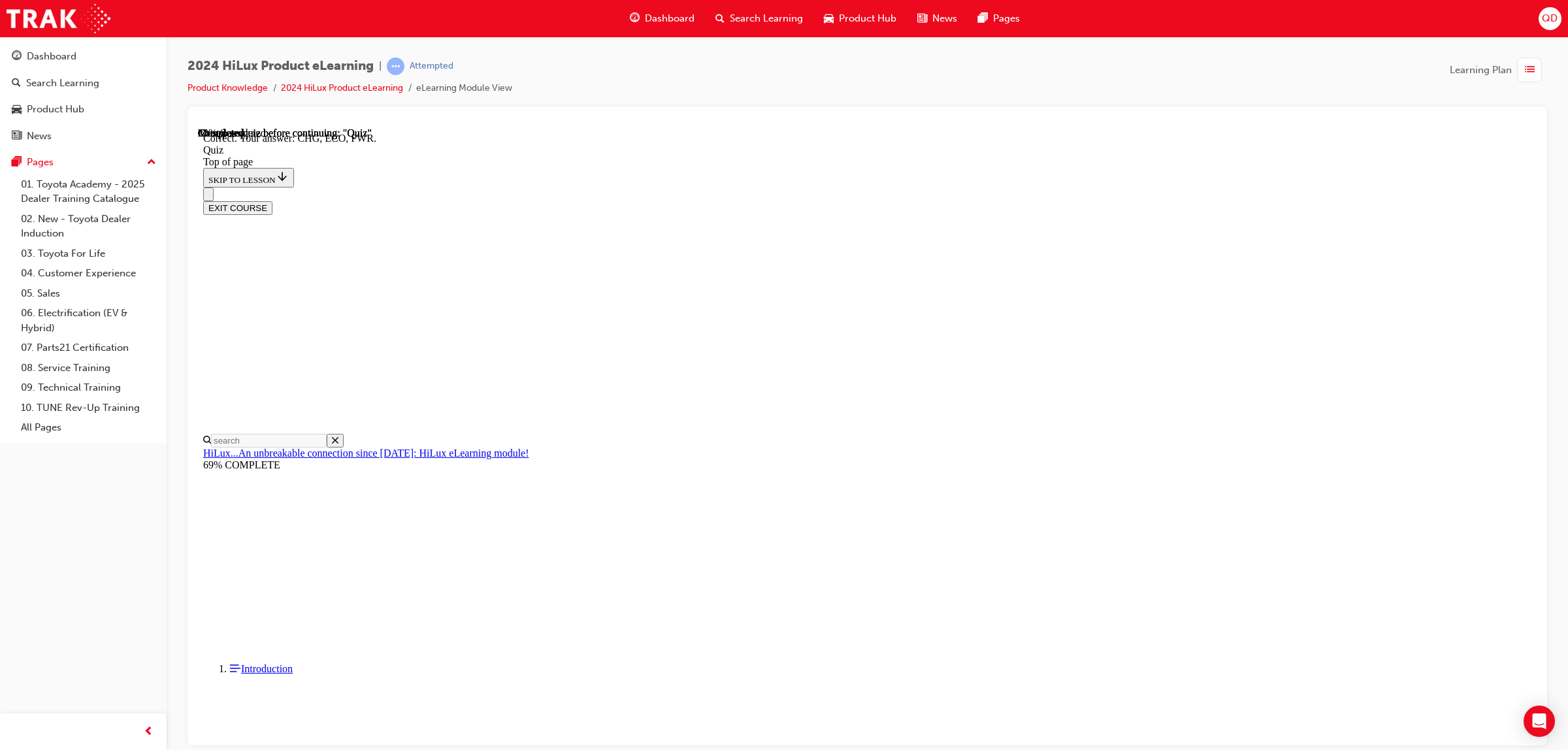
scroll to position [275, 0]
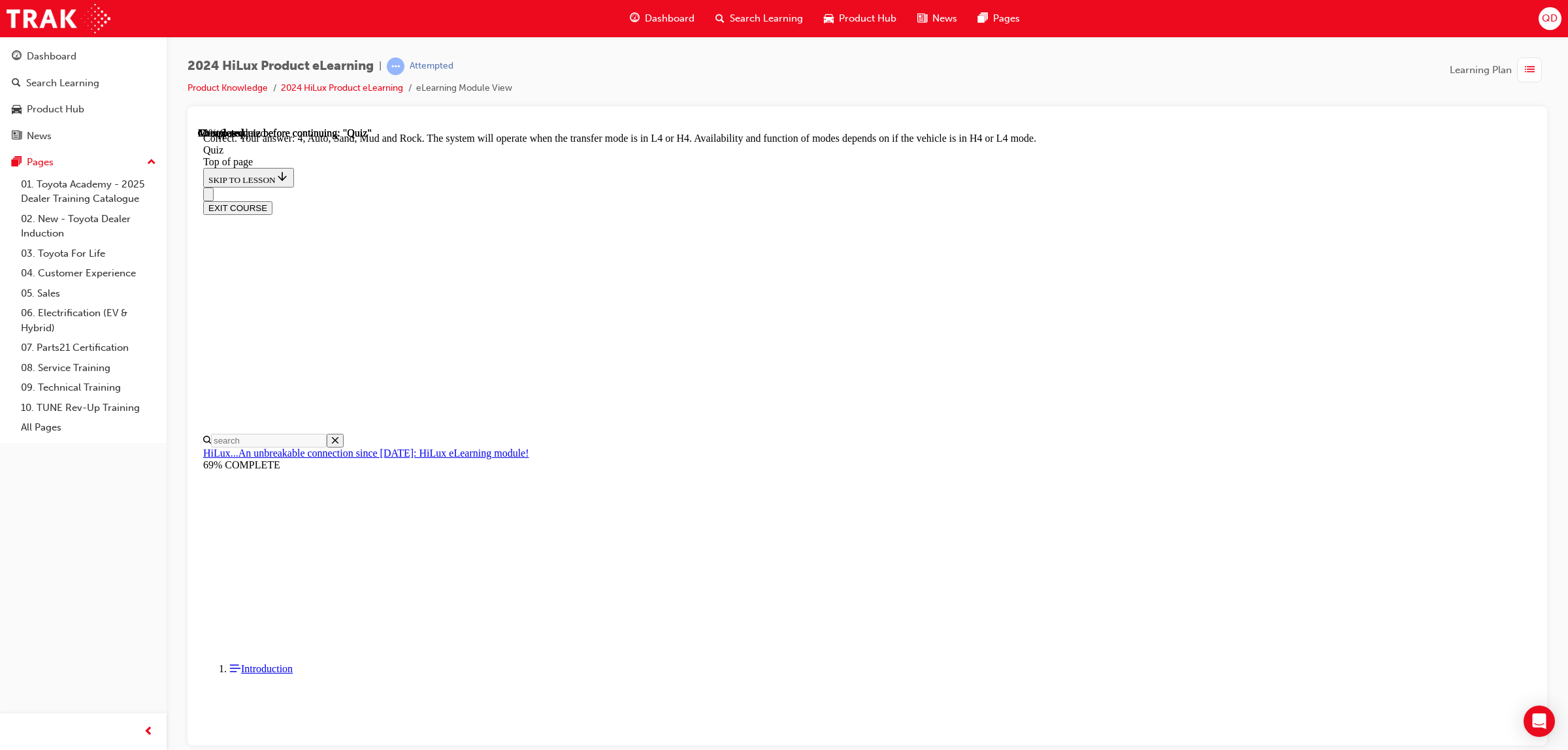
scroll to position [204, 0]
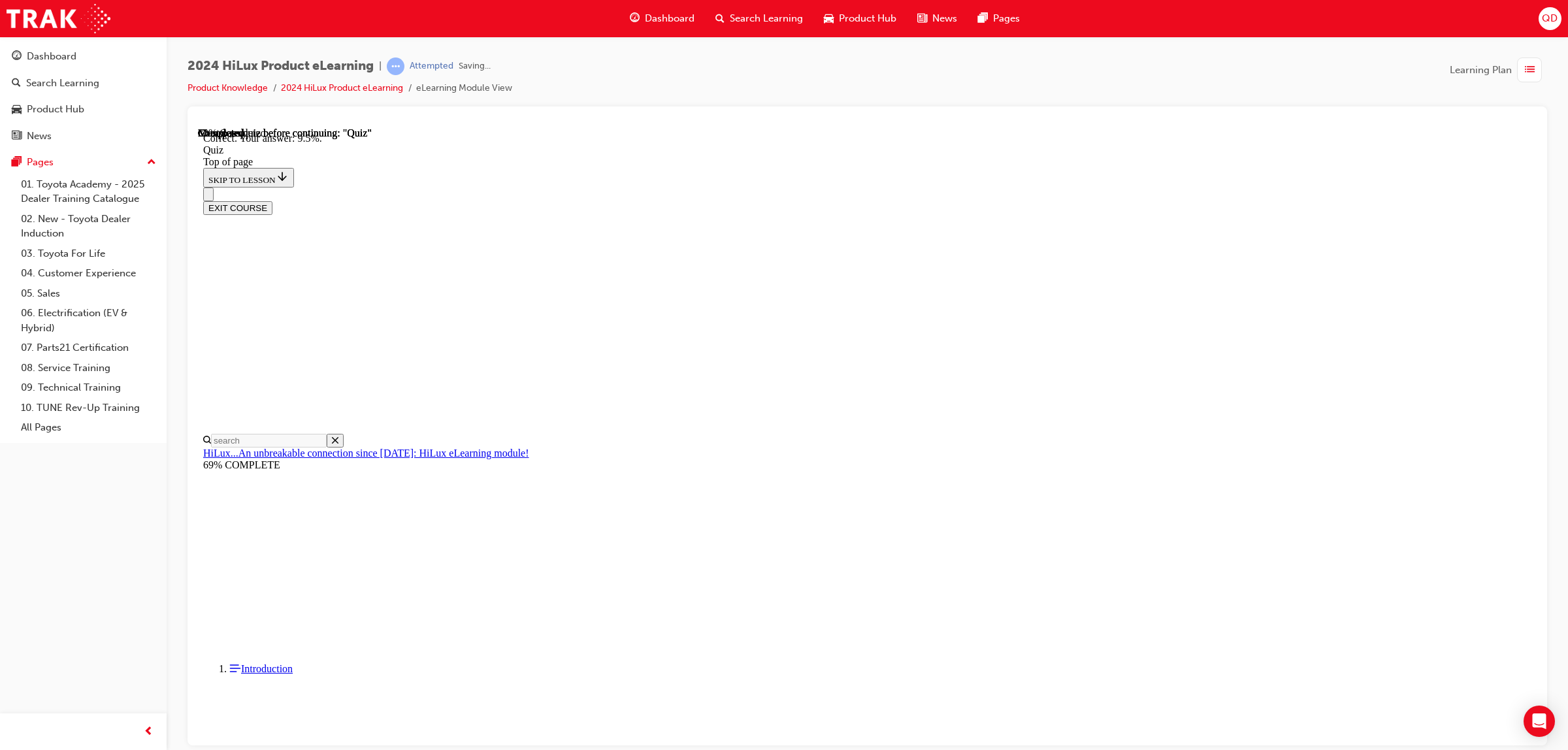
scroll to position [152, 0]
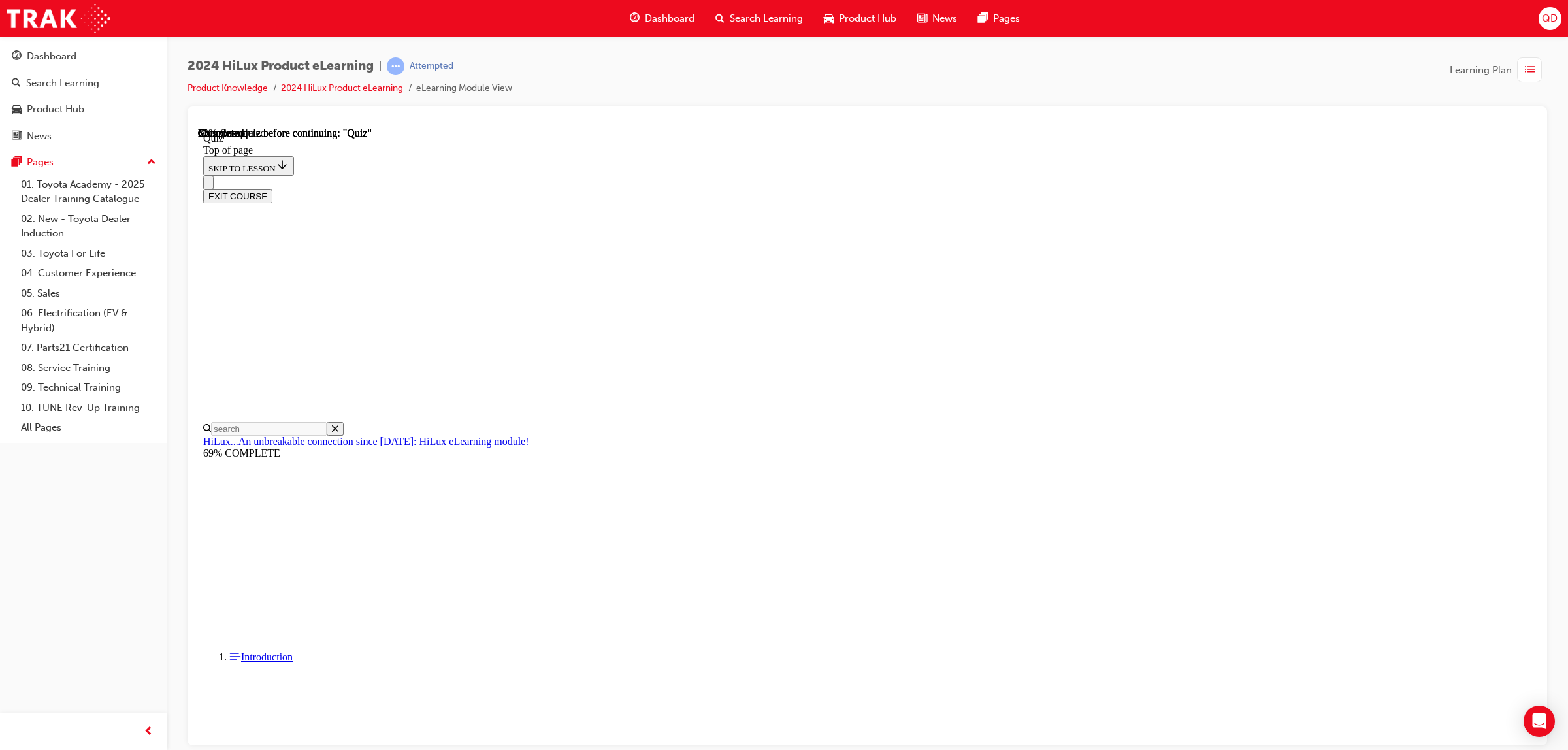
scroll to position [67, 0]
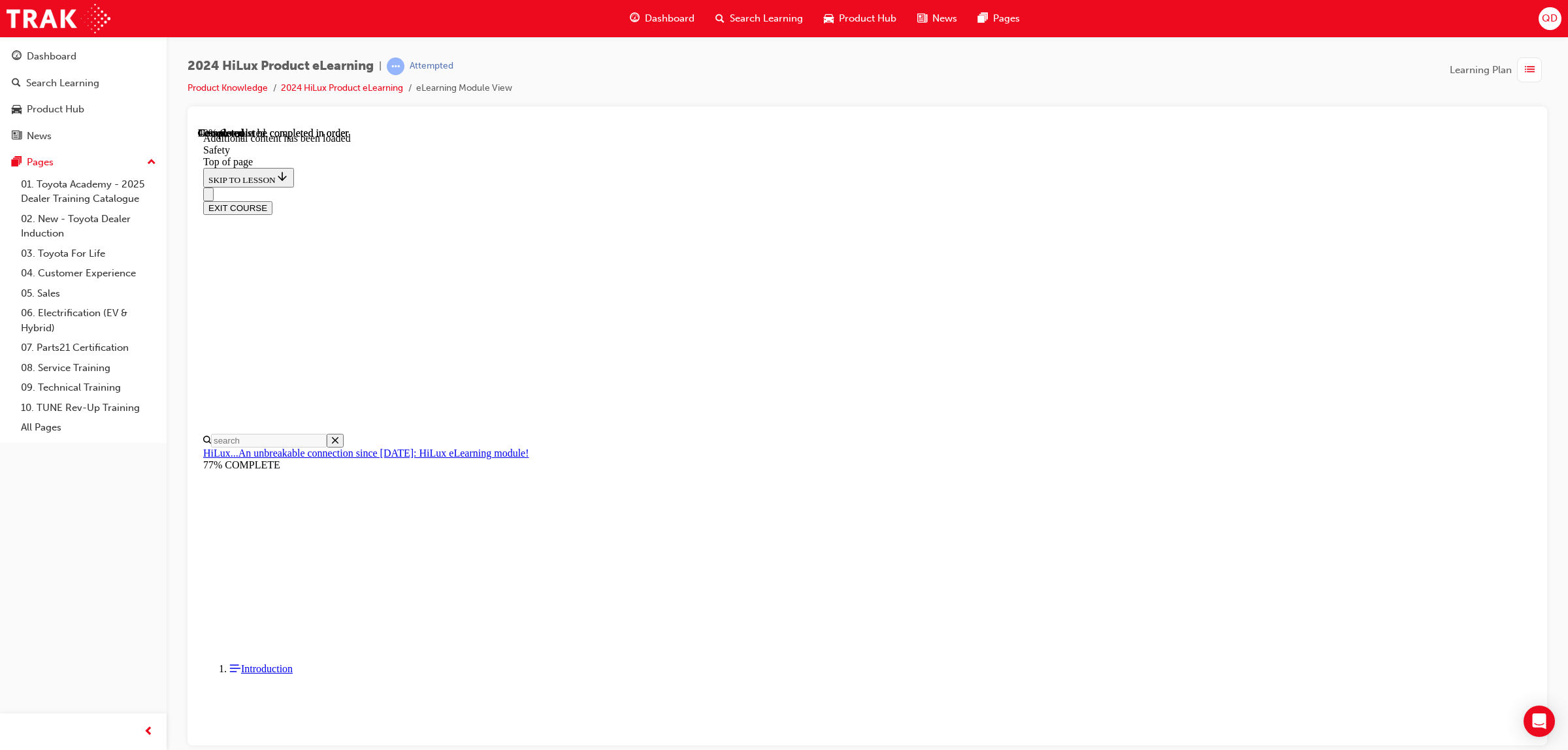
scroll to position [540, 0]
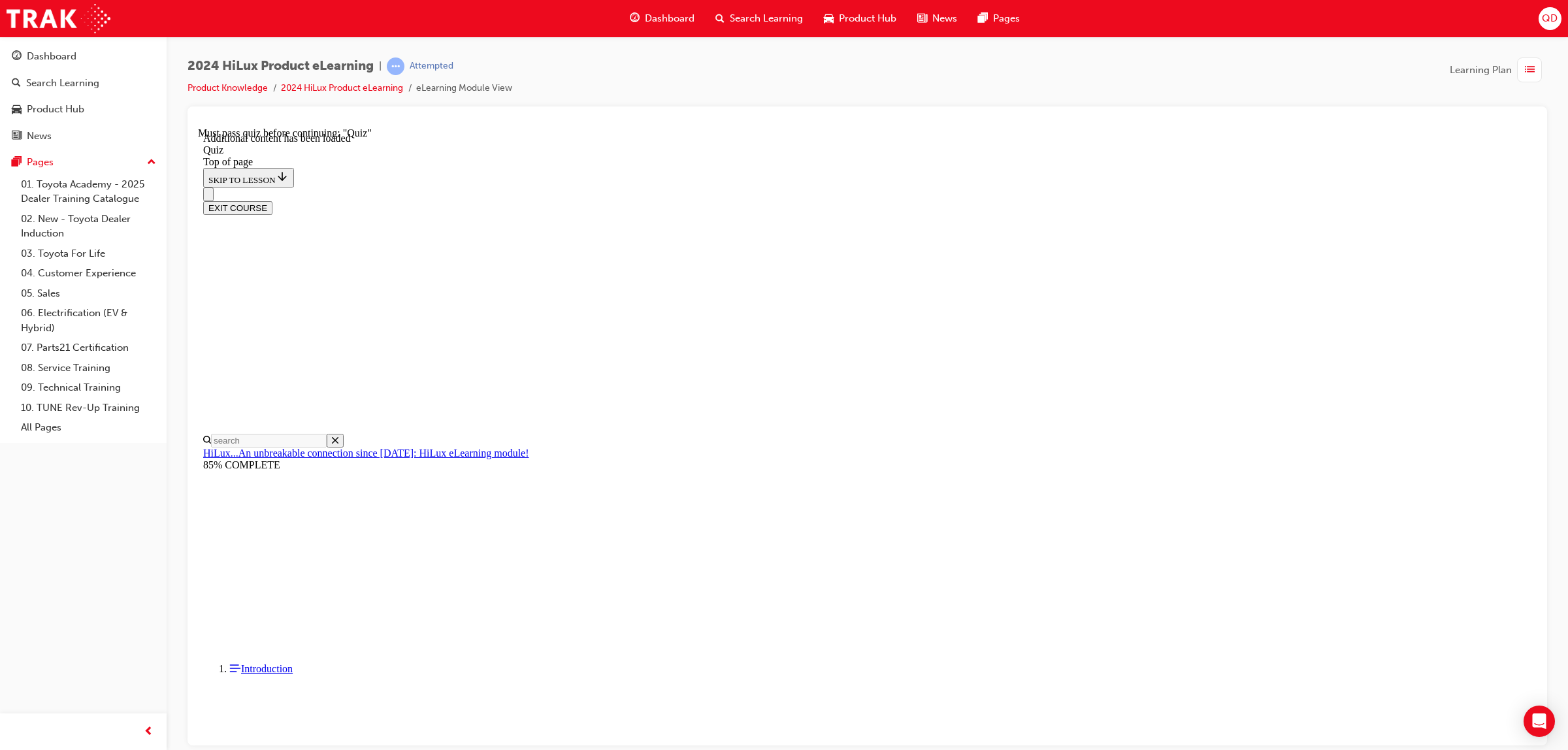
scroll to position [41, 0]
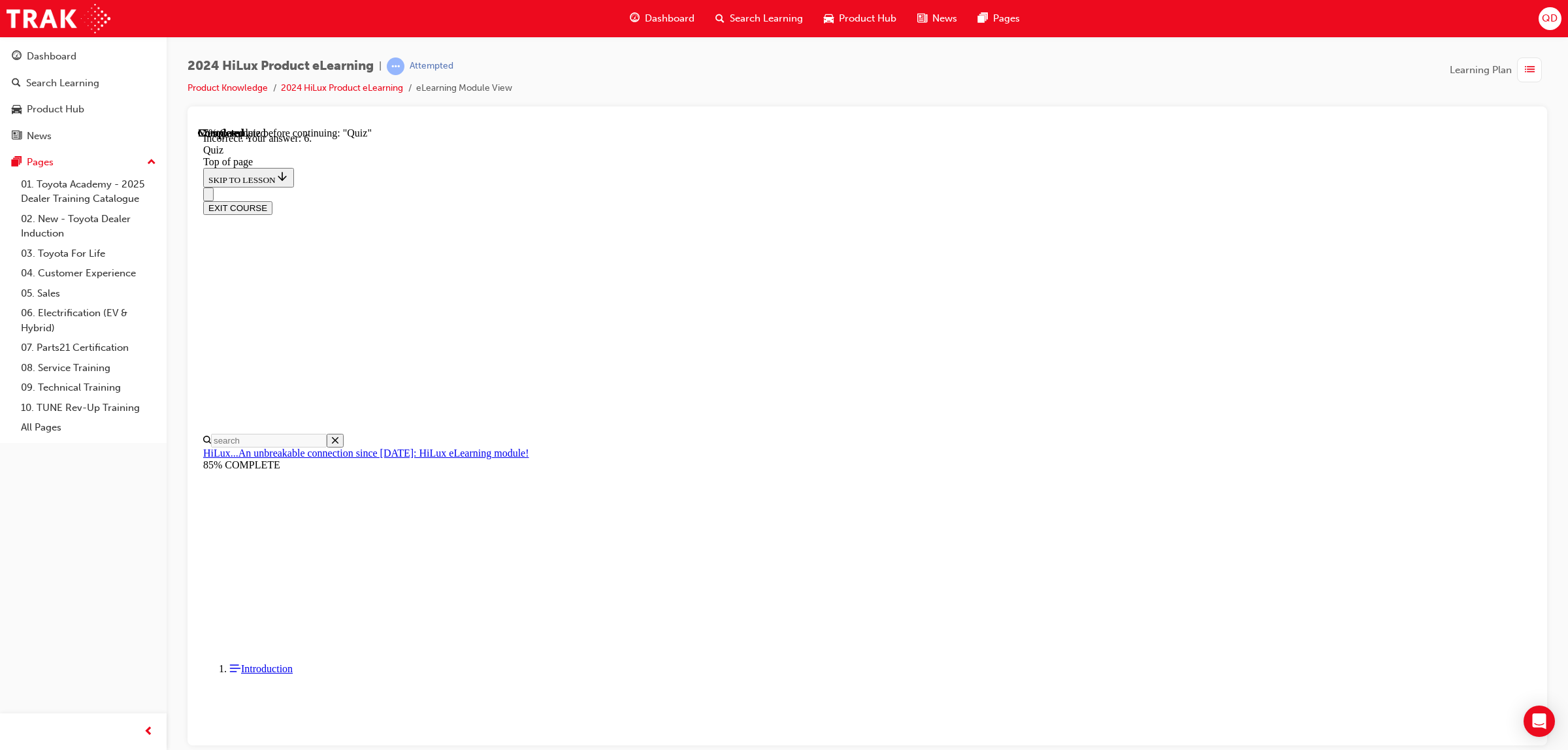
scroll to position [41, 0]
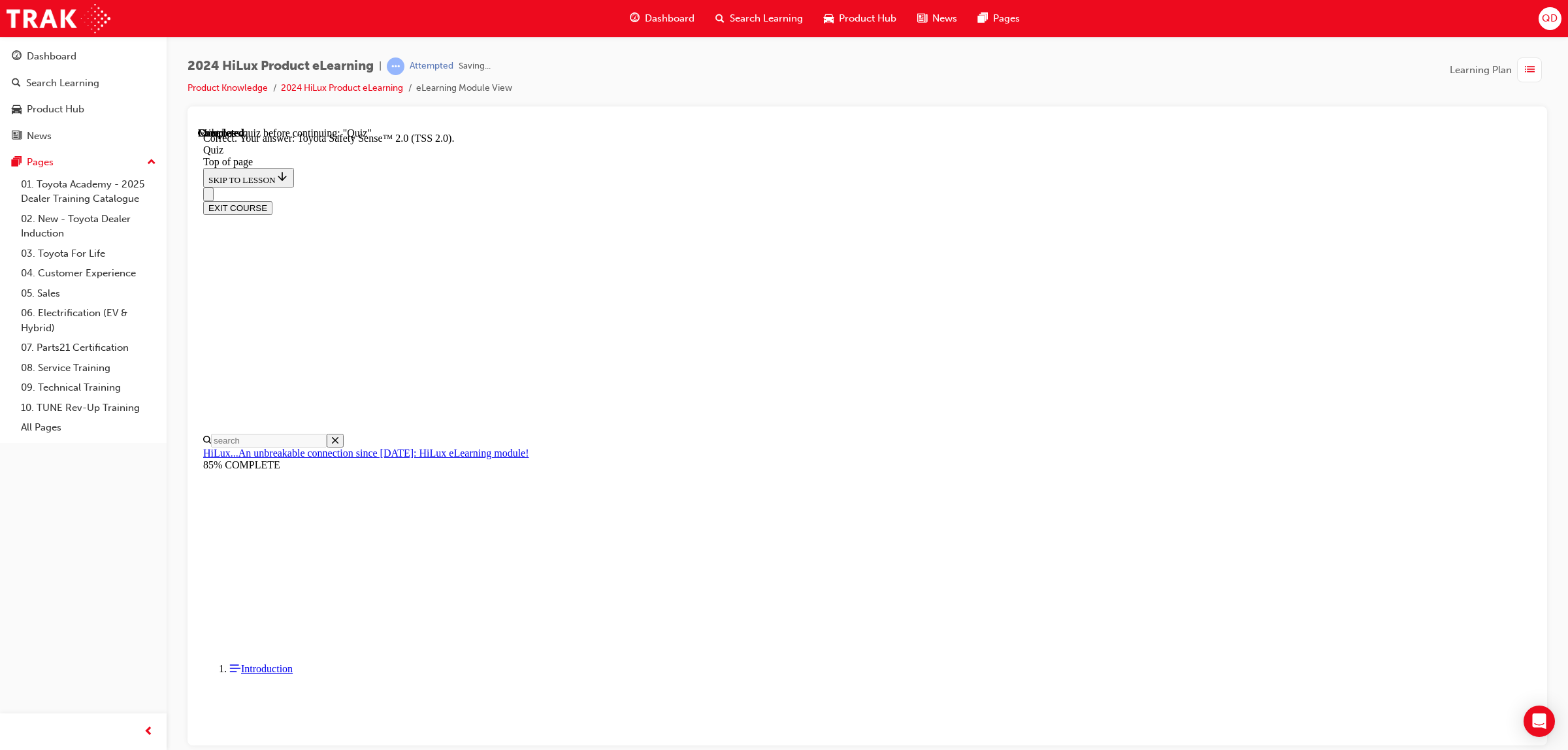
scroll to position [56, 0]
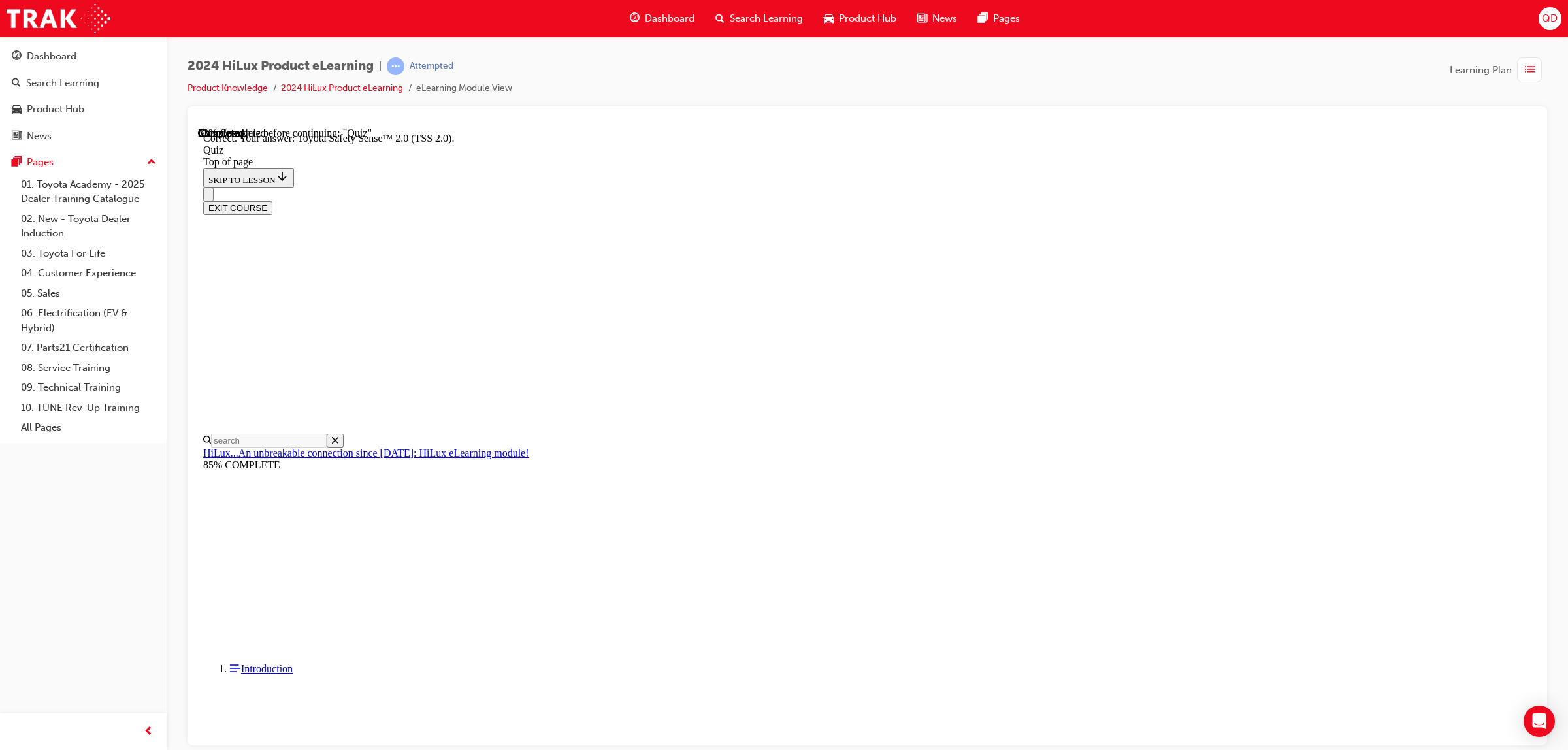
scroll to position [56, 0]
drag, startPoint x: 962, startPoint y: 621, endPoint x: 973, endPoint y: 676, distance: 56.1
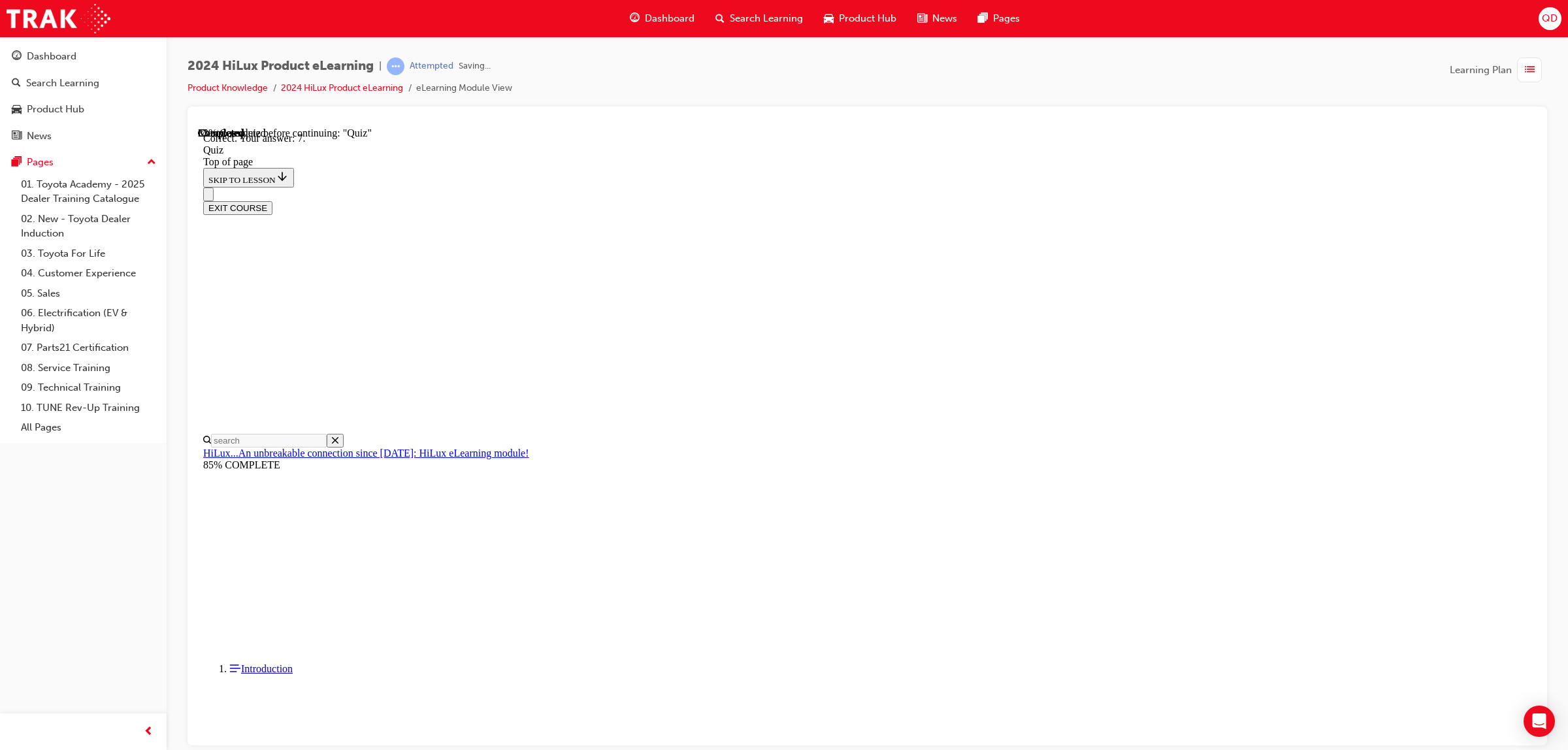
scroll to position [56, 0]
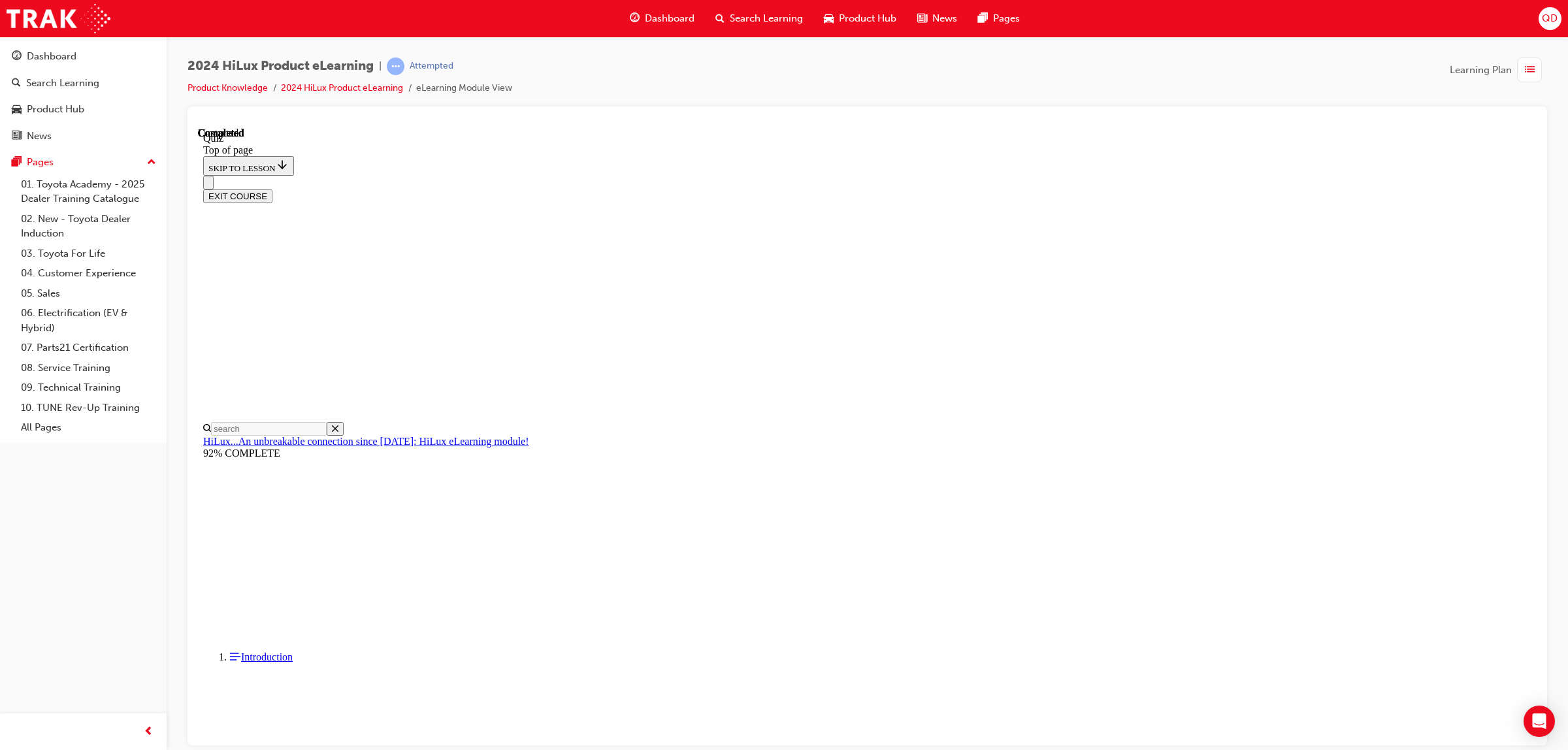
scroll to position [91, 0]
drag, startPoint x: 996, startPoint y: 686, endPoint x: 1000, endPoint y: 728, distance: 42.2
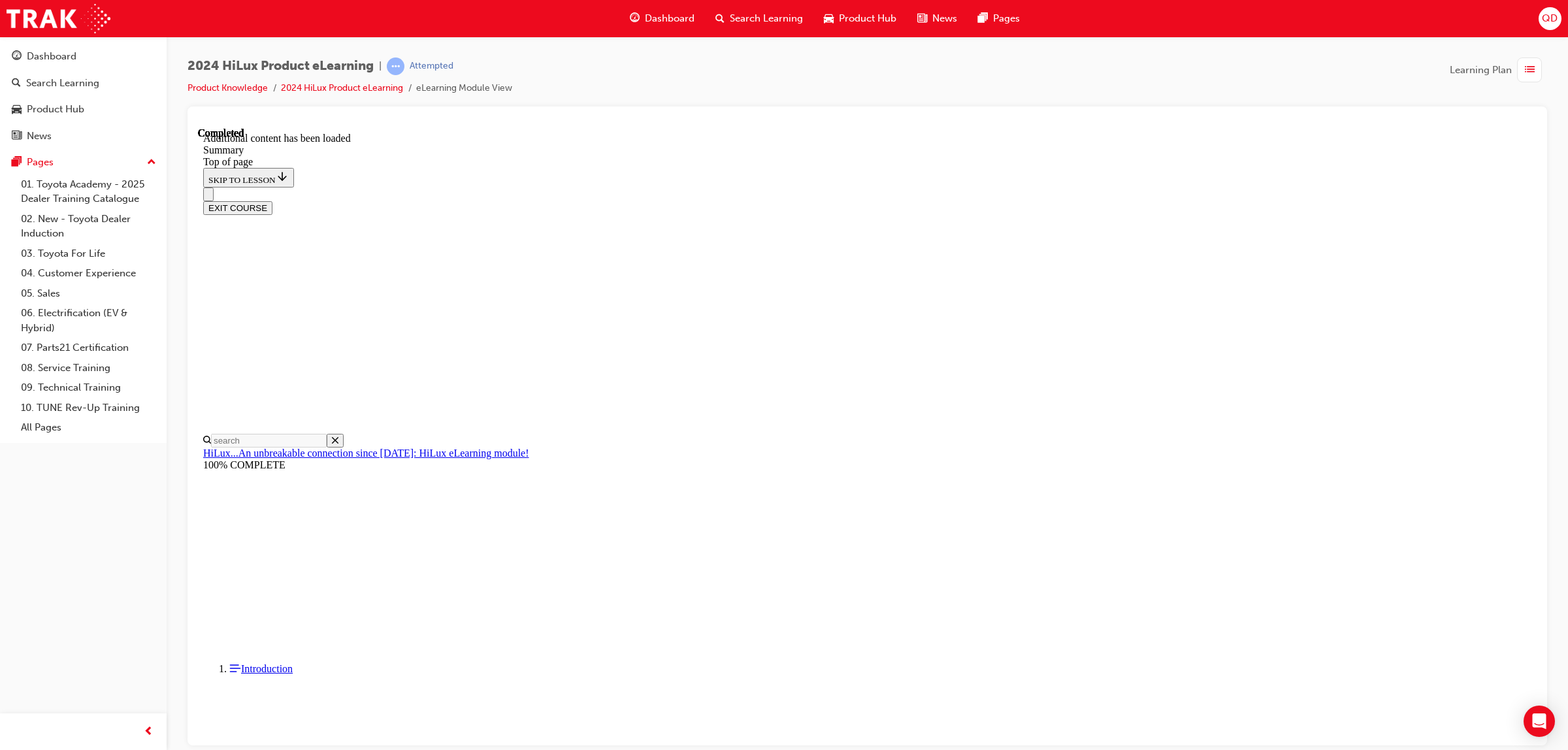
scroll to position [1148, 0]
click at [272, 201] on button "EXIT COURSE" at bounding box center [237, 208] width 70 height 14
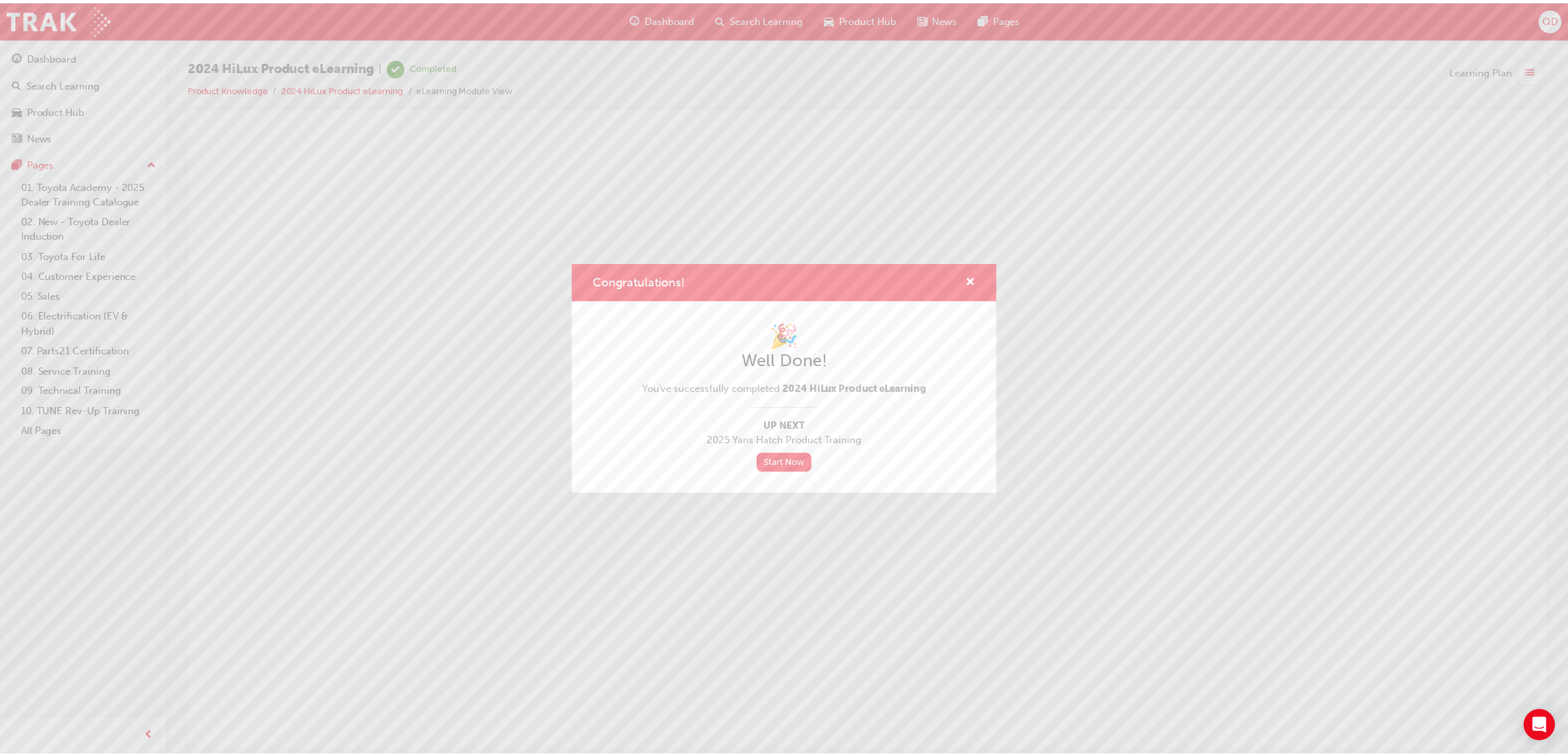
scroll to position [0, 0]
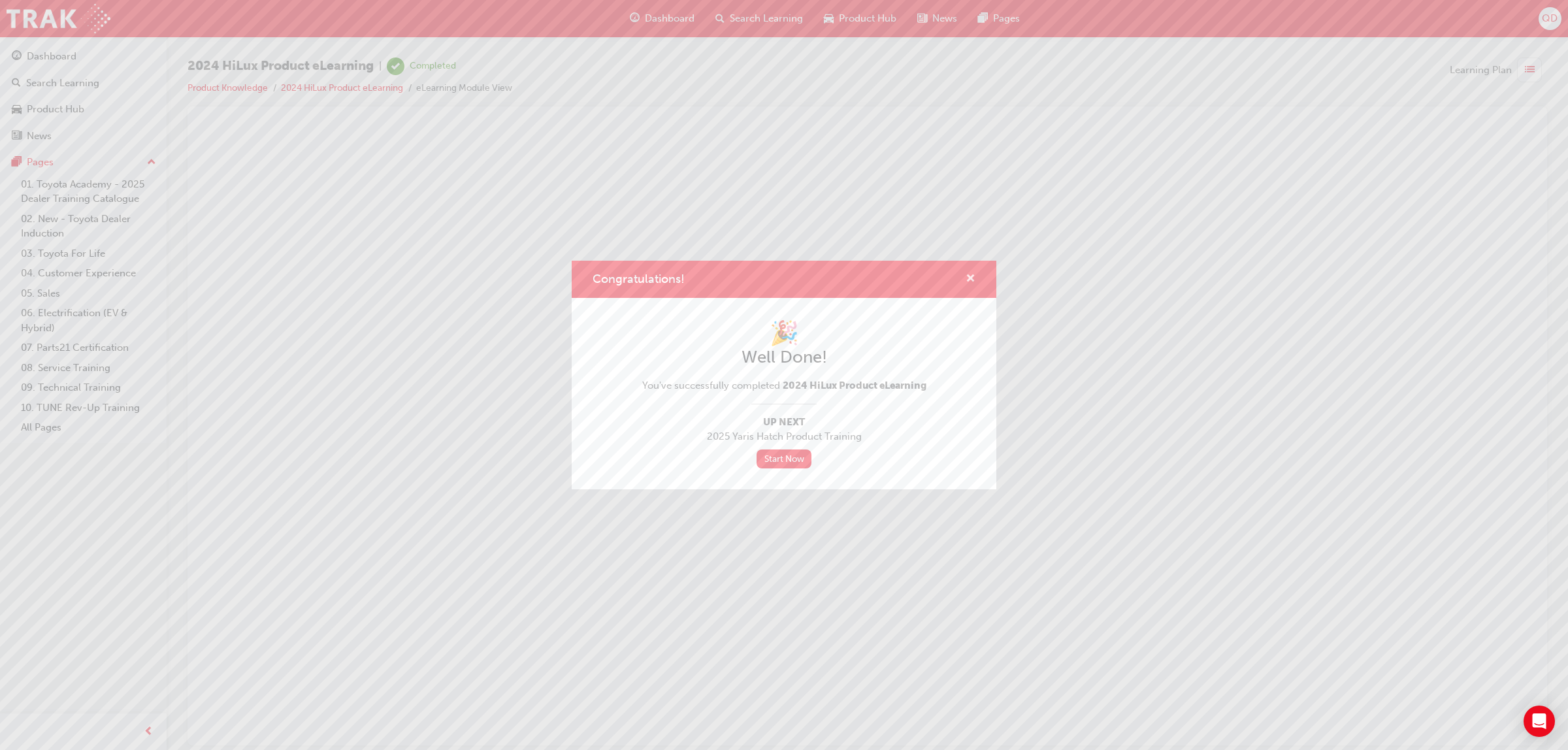
click at [968, 274] on span "cross-icon" at bounding box center [970, 279] width 10 height 12
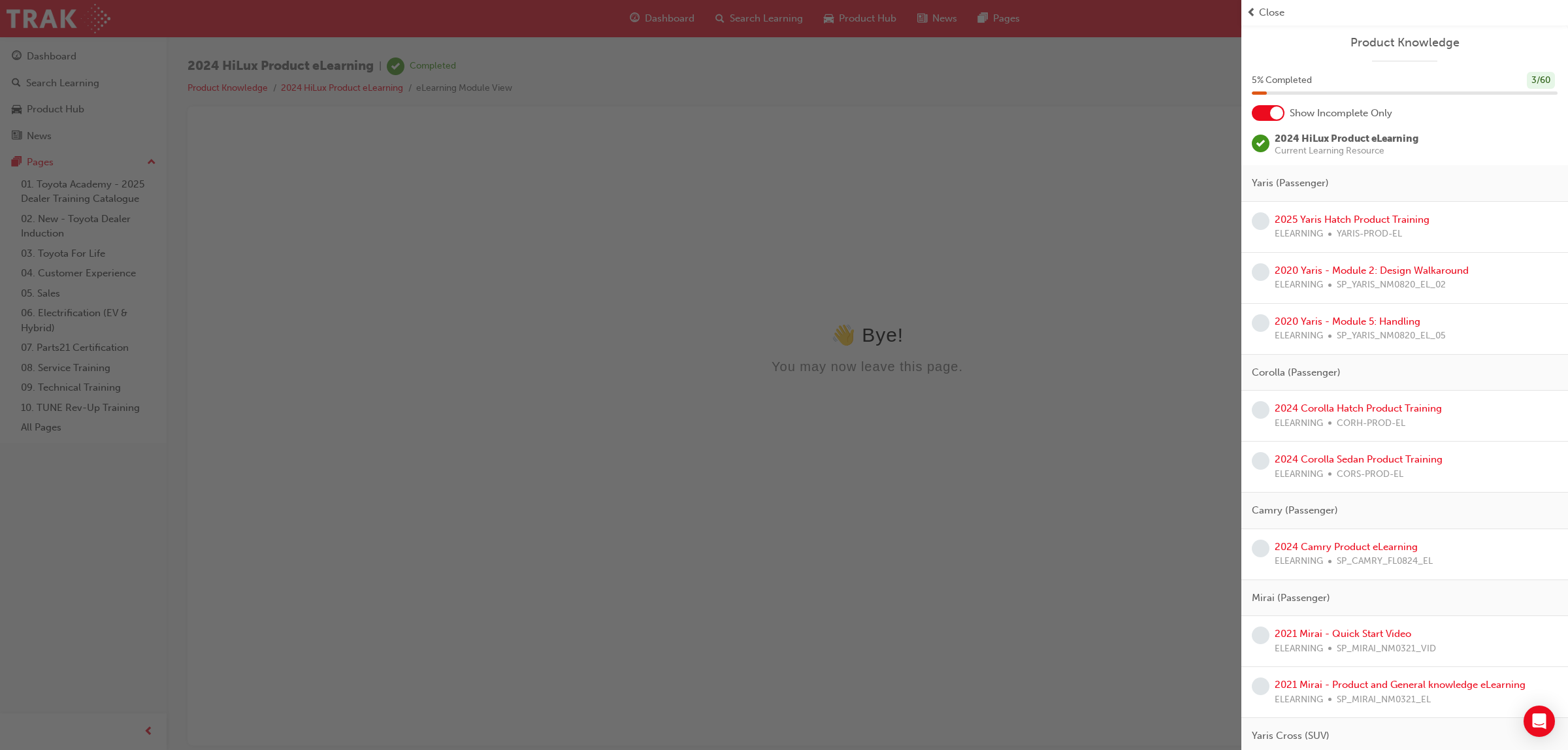
click at [1274, 14] on span "Close" at bounding box center [1272, 12] width 25 height 15
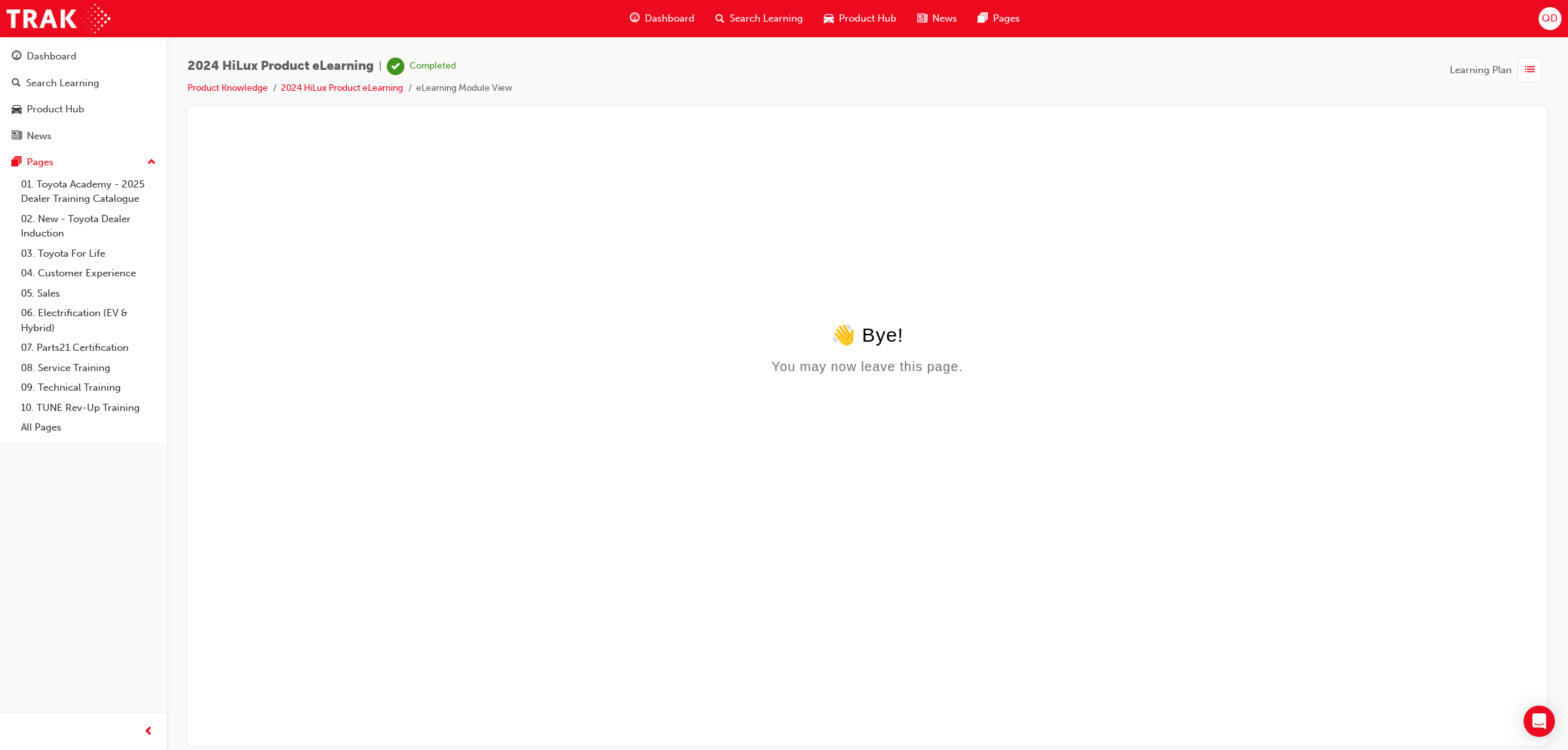
click at [672, 16] on span "Dashboard" at bounding box center [670, 18] width 50 height 15
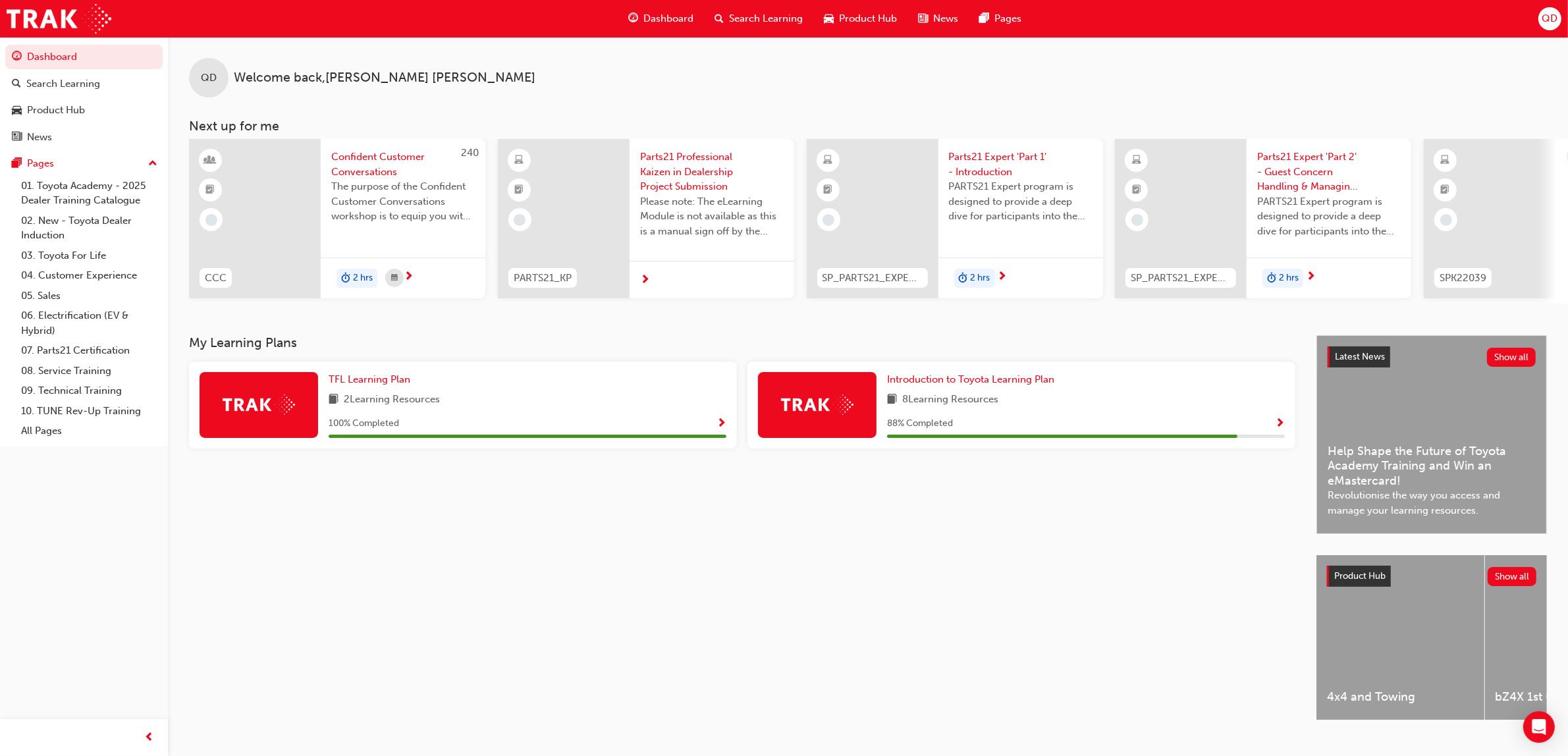
click at [926, 74] on div "QD Welcome back , [PERSON_NAME]" at bounding box center [867, 67] width 1400 height 61
